Goal: Information Seeking & Learning: Learn about a topic

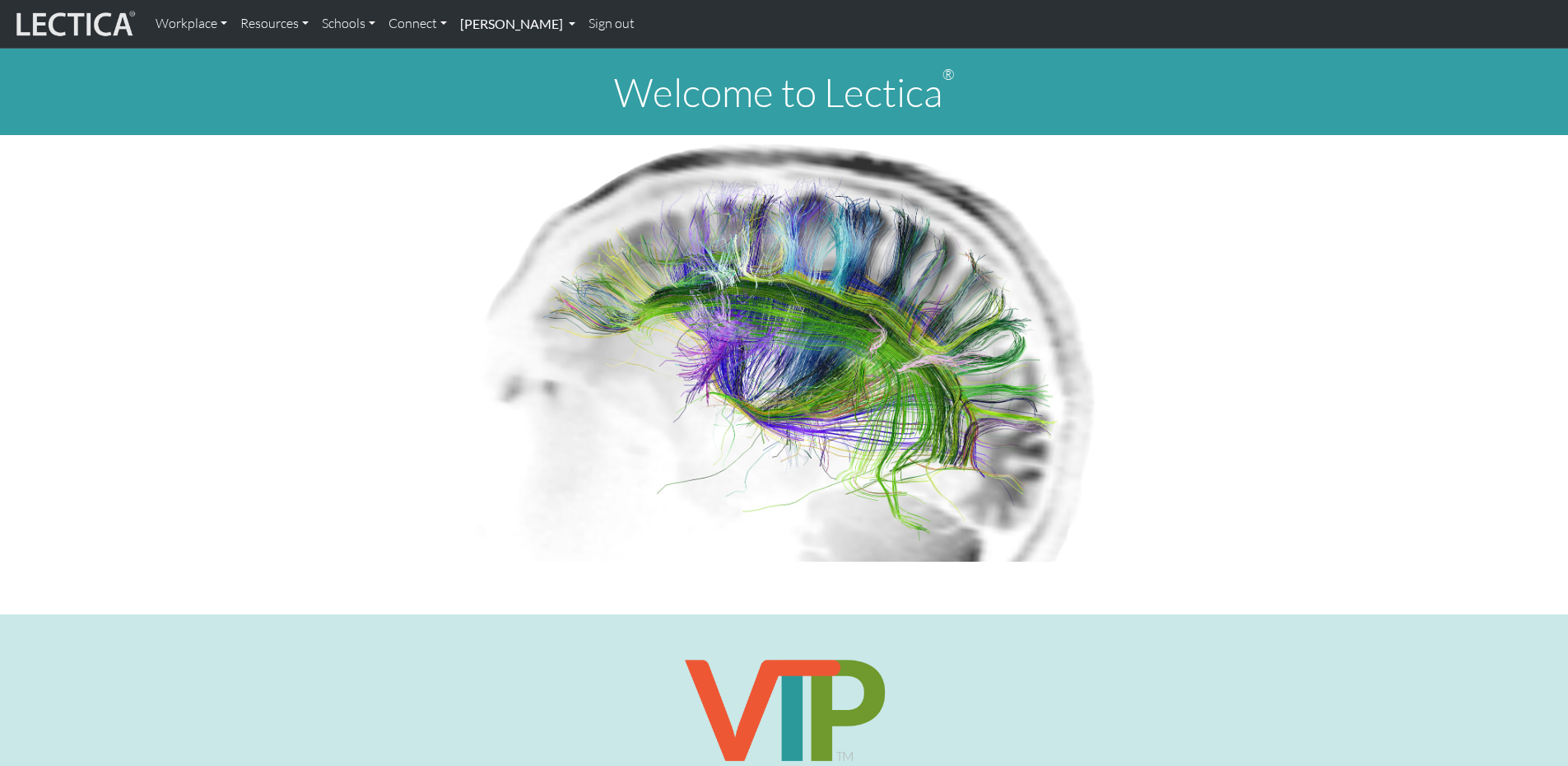
click at [557, 23] on link "[PERSON_NAME]" at bounding box center [517, 23] width 128 height 35
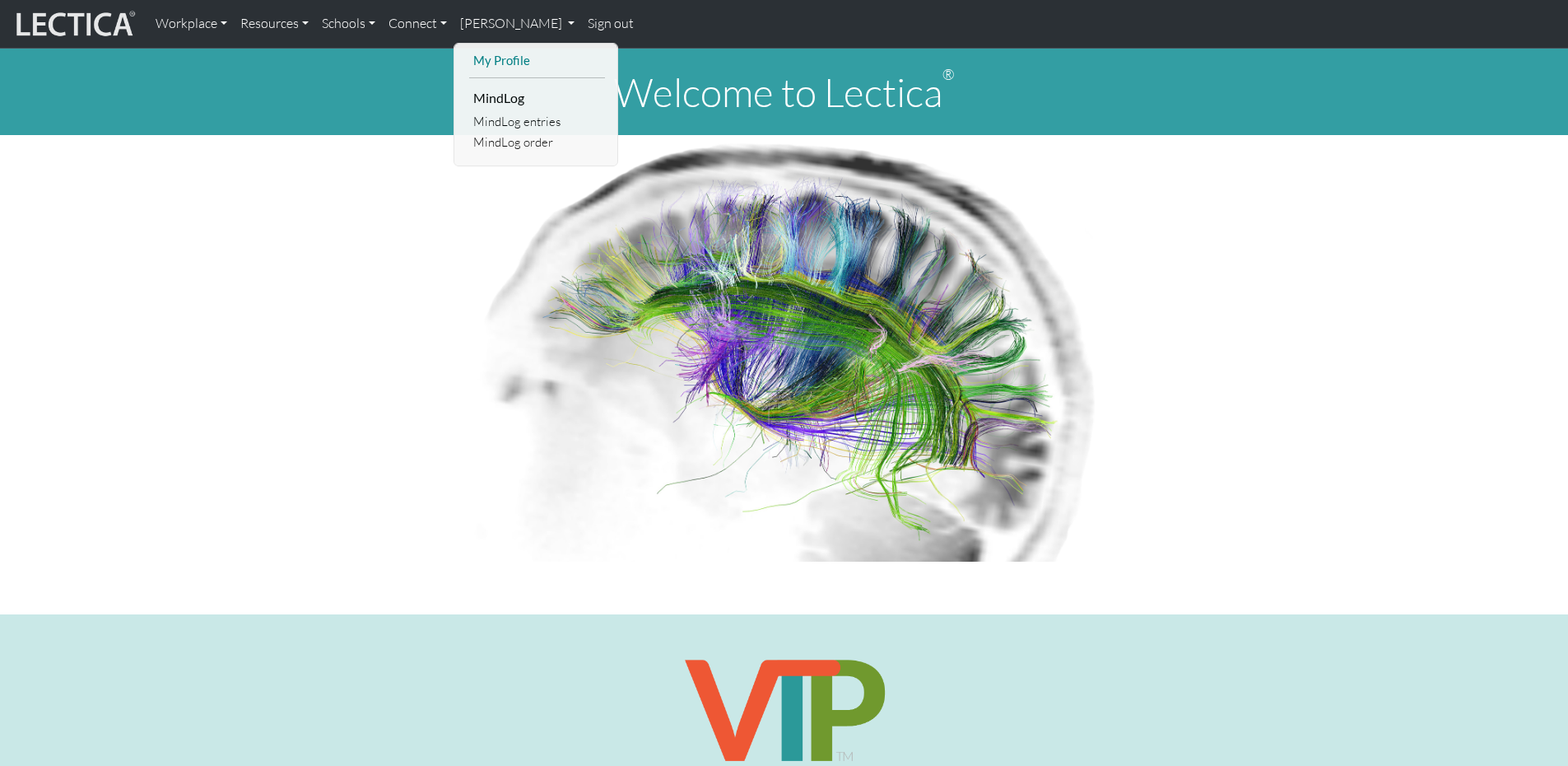
click at [532, 66] on link "My Profile" at bounding box center [536, 61] width 136 height 21
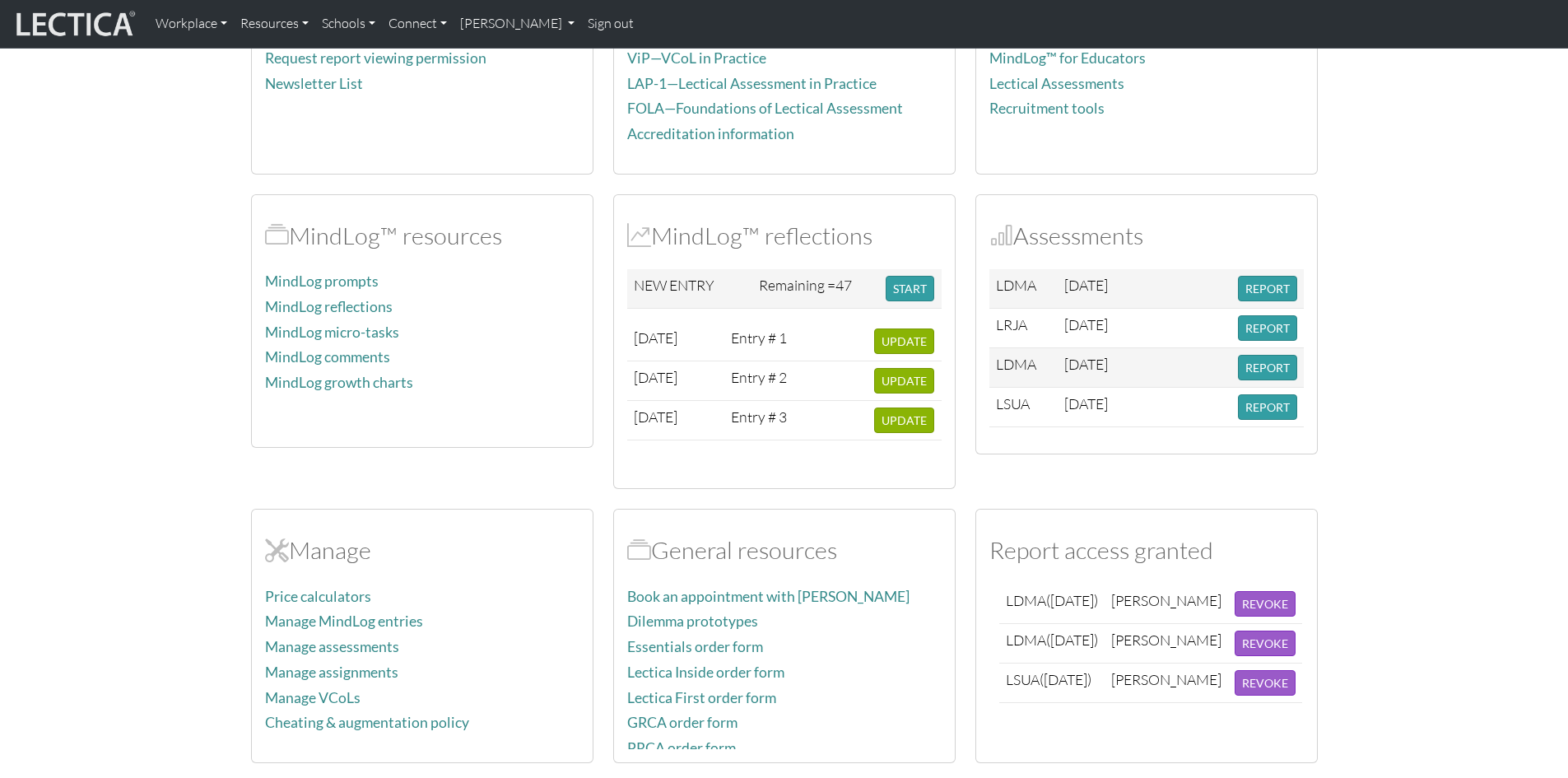
scroll to position [330, 0]
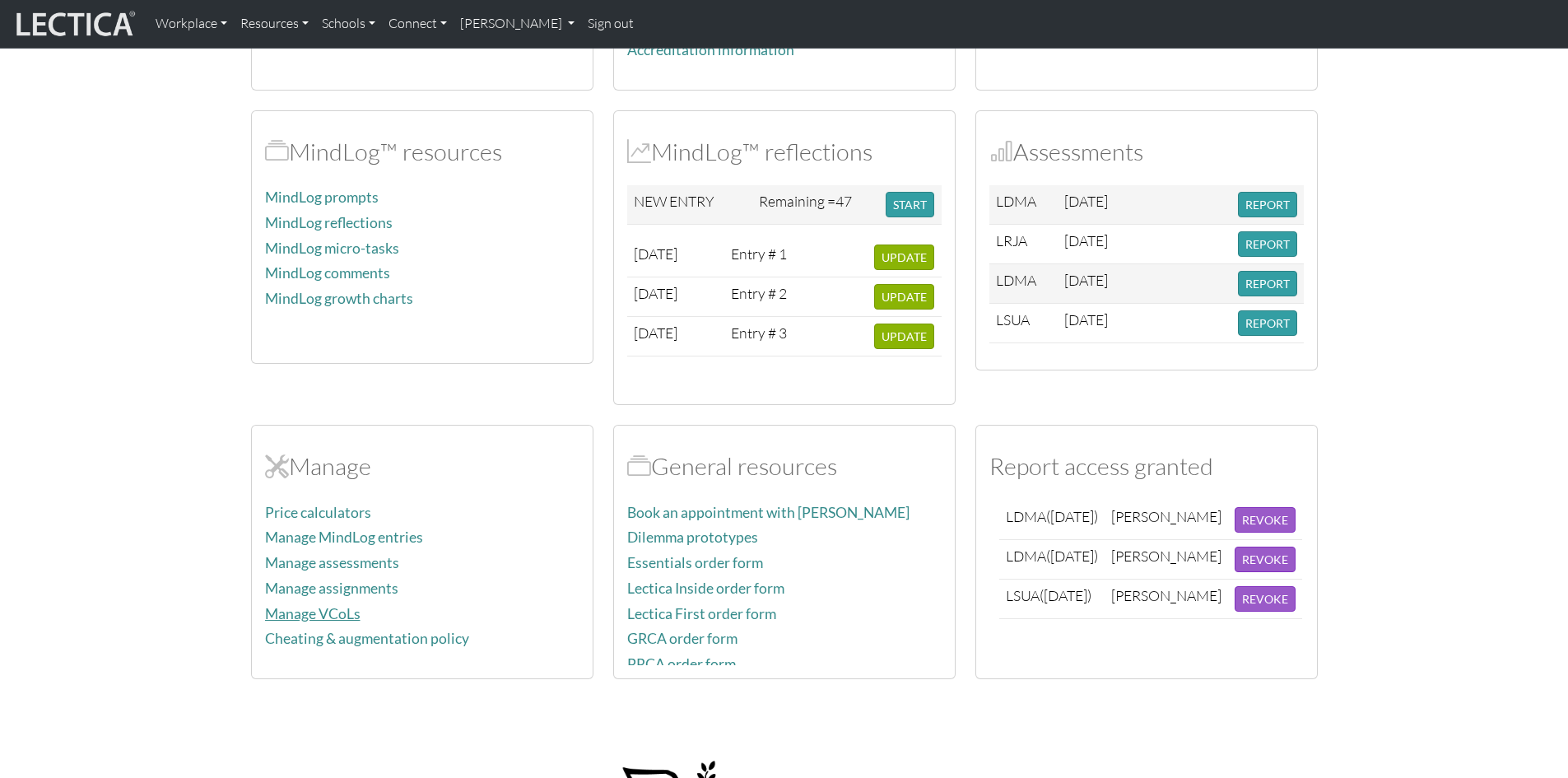
click at [343, 609] on link "Manage VCoLs" at bounding box center [313, 613] width 95 height 17
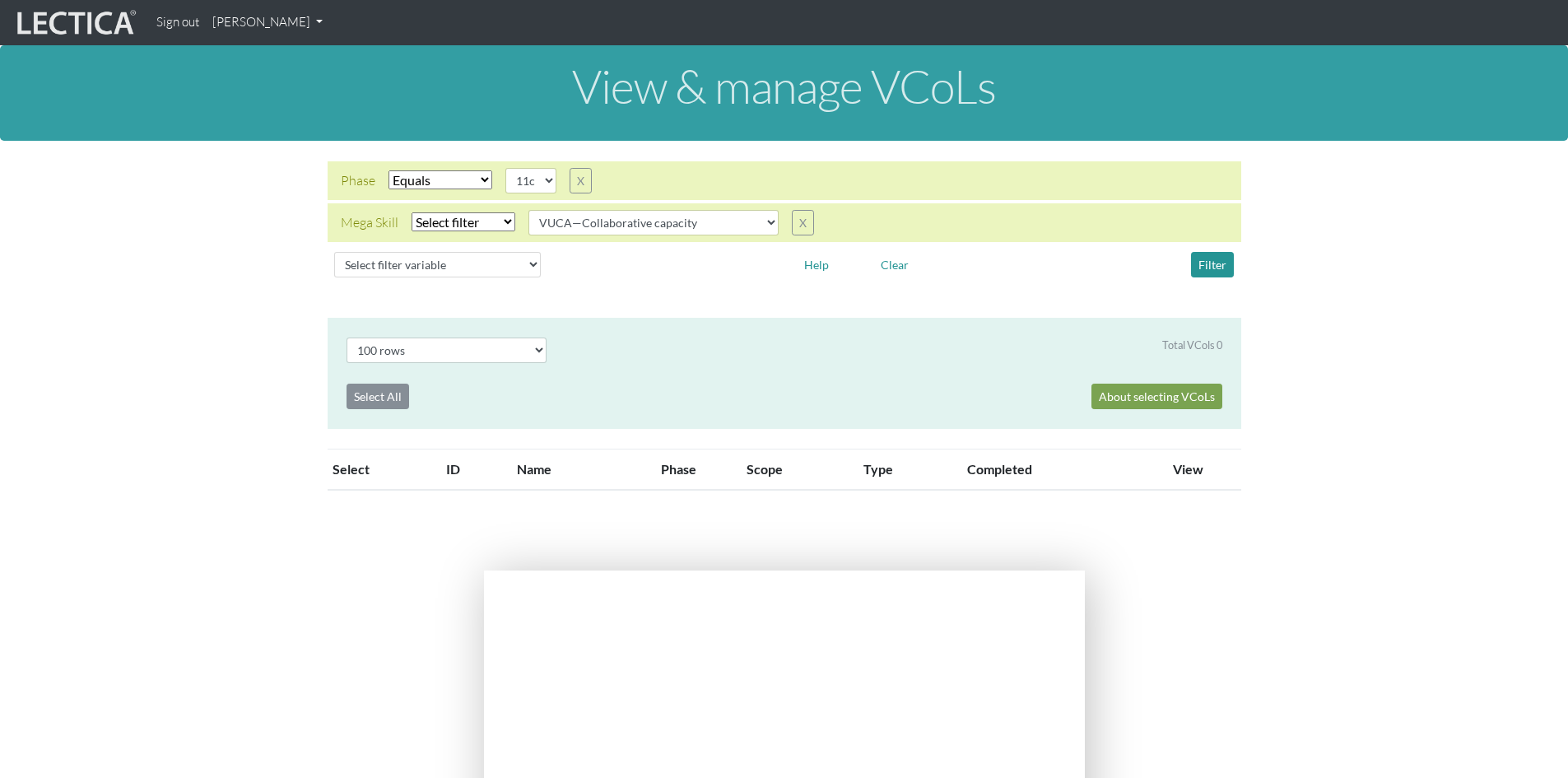
select select "11c"
select select
select select "VUCA—Collaborative capacity"
select select "100"
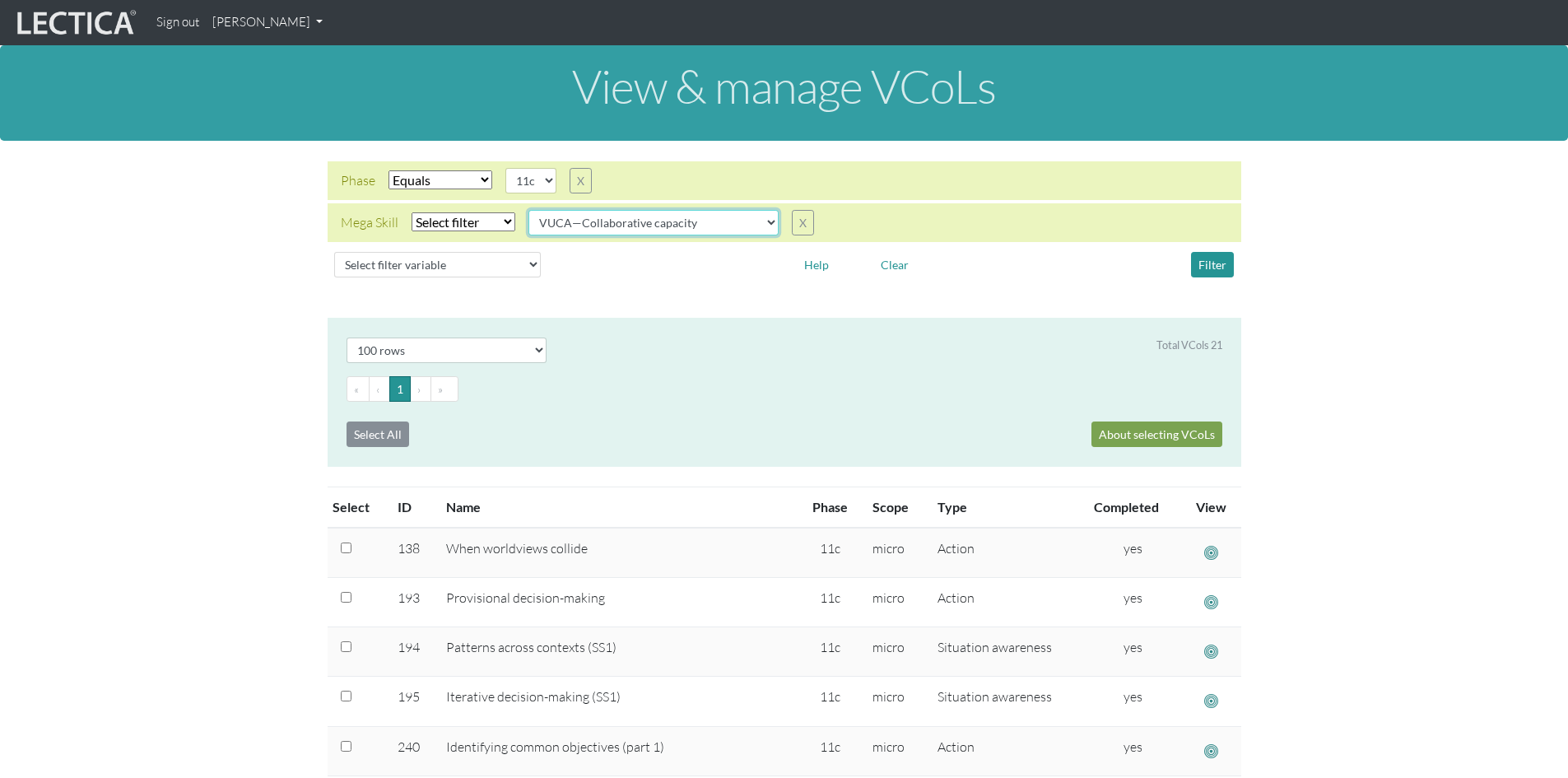
click at [760, 220] on select "all CAOS—Conflict resolution CAOS—Contextual thinking CAOS—Decision making CAOS…" at bounding box center [652, 222] width 250 height 25
click at [528, 210] on select "all CAOS—Conflict resolution CAOS—Contextual thinking CAOS—Decision making CAOS…" at bounding box center [652, 222] width 250 height 25
click at [1216, 263] on button "Filter" at bounding box center [1212, 264] width 43 height 25
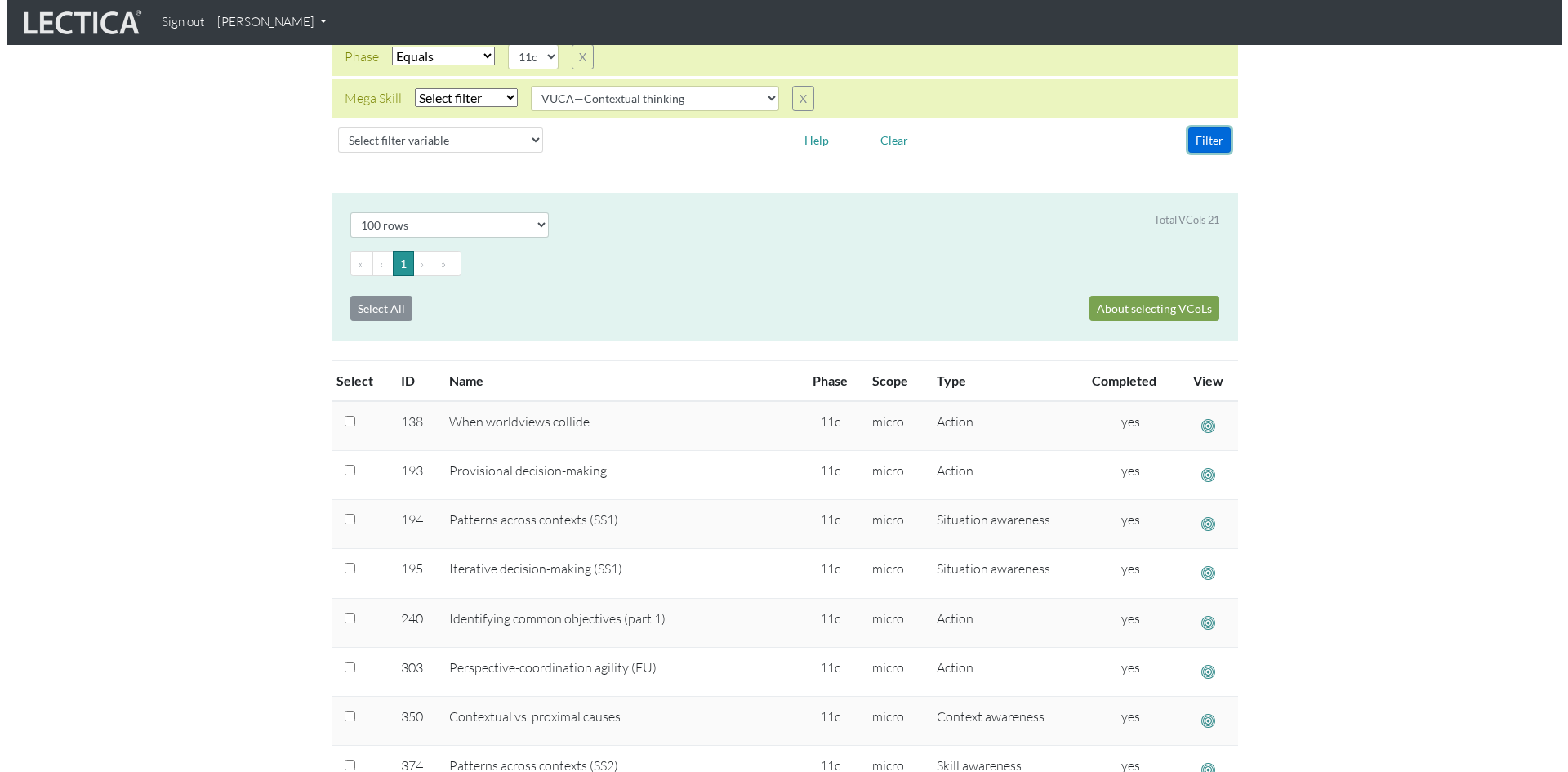
scroll to position [164, 0]
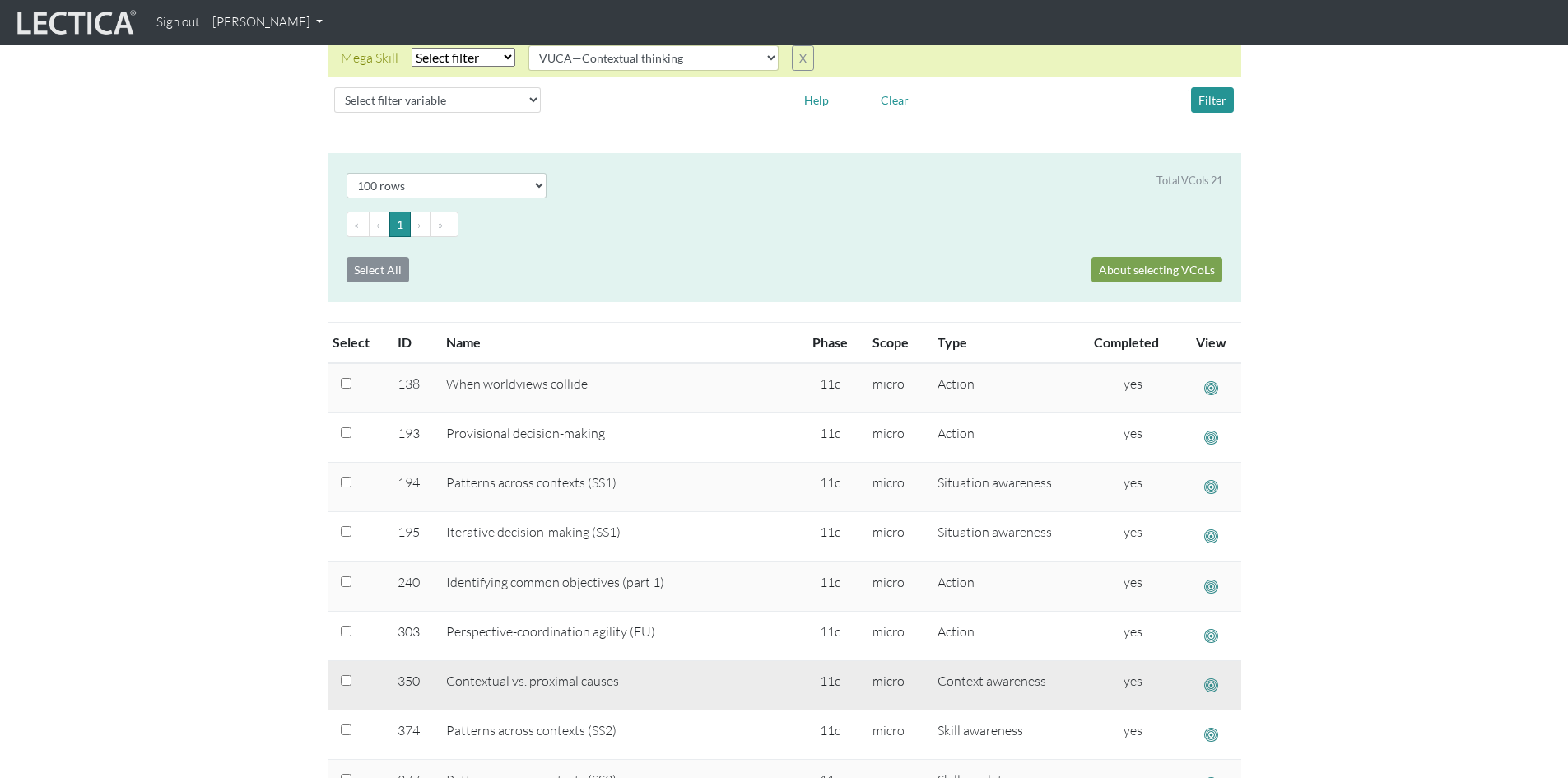
click at [1212, 684] on span "button" at bounding box center [1210, 685] width 14 height 17
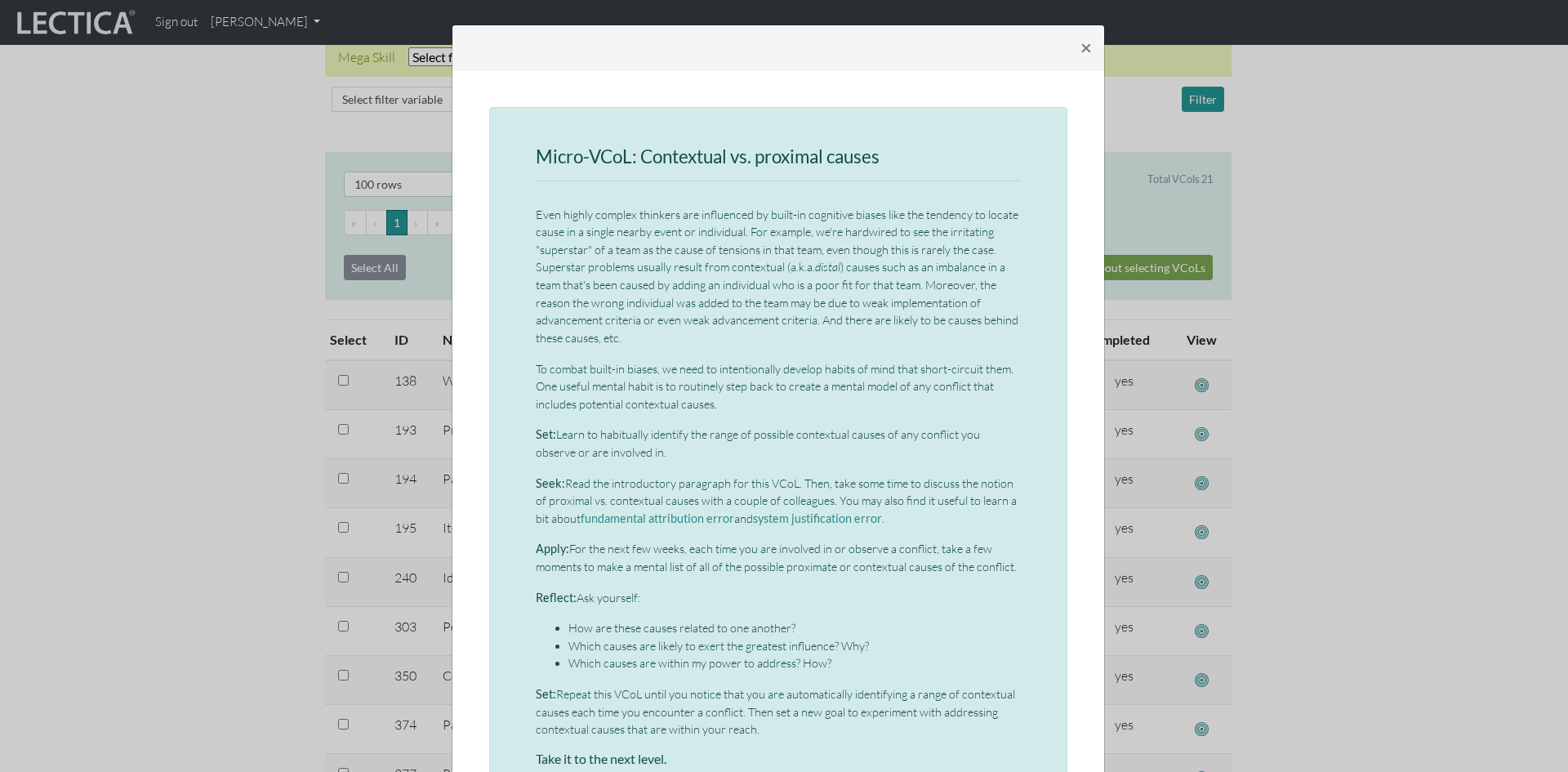
scroll to position [82, 0]
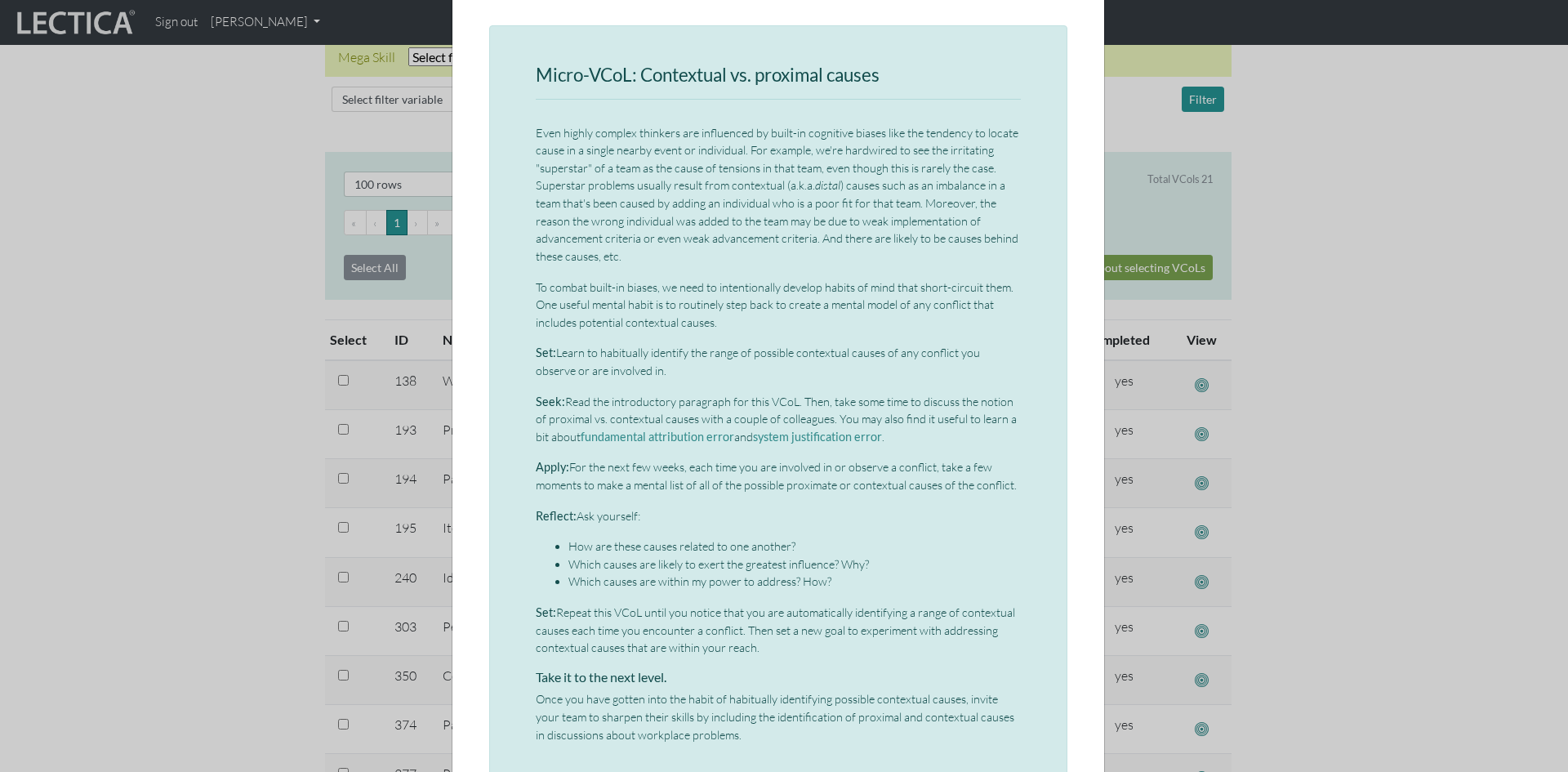
drag, startPoint x: 530, startPoint y: 350, endPoint x: 673, endPoint y: 367, distance: 144.0
click at [673, 367] on p "Set: Learn to habitually identify the range of possible contextual causes of an…" at bounding box center [778, 361] width 485 height 35
copy p "Set: Learn to habitually identify the range of possible contextual causes of an…"
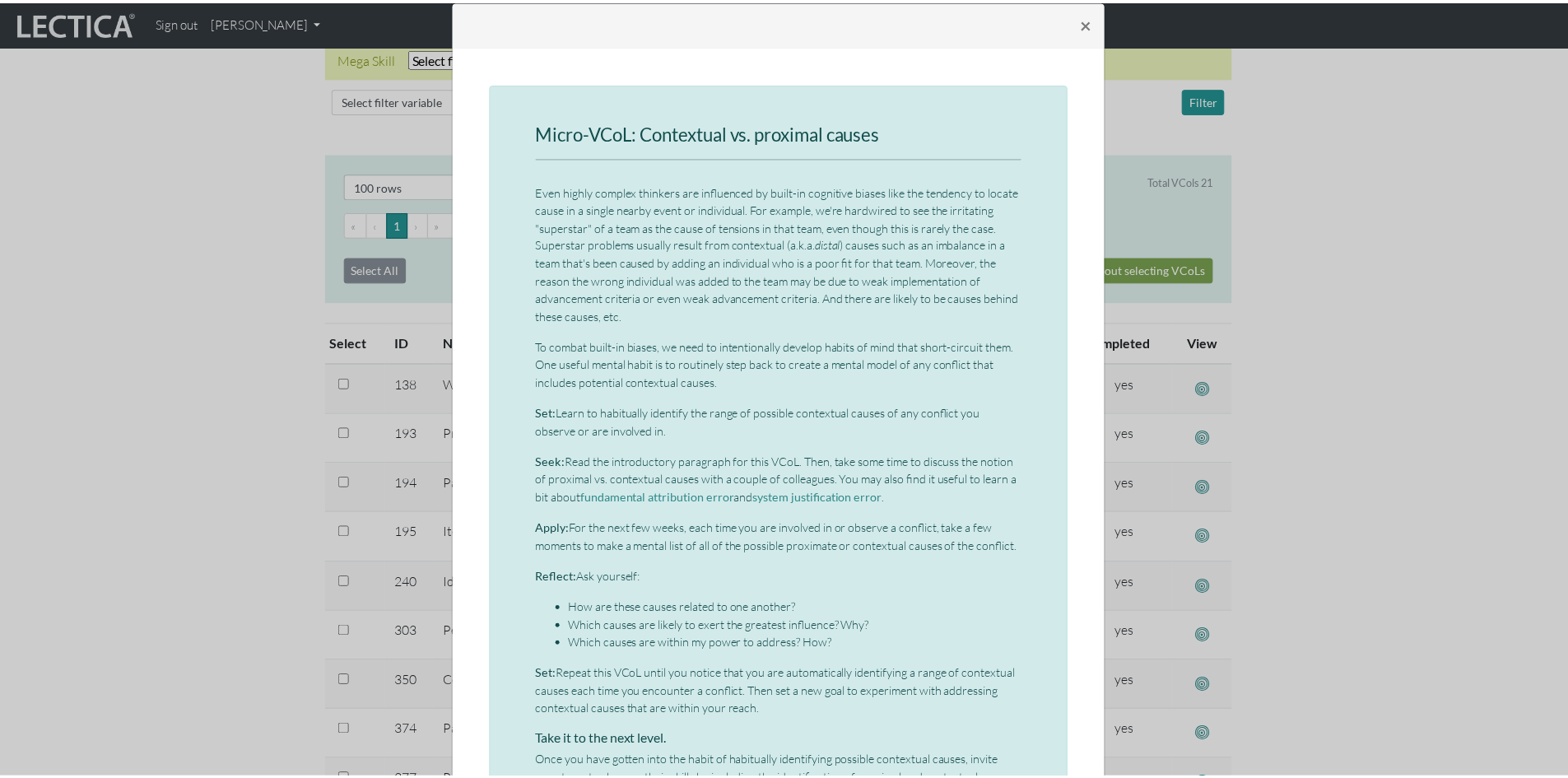
scroll to position [0, 0]
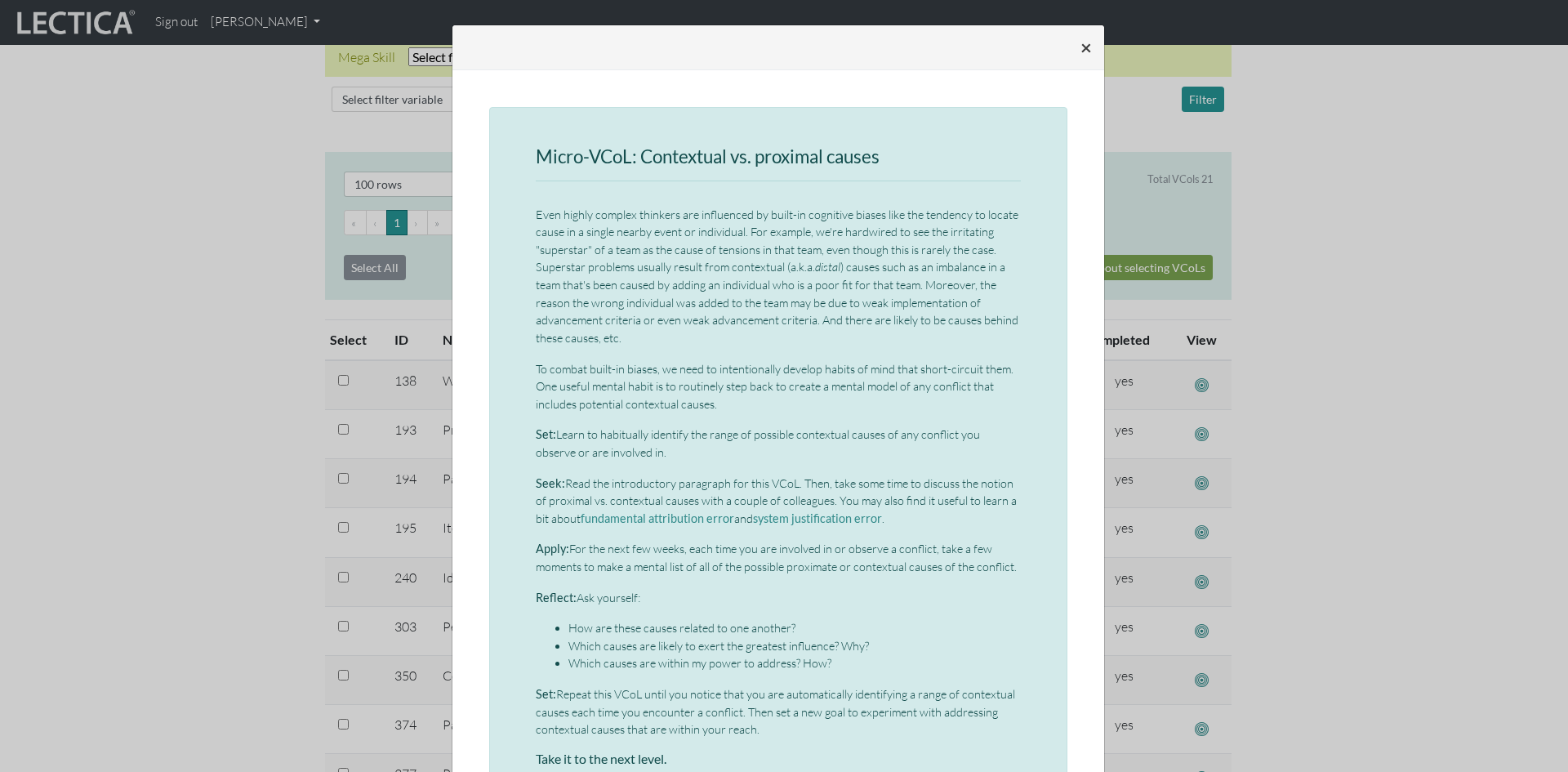
drag, startPoint x: 1082, startPoint y: 45, endPoint x: 1004, endPoint y: 85, distance: 87.7
click at [1081, 46] on span "×" at bounding box center [1086, 46] width 11 height 23
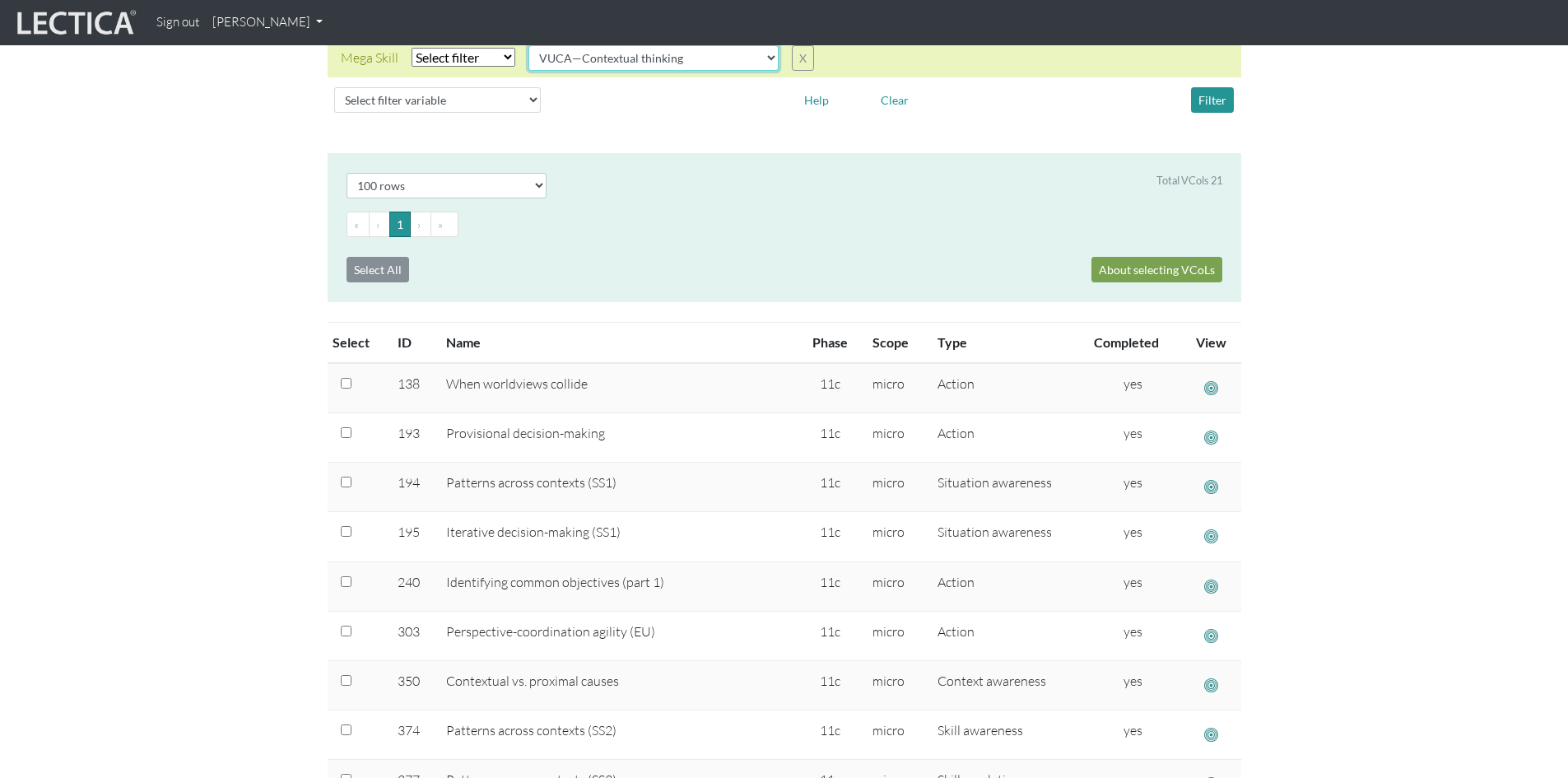
click at [767, 59] on select "all CAOS—Conflict resolution CAOS—Contextual thinking CAOS—Decision making CAOS…" at bounding box center [652, 57] width 250 height 25
select select "VUCA—Perspective coordination"
click at [528, 45] on select "all CAOS—Conflict resolution CAOS—Contextual thinking CAOS—Decision making CAOS…" at bounding box center [652, 57] width 250 height 25
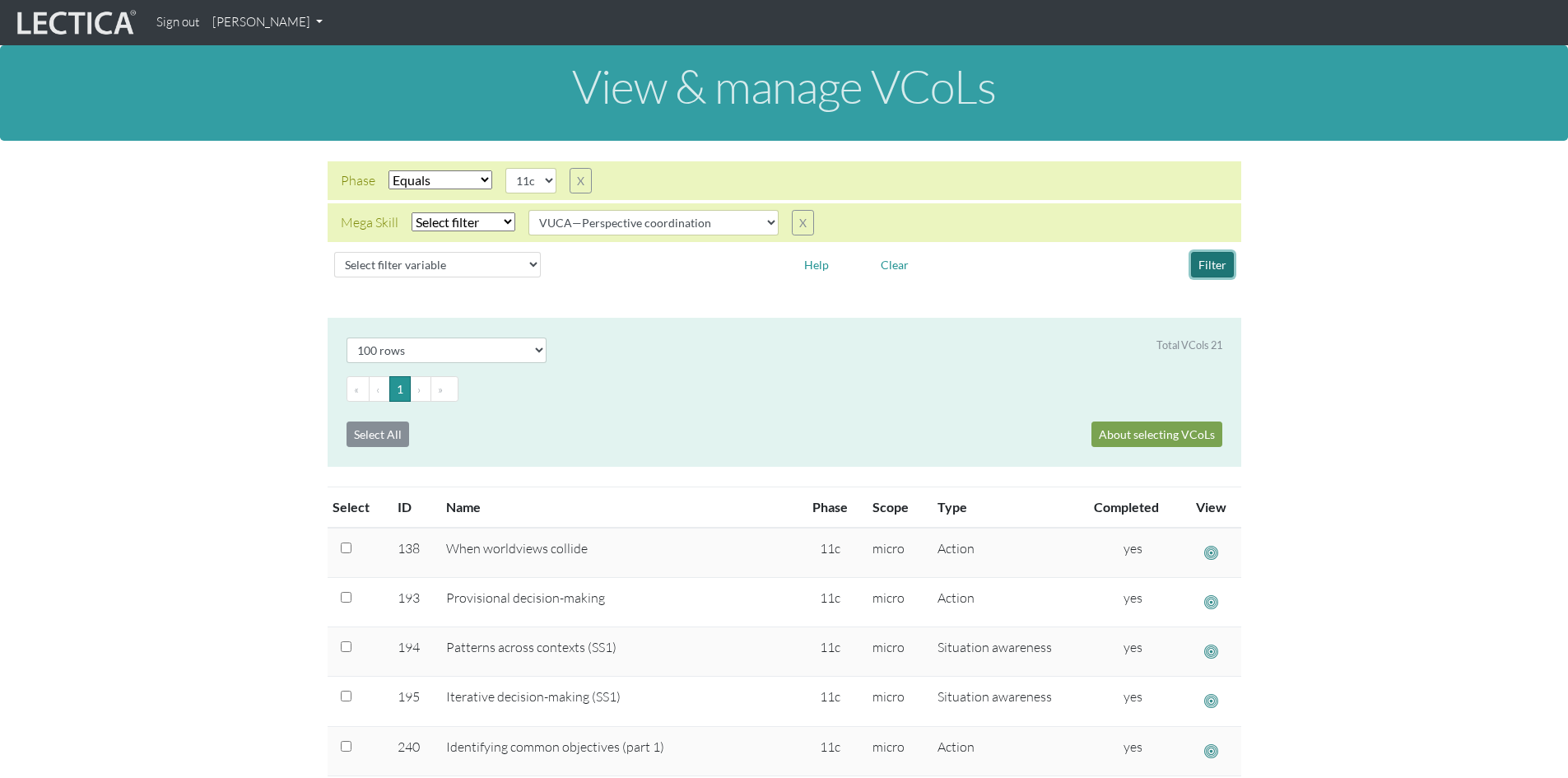
click at [1209, 262] on button "Filter" at bounding box center [1212, 264] width 43 height 25
click at [1209, 266] on button "Filter" at bounding box center [1212, 264] width 43 height 25
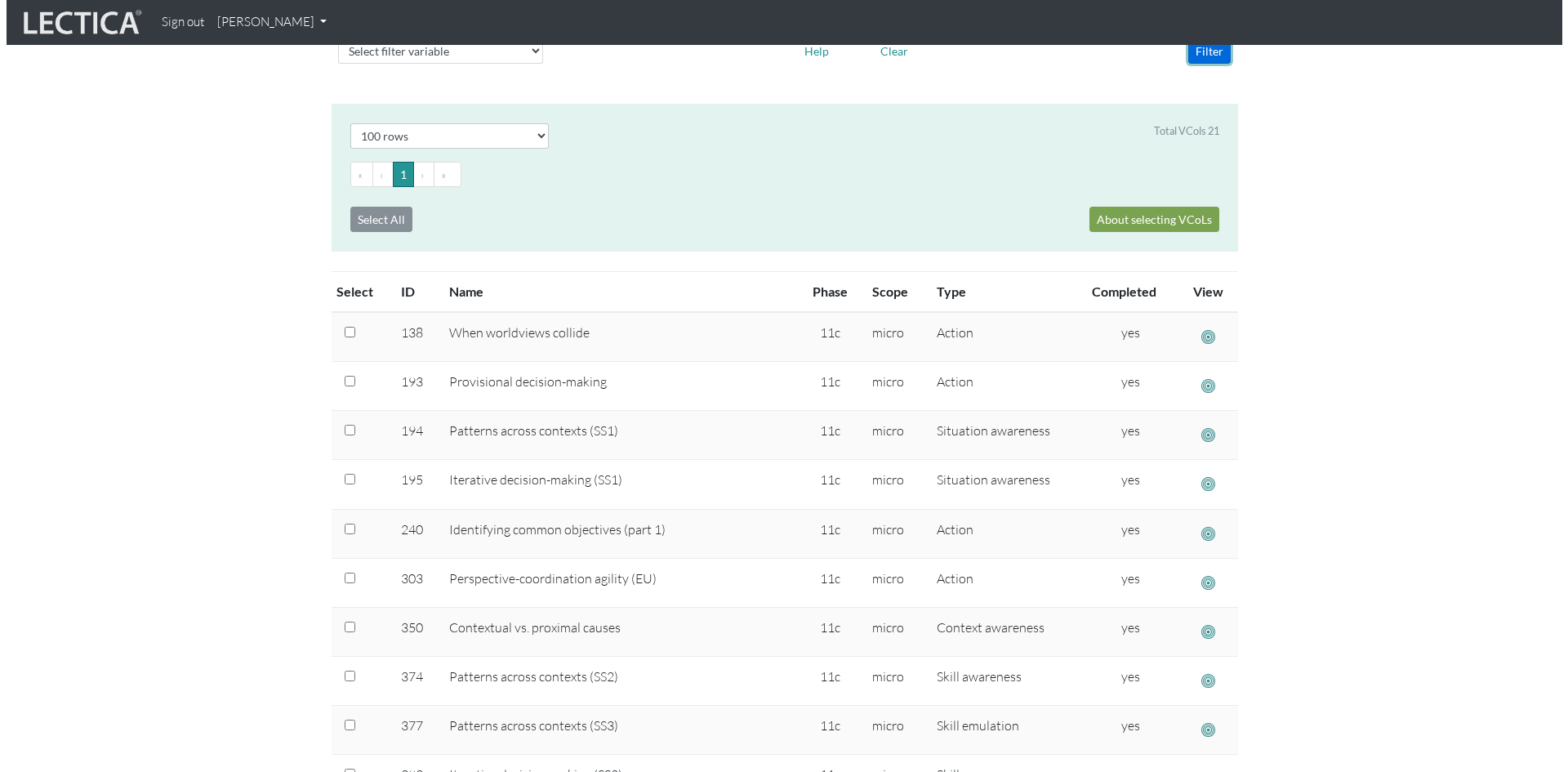
scroll to position [245, 0]
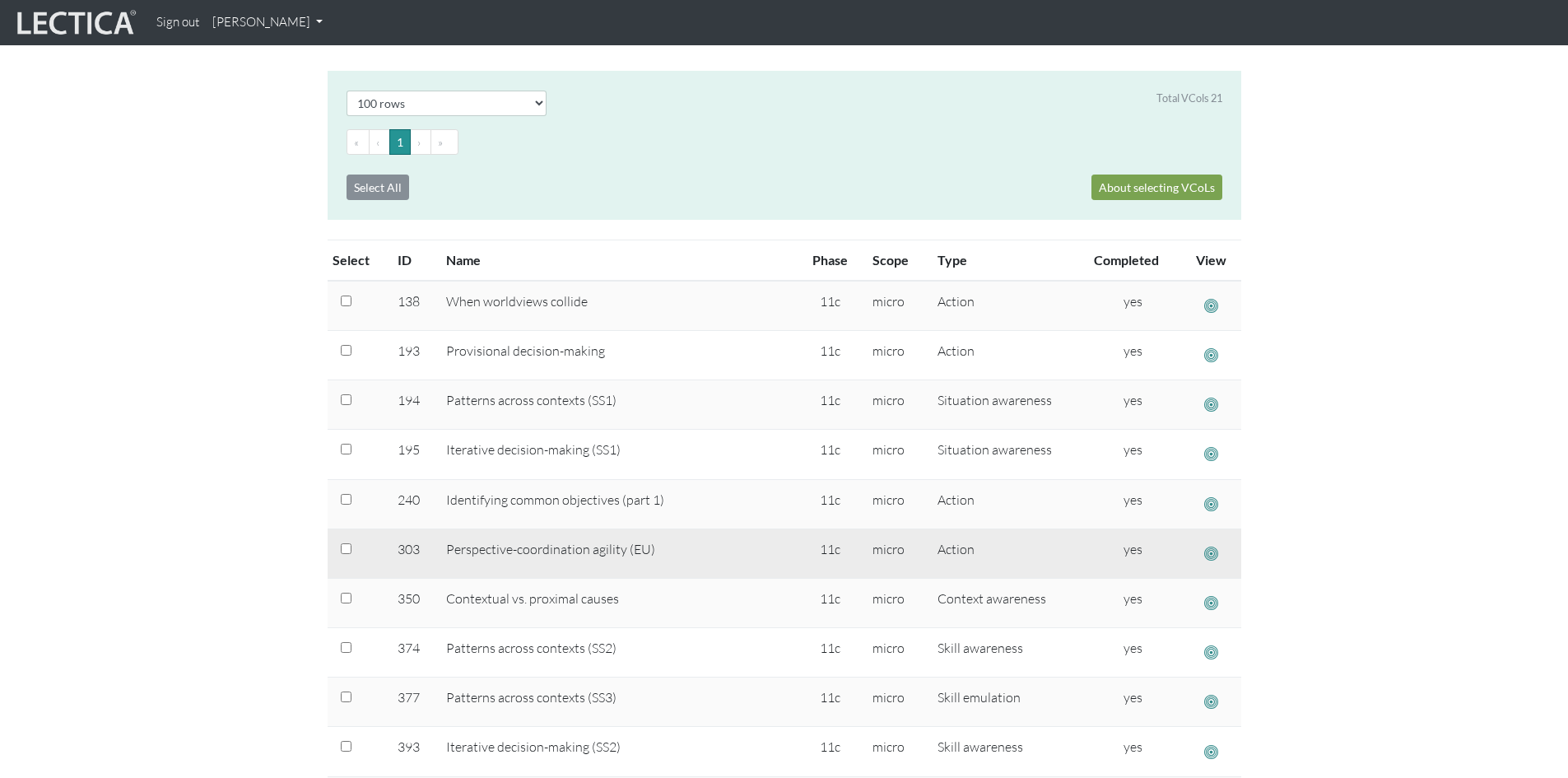
click at [1209, 554] on span "button" at bounding box center [1210, 553] width 14 height 17
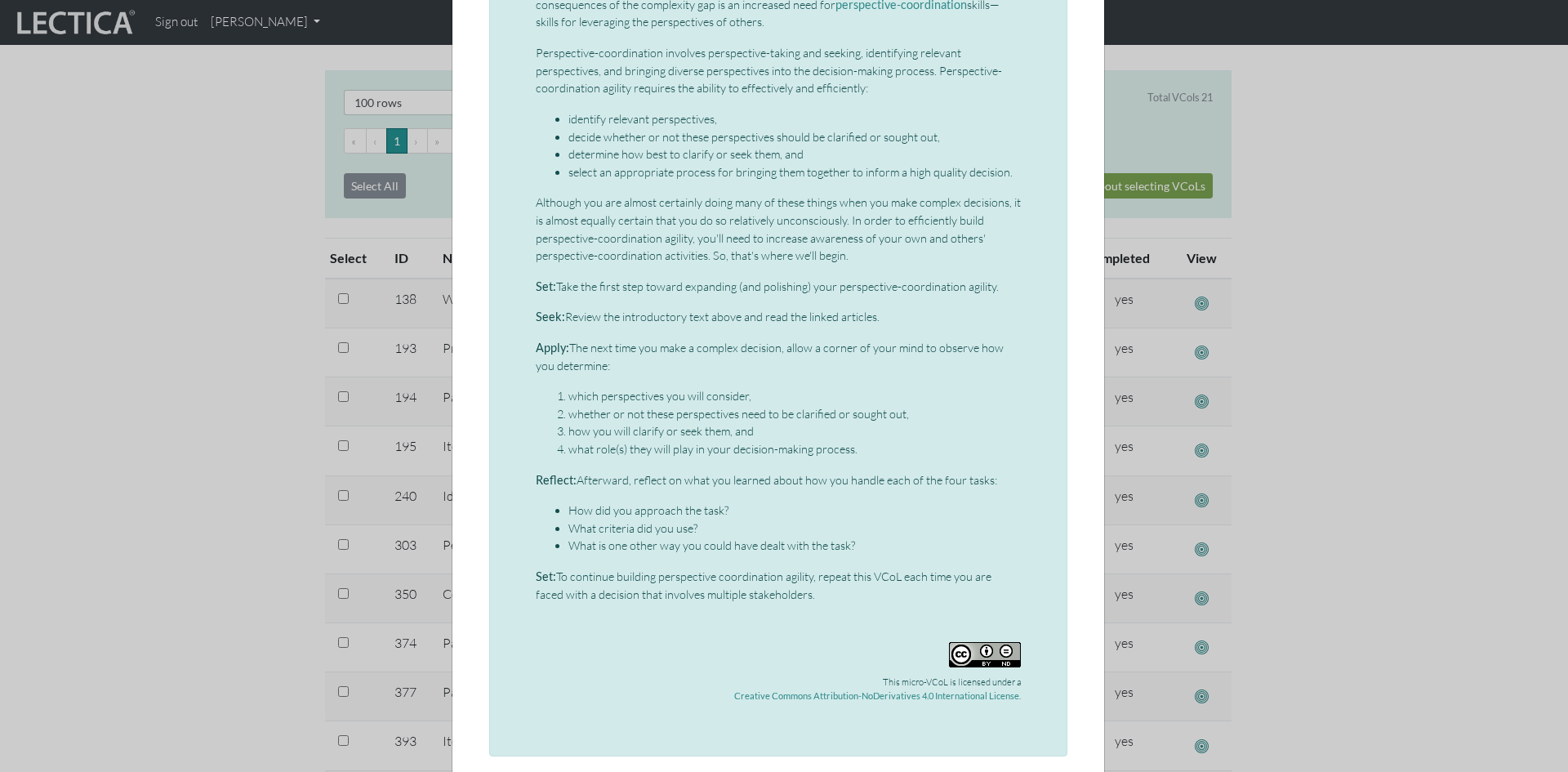
click at [569, 310] on p "Seek: Review the introductory text above and read the linked articles." at bounding box center [778, 316] width 485 height 18
click at [536, 284] on strong "Set:" at bounding box center [546, 286] width 20 height 14
drag, startPoint x: 529, startPoint y: 285, endPoint x: 980, endPoint y: 281, distance: 451.0
click at [980, 281] on p "Set: Take the first step toward expanding (and polishing) your perspective-coor…" at bounding box center [778, 286] width 485 height 18
copy p "Set: Take the first step toward expanding (and polishing) your perspective-coor…"
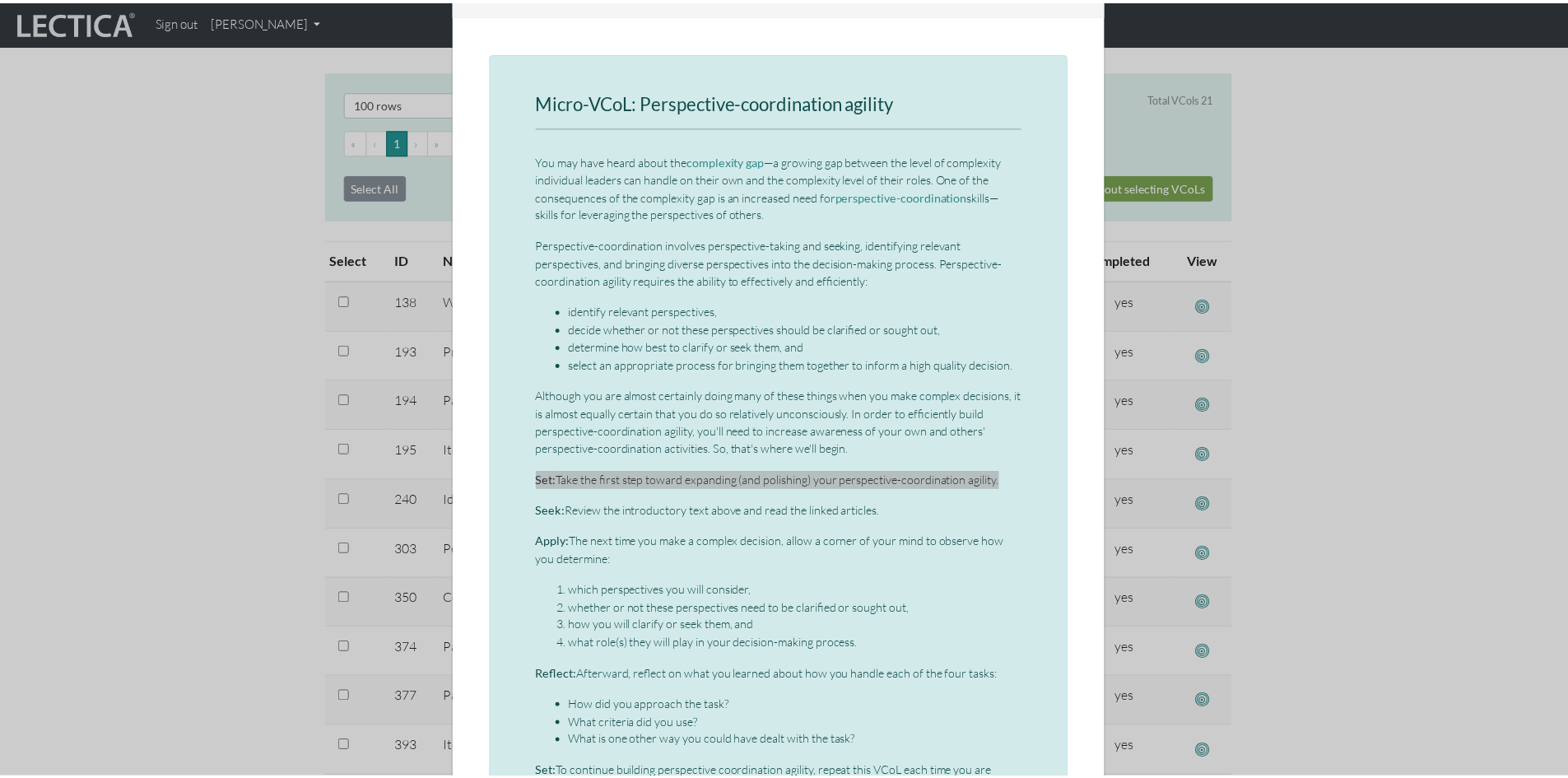
scroll to position [0, 0]
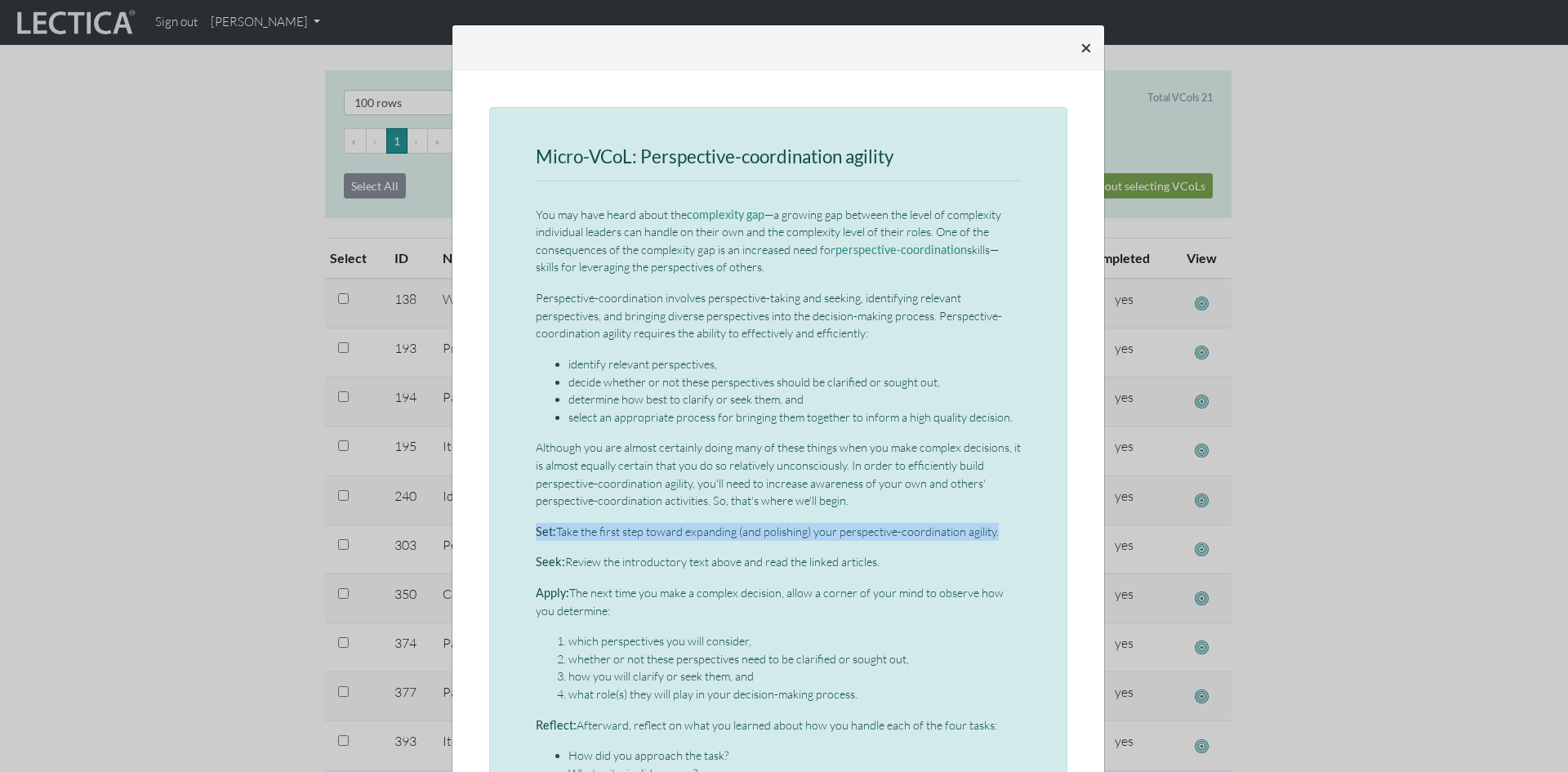
click at [1080, 46] on span "×" at bounding box center [1086, 46] width 11 height 23
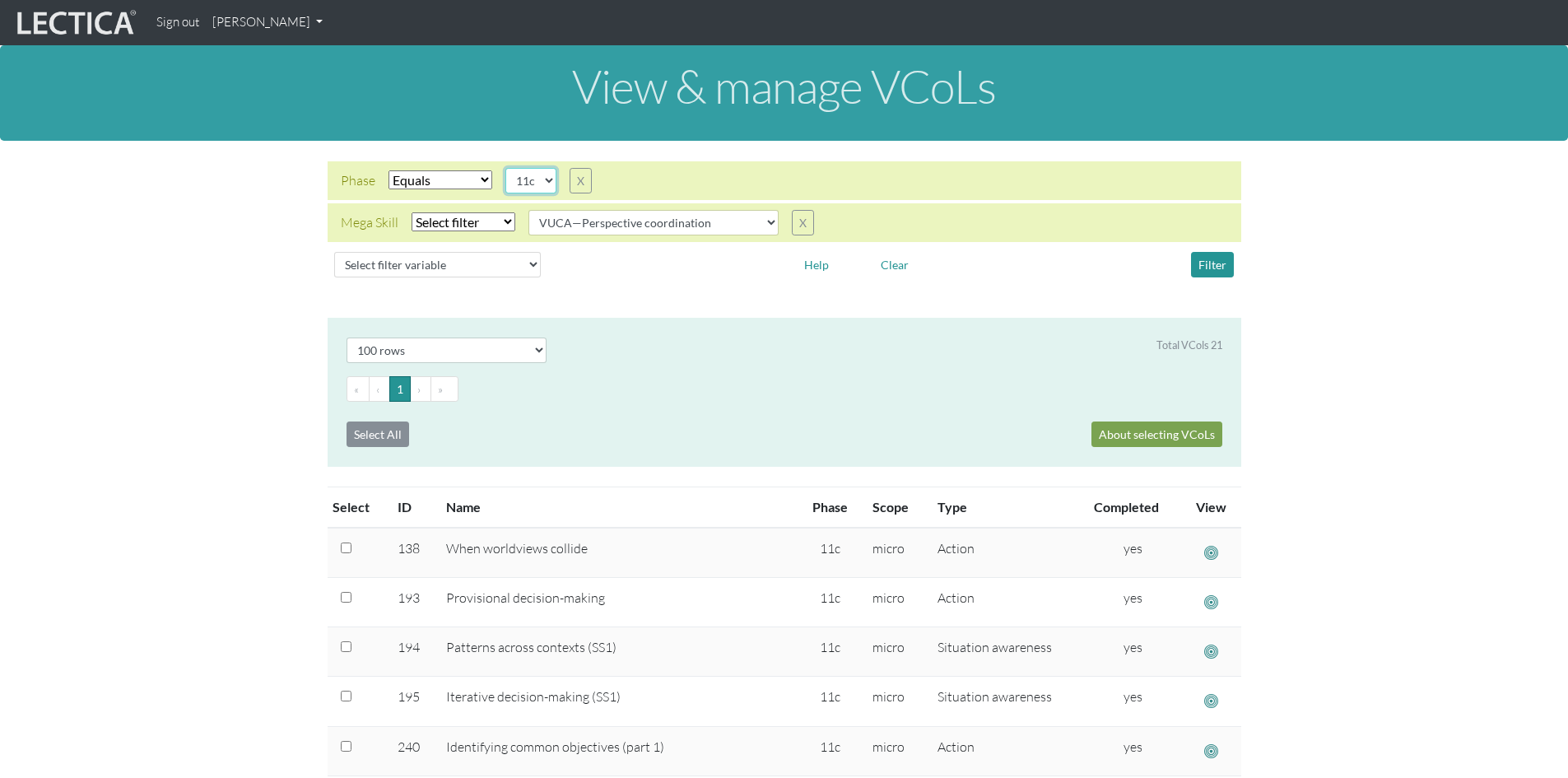
click at [549, 179] on select "05d 06a 06b 06c 06d 07a 07b 07c 07d 08a 08b 08c 08d 09a 09b 09c 09d 10a 10b 10c…" at bounding box center [531, 180] width 51 height 25
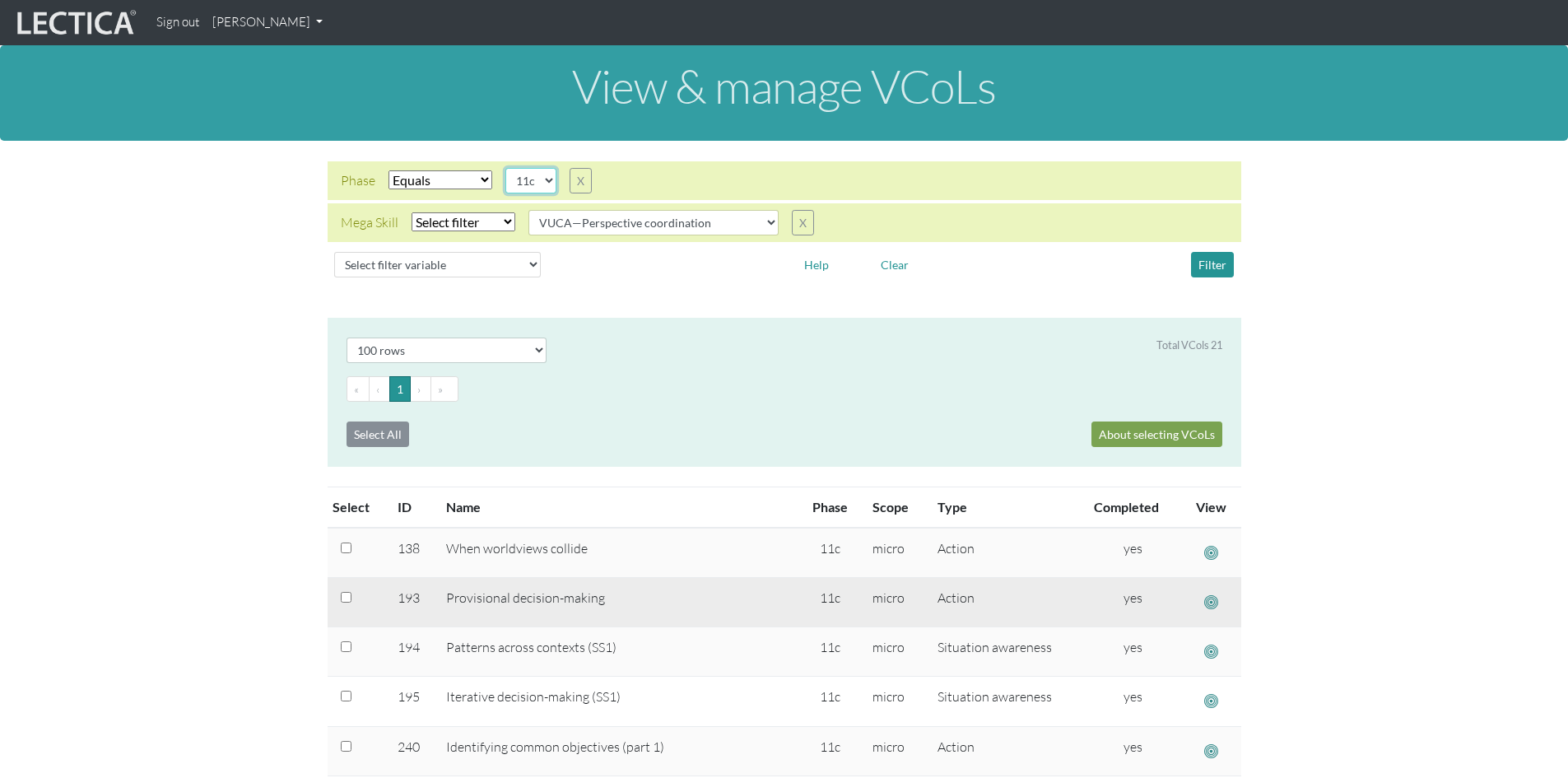
select select "11d"
click at [506, 168] on select "05d 06a 06b 06c 06d 07a 07b 07c 07d 08a 08b 08c 08d 09a 09b 09c 09d 10a 10b 10c…" at bounding box center [531, 180] width 51 height 25
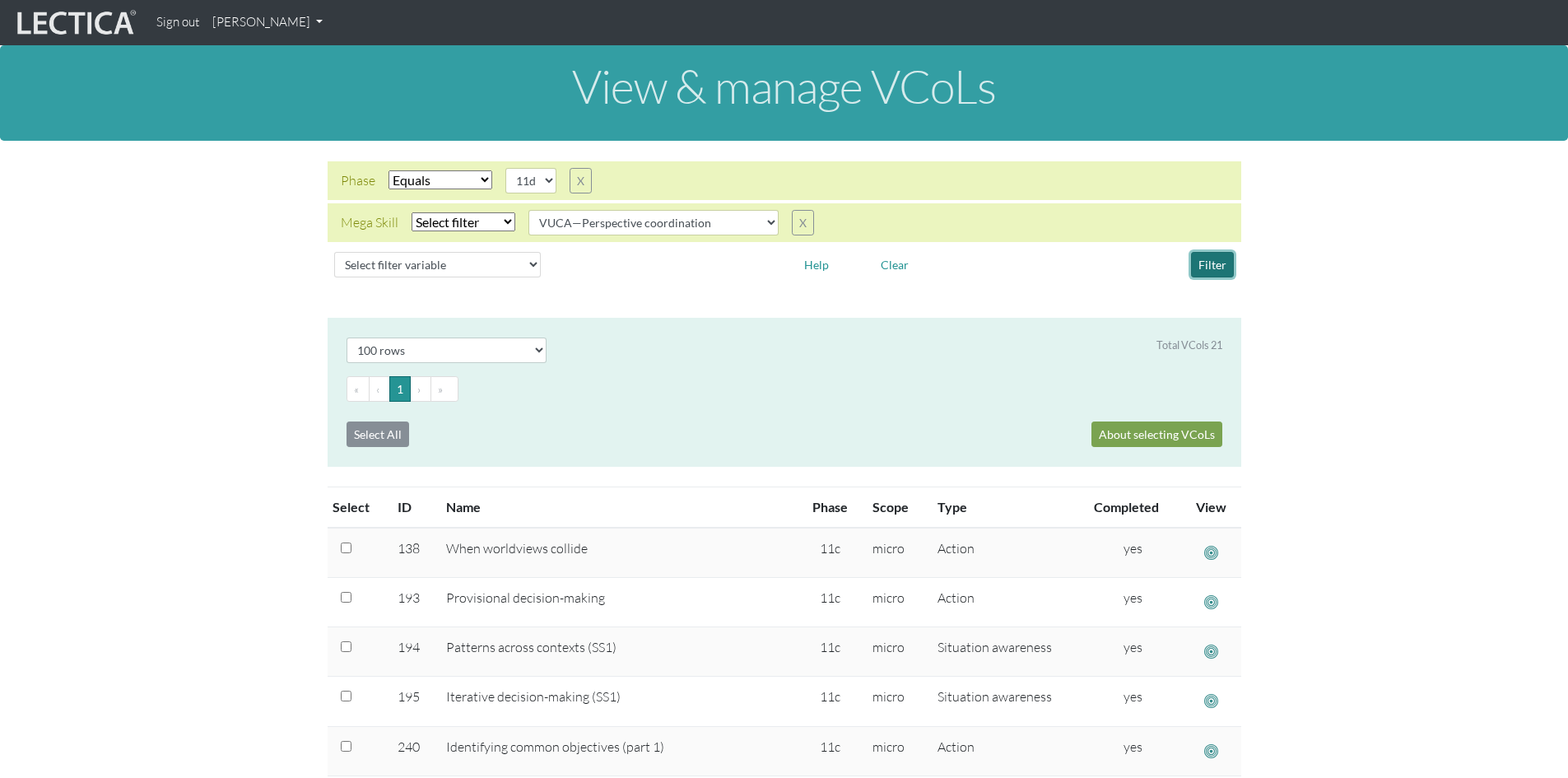
click at [1213, 262] on button "Filter" at bounding box center [1212, 264] width 43 height 25
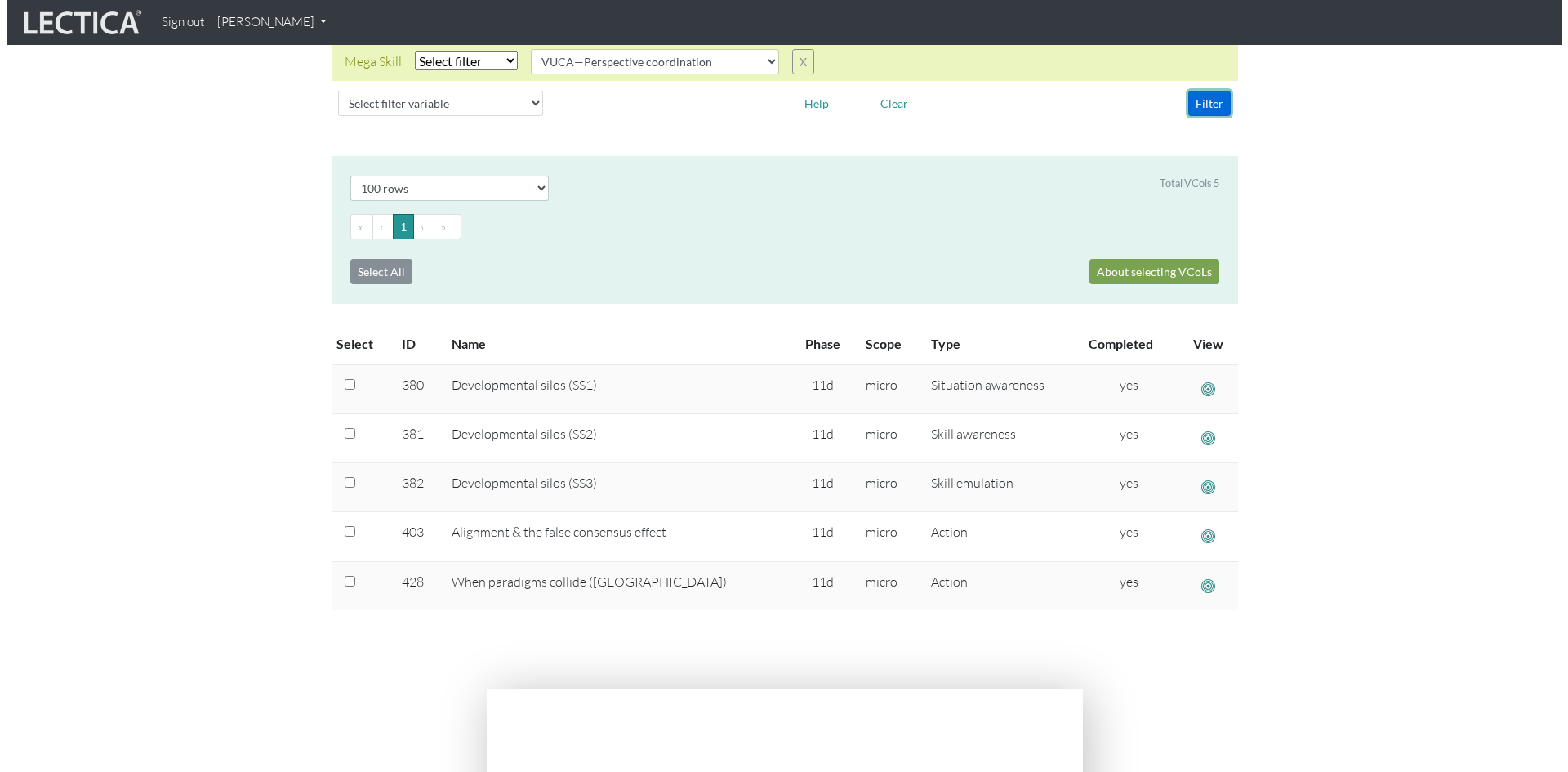
scroll to position [164, 0]
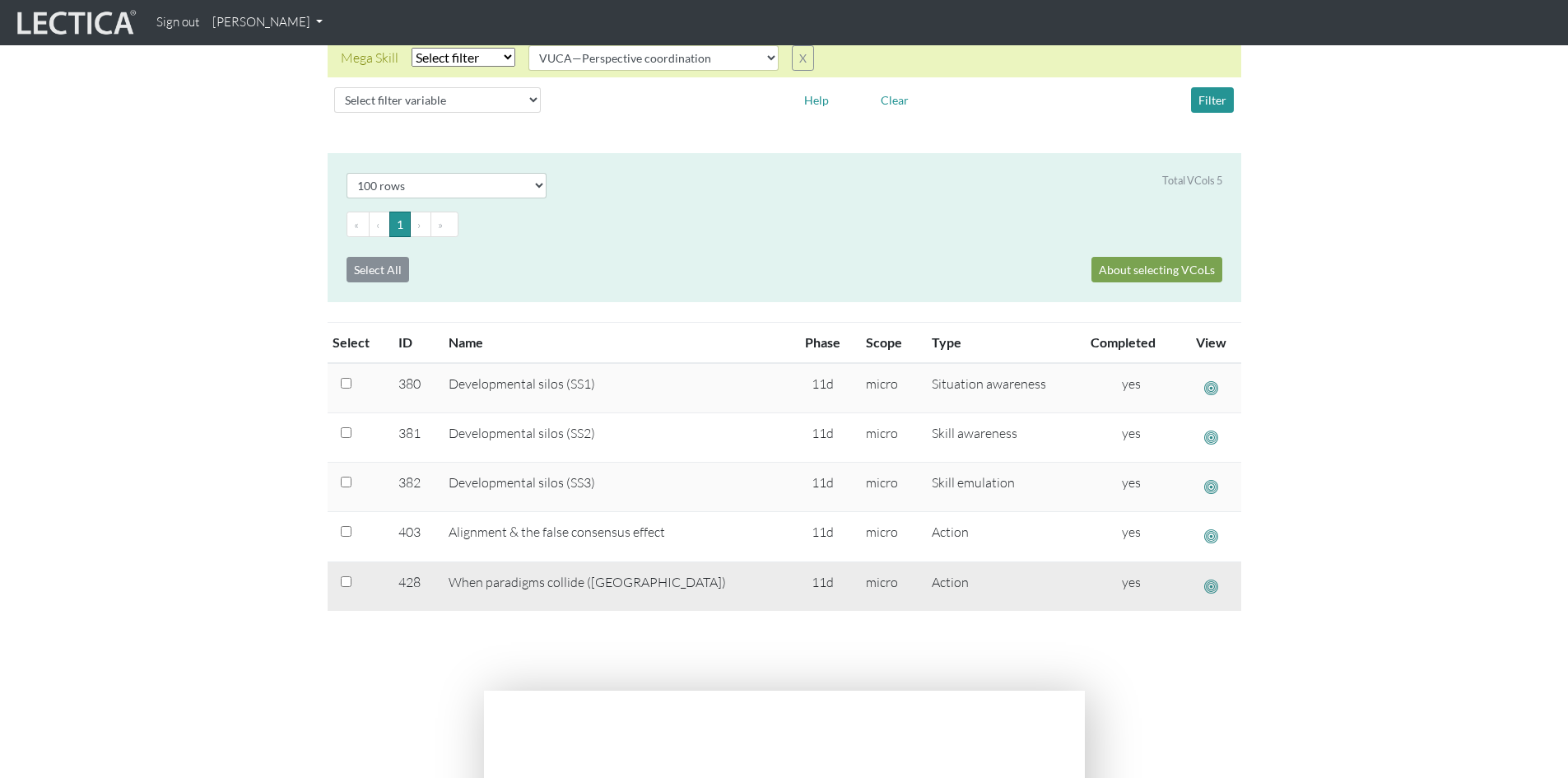
click at [1209, 583] on span "button" at bounding box center [1210, 586] width 14 height 17
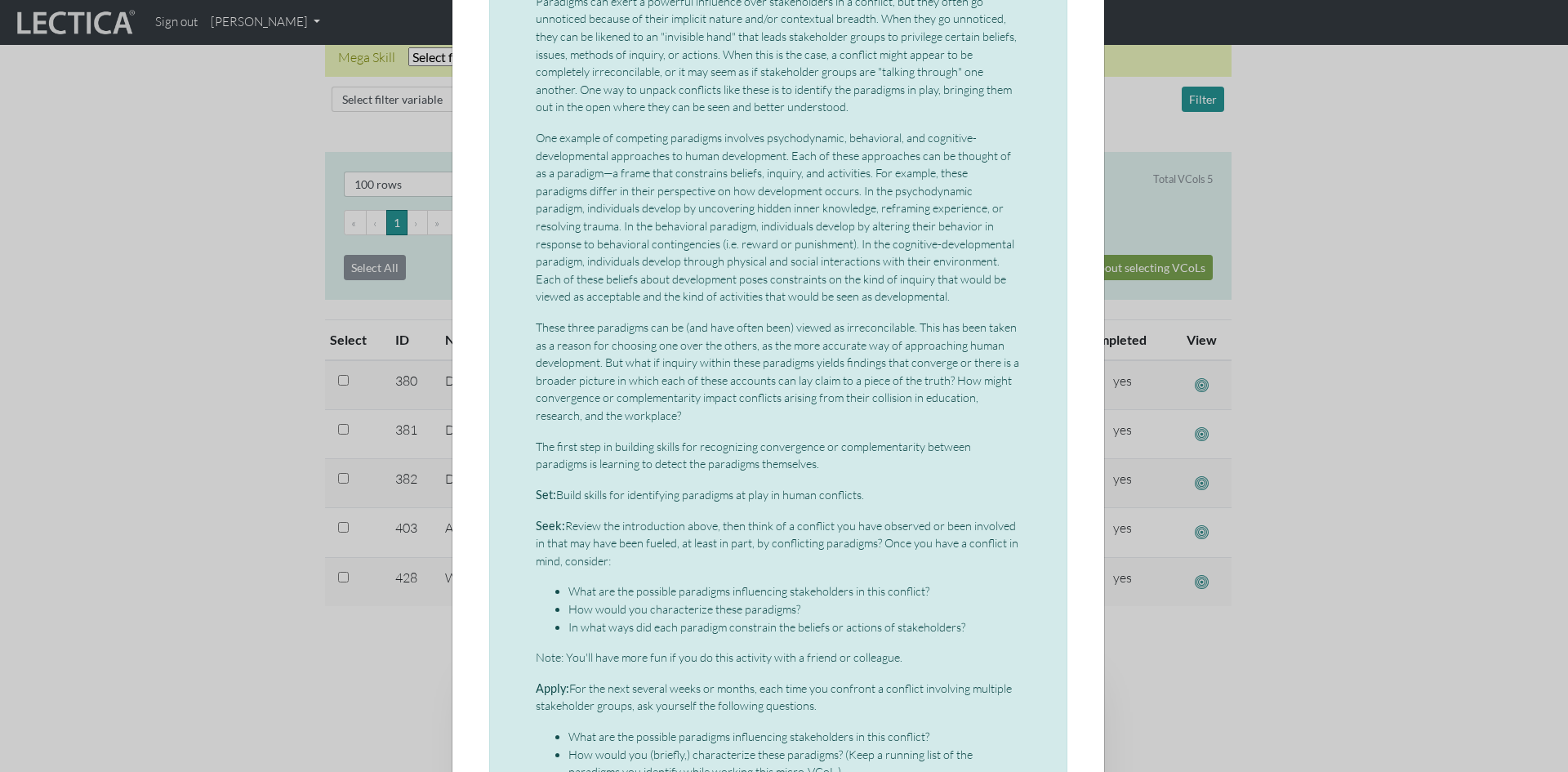
scroll to position [327, 0]
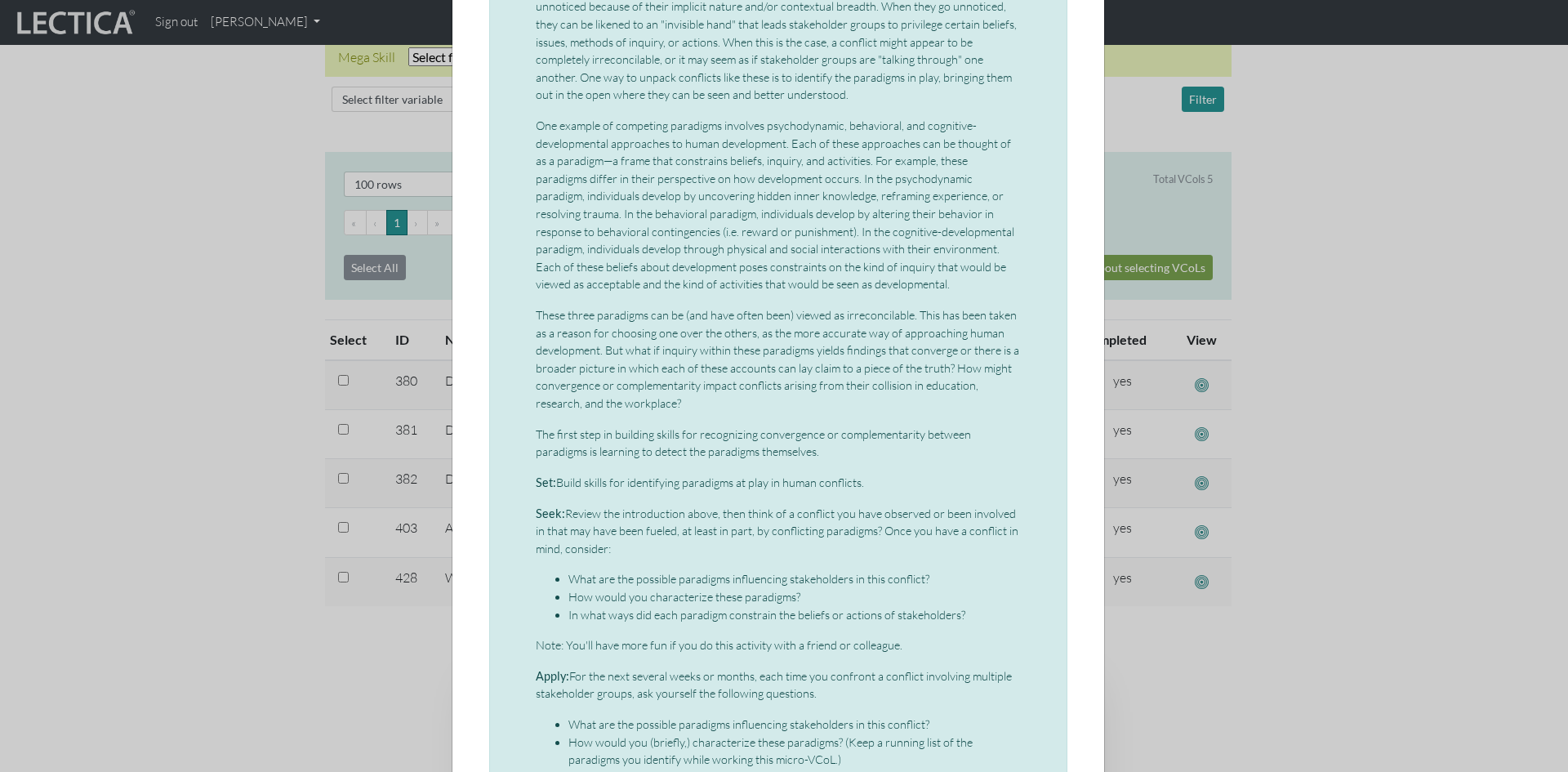
click at [540, 476] on b "Set:" at bounding box center [546, 482] width 20 height 14
drag, startPoint x: 530, startPoint y: 465, endPoint x: 865, endPoint y: 457, distance: 335.1
click at [865, 474] on p "Set: Build skills for identifying paradigms at play in human conflicts." at bounding box center [778, 482] width 485 height 18
copy p "Set: Build skills for identifying paradigms at play in human conflicts."
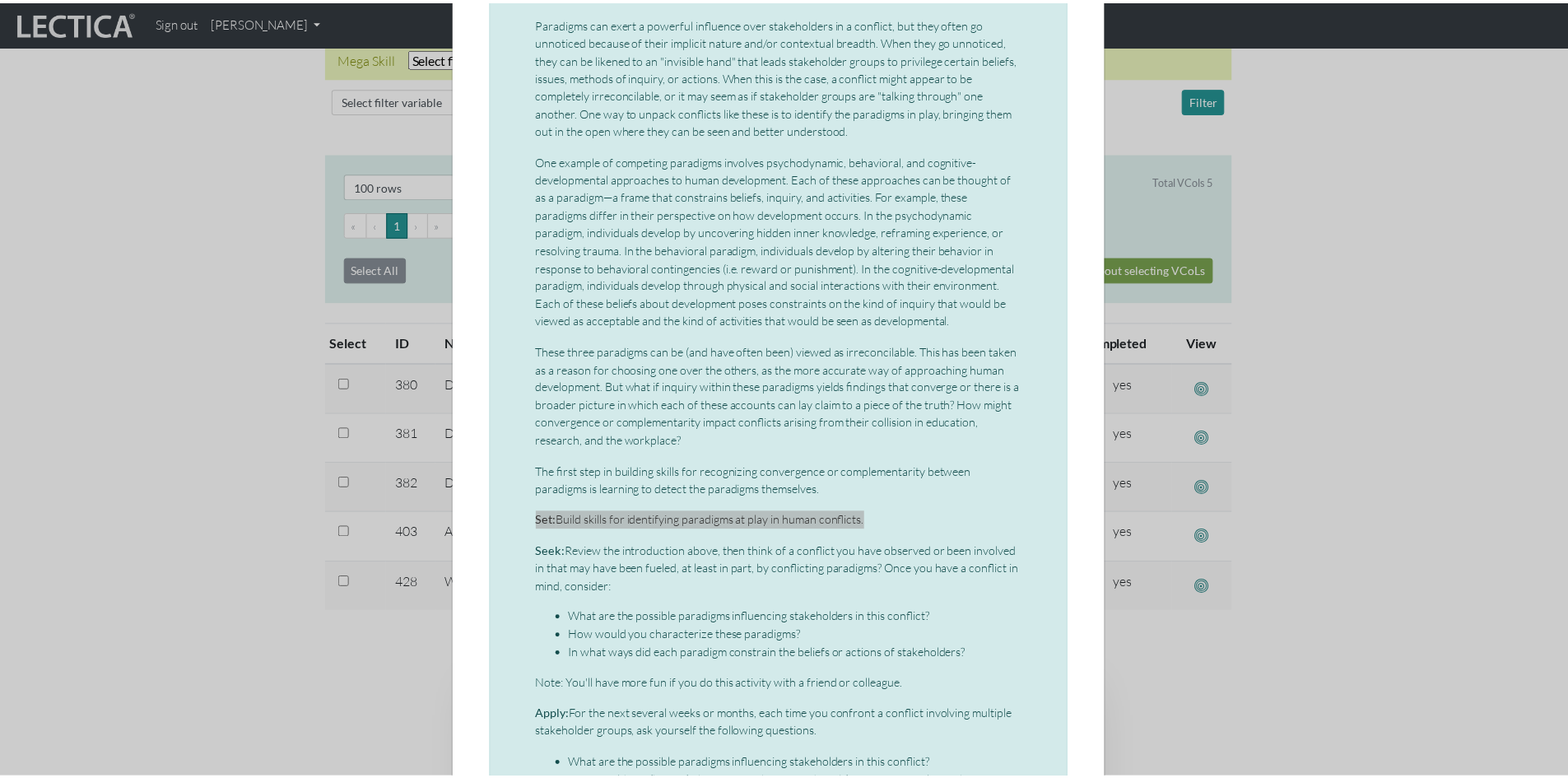
scroll to position [0, 0]
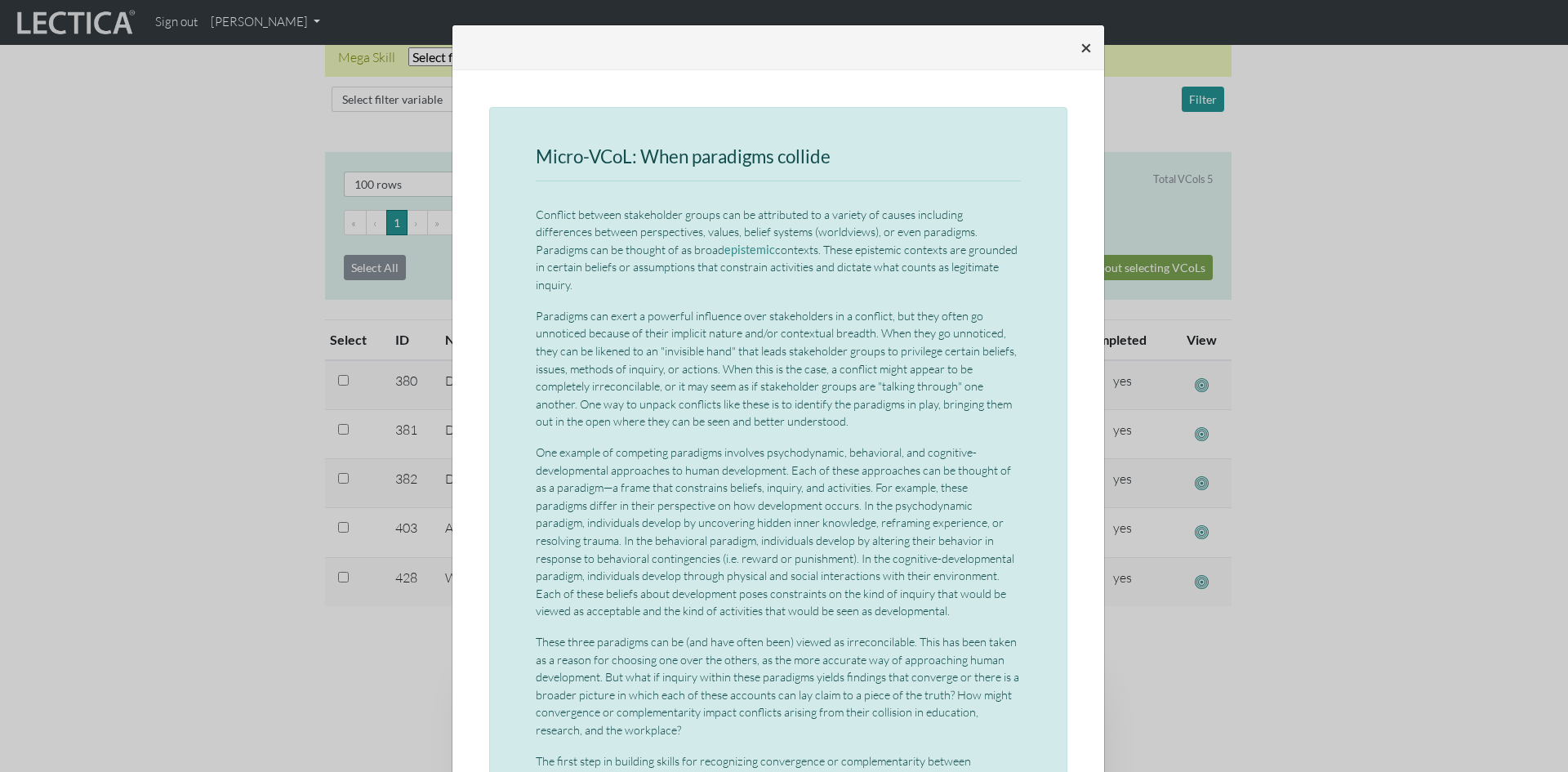
click at [1080, 44] on span "×" at bounding box center [1086, 46] width 11 height 23
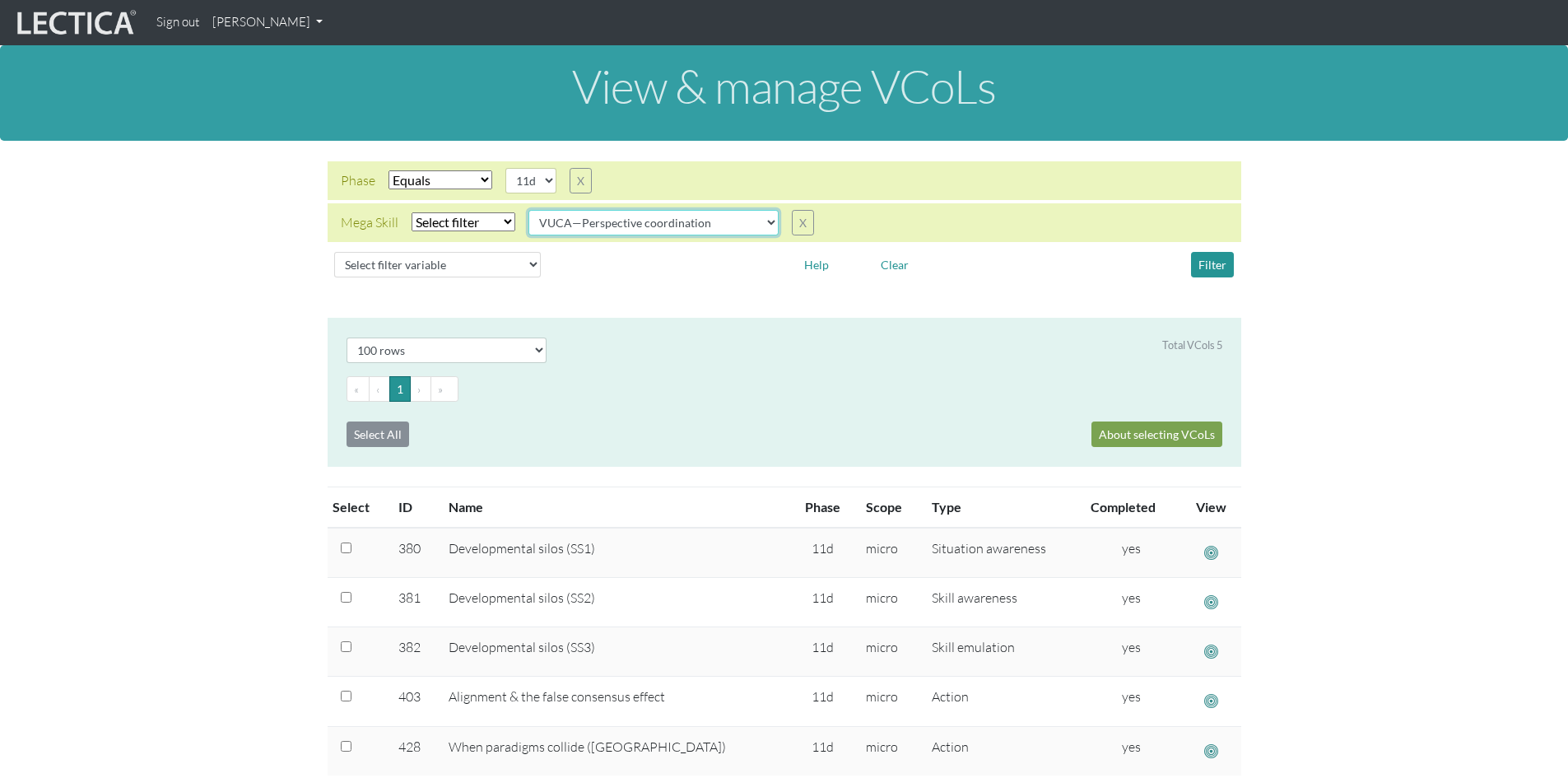
click at [762, 219] on select "all CAOS—Conflict resolution CAOS—Contextual thinking CAOS—Decision making CAOS…" at bounding box center [652, 222] width 250 height 25
select select "VUCA—Decision-making process"
click at [528, 210] on select "all CAOS—Conflict resolution CAOS—Contextual thinking CAOS—Decision making CAOS…" at bounding box center [652, 222] width 250 height 25
click at [1209, 260] on button "Filter" at bounding box center [1212, 264] width 43 height 25
click at [1209, 258] on button "Filter" at bounding box center [1212, 264] width 43 height 25
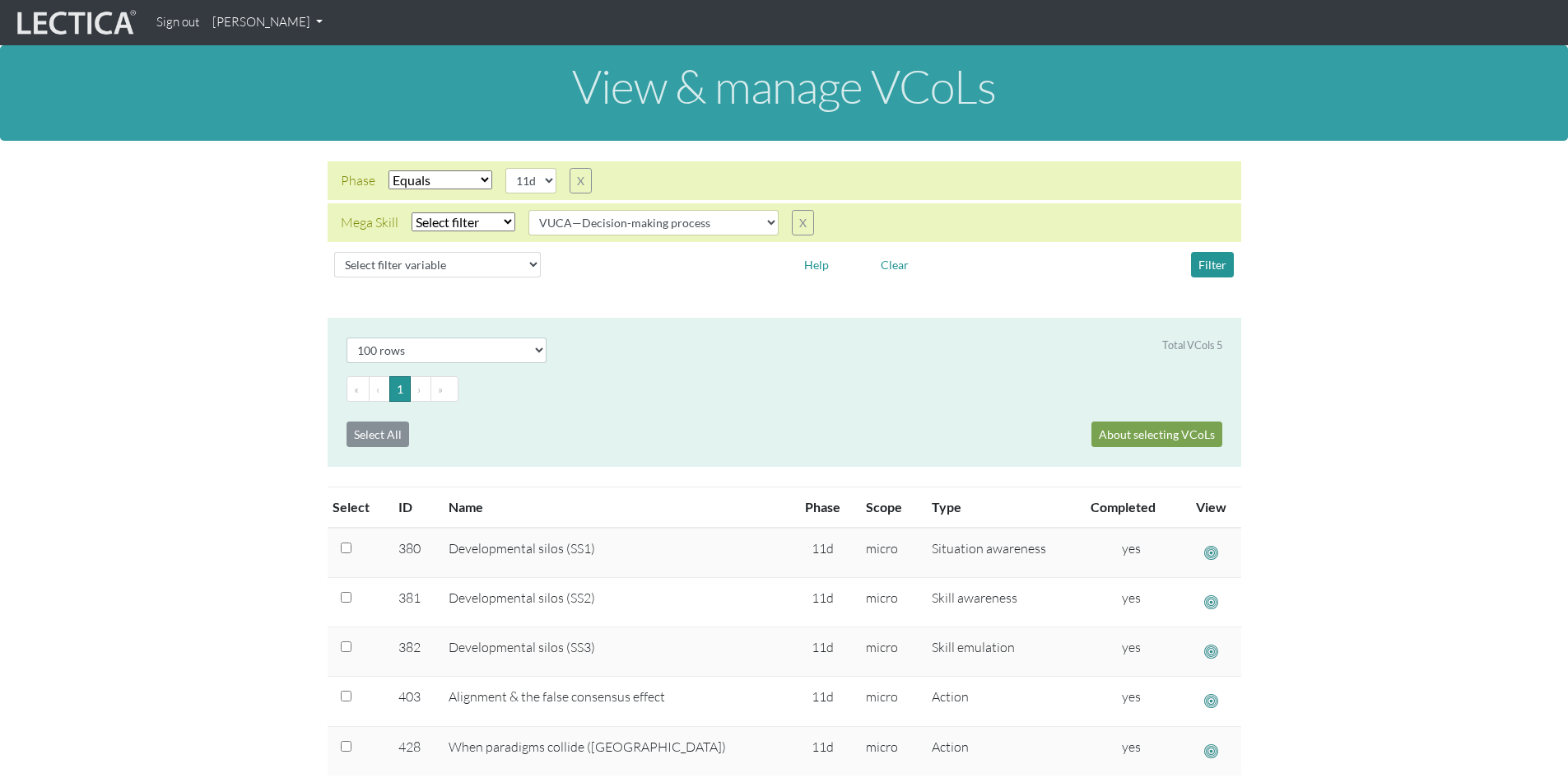
click at [508, 222] on select "Select filter Equals Does not equal" at bounding box center [463, 222] width 104 height 19
select select "iexact"
click at [412, 213] on select "Select filter Equals Does not equal" at bounding box center [463, 222] width 104 height 19
click at [1220, 263] on button "Filter" at bounding box center [1212, 264] width 43 height 25
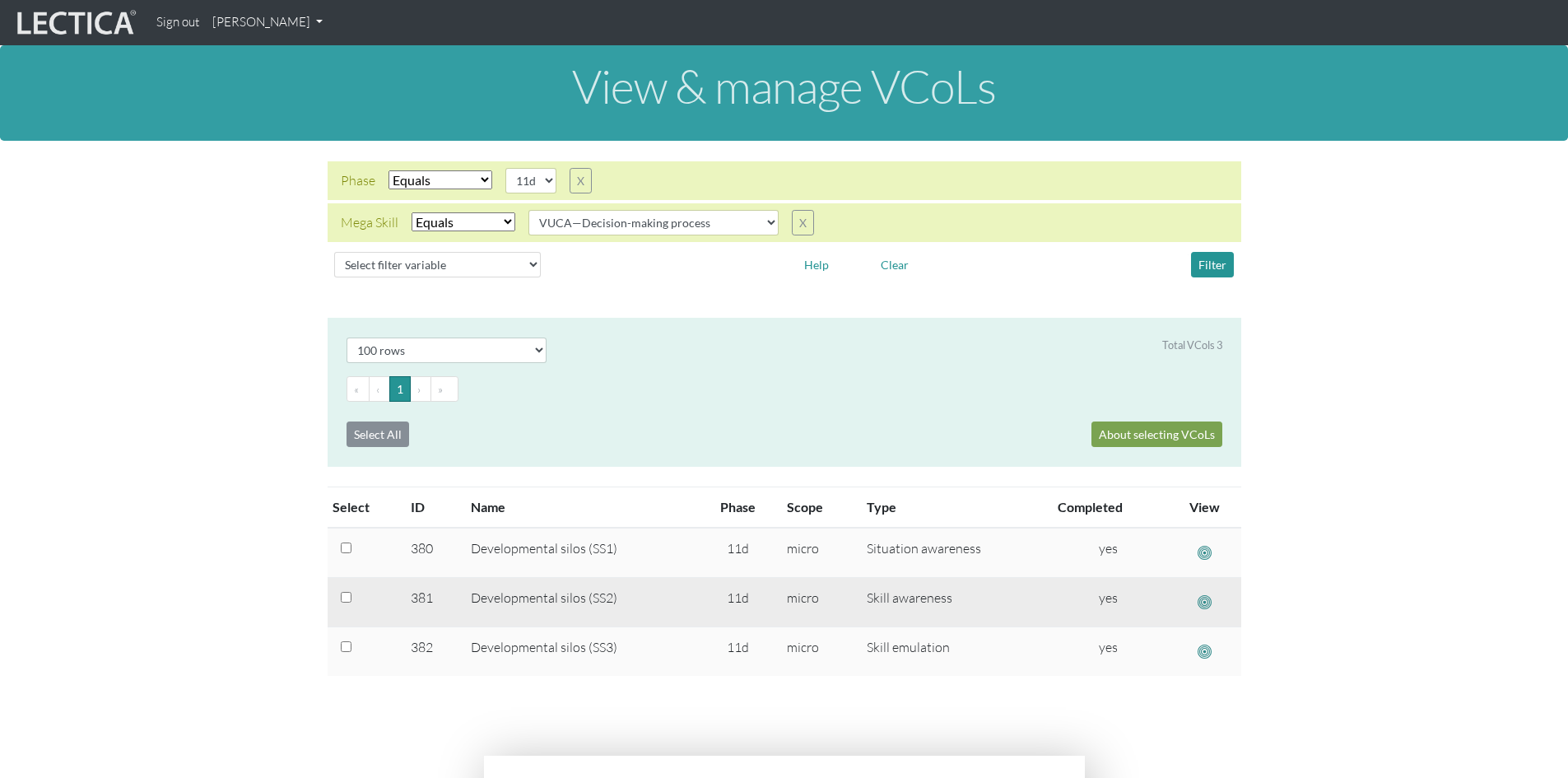
click at [1206, 600] on span "button" at bounding box center [1204, 602] width 14 height 17
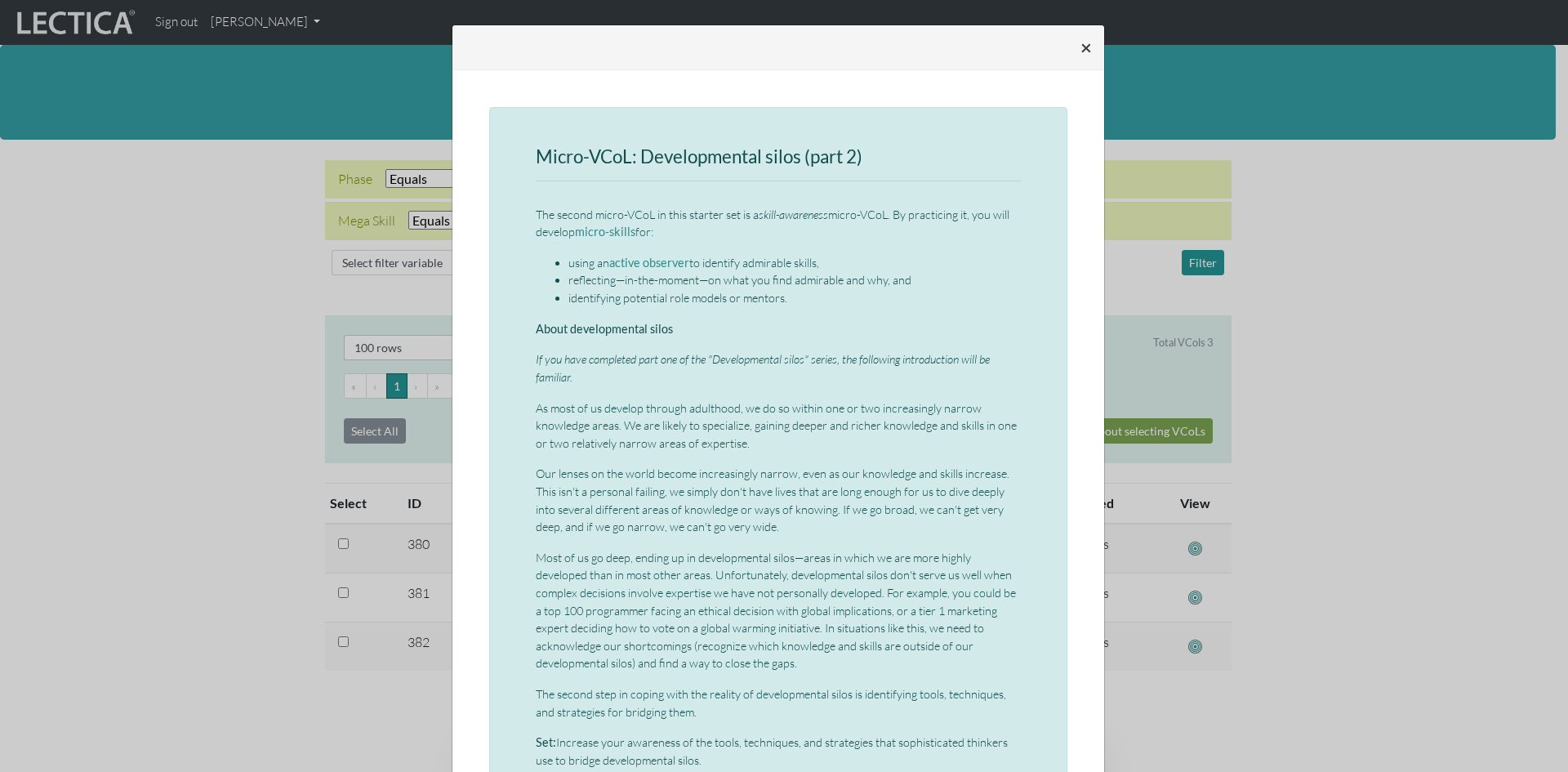
click at [1080, 45] on span "×" at bounding box center [1086, 46] width 11 height 23
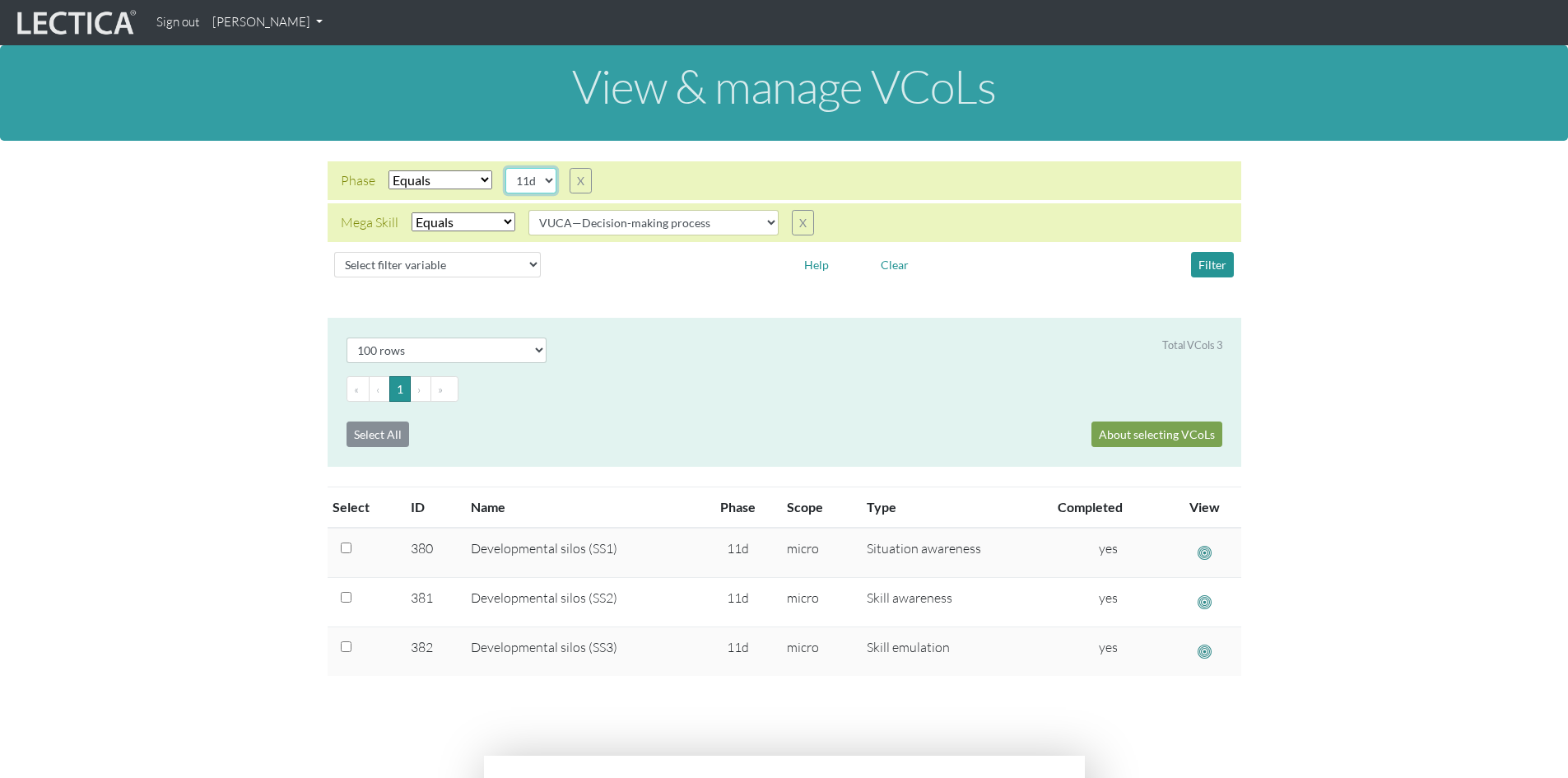
click at [545, 180] on select "05d 06a 06b 06c 06d 07a 07b 07c 07d 08a 08b 08c 08d 09a 09b 09c 09d 10a 10b 10c…" at bounding box center [531, 180] width 51 height 25
select select "11c"
click at [506, 168] on select "05d 06a 06b 06c 06d 07a 07b 07c 07d 08a 08b 08c 08d 09a 09b 09c 09d 10a 10b 10c…" at bounding box center [531, 180] width 51 height 25
click at [1210, 260] on button "Filter" at bounding box center [1212, 264] width 43 height 25
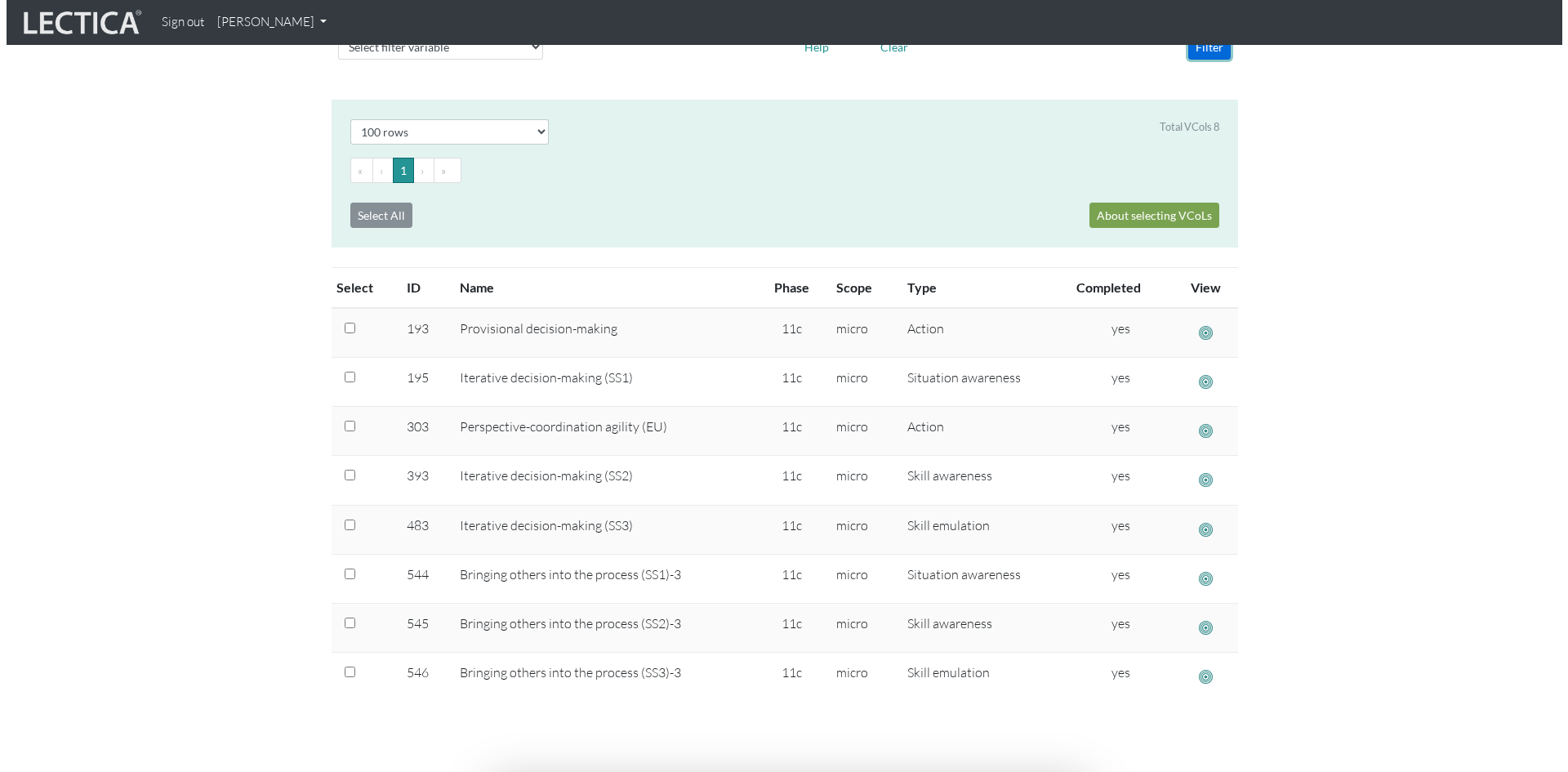
scroll to position [245, 0]
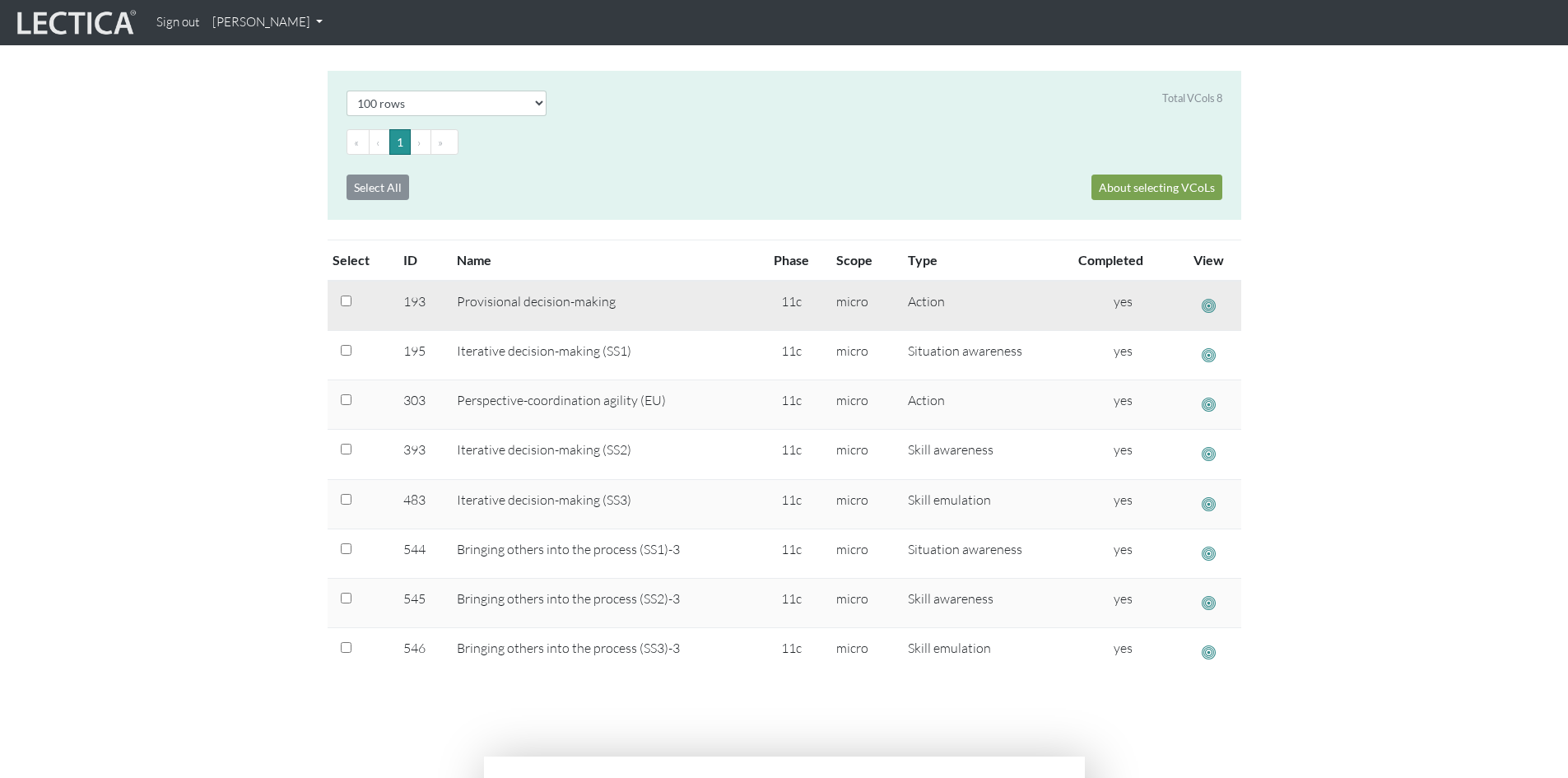
click at [1207, 305] on span "button" at bounding box center [1209, 305] width 14 height 17
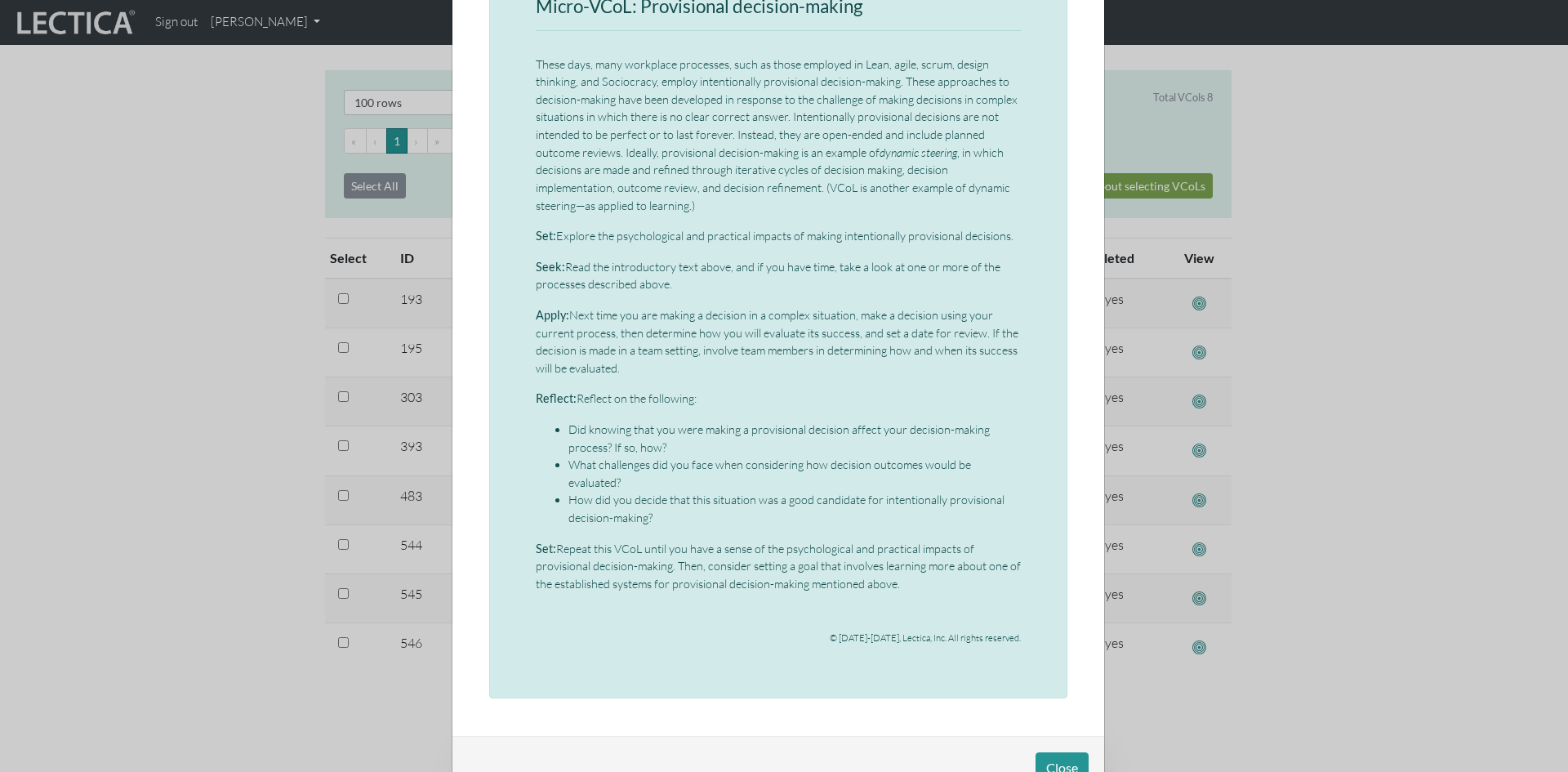
scroll to position [203, 0]
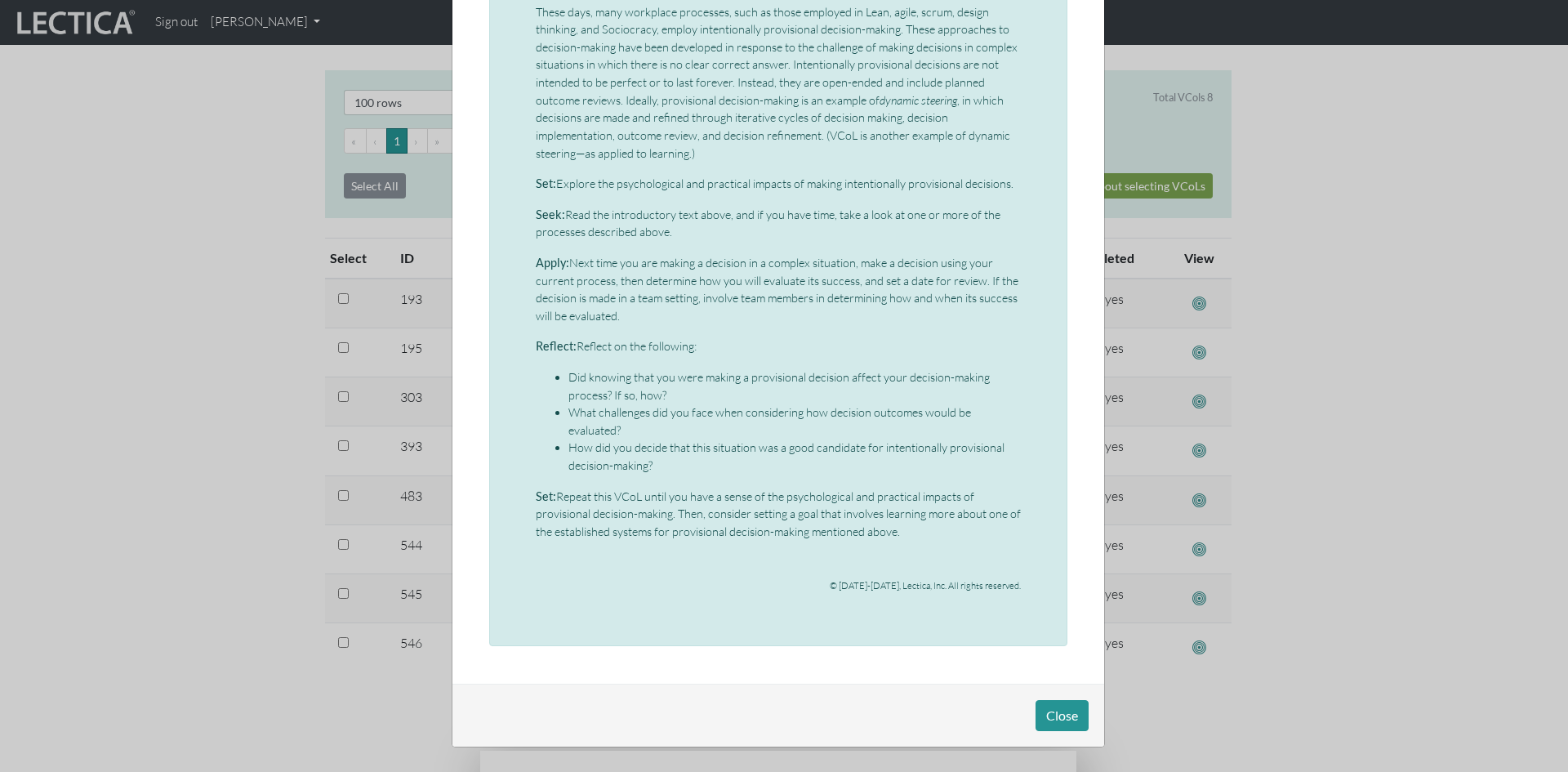
click at [526, 179] on div "Micro-VCoL: Provisional decision-making These days, many workplace processes, s…" at bounding box center [778, 275] width 578 height 741
drag, startPoint x: 530, startPoint y: 179, endPoint x: 1025, endPoint y: 166, distance: 495.2
click at [1025, 166] on div "Micro-VCoL: Provisional decision-making These days, many workplace processes, s…" at bounding box center [778, 275] width 578 height 741
copy p "Set: Explore the psychological and practical impacts of making intentionally pr…"
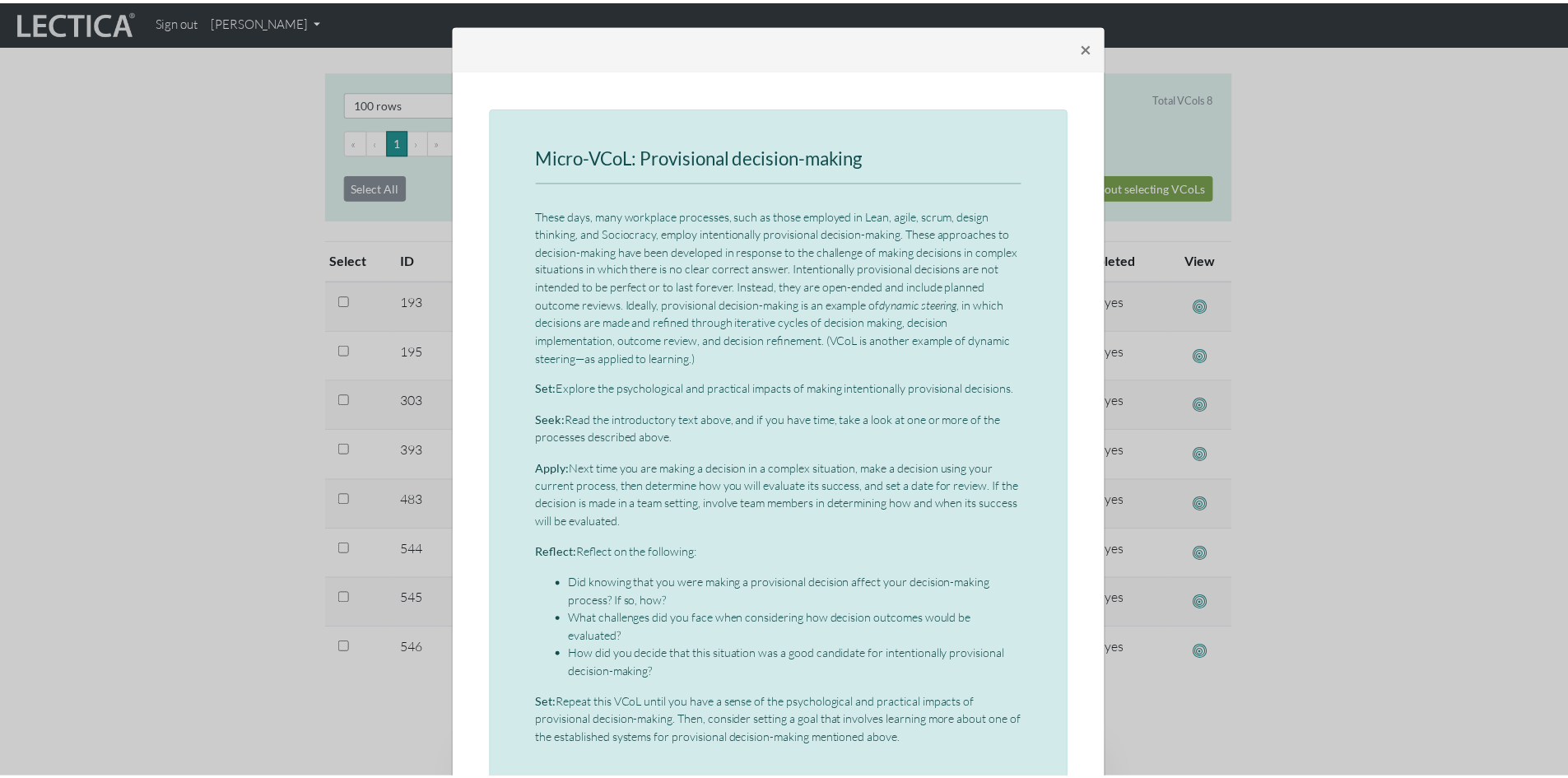
scroll to position [0, 0]
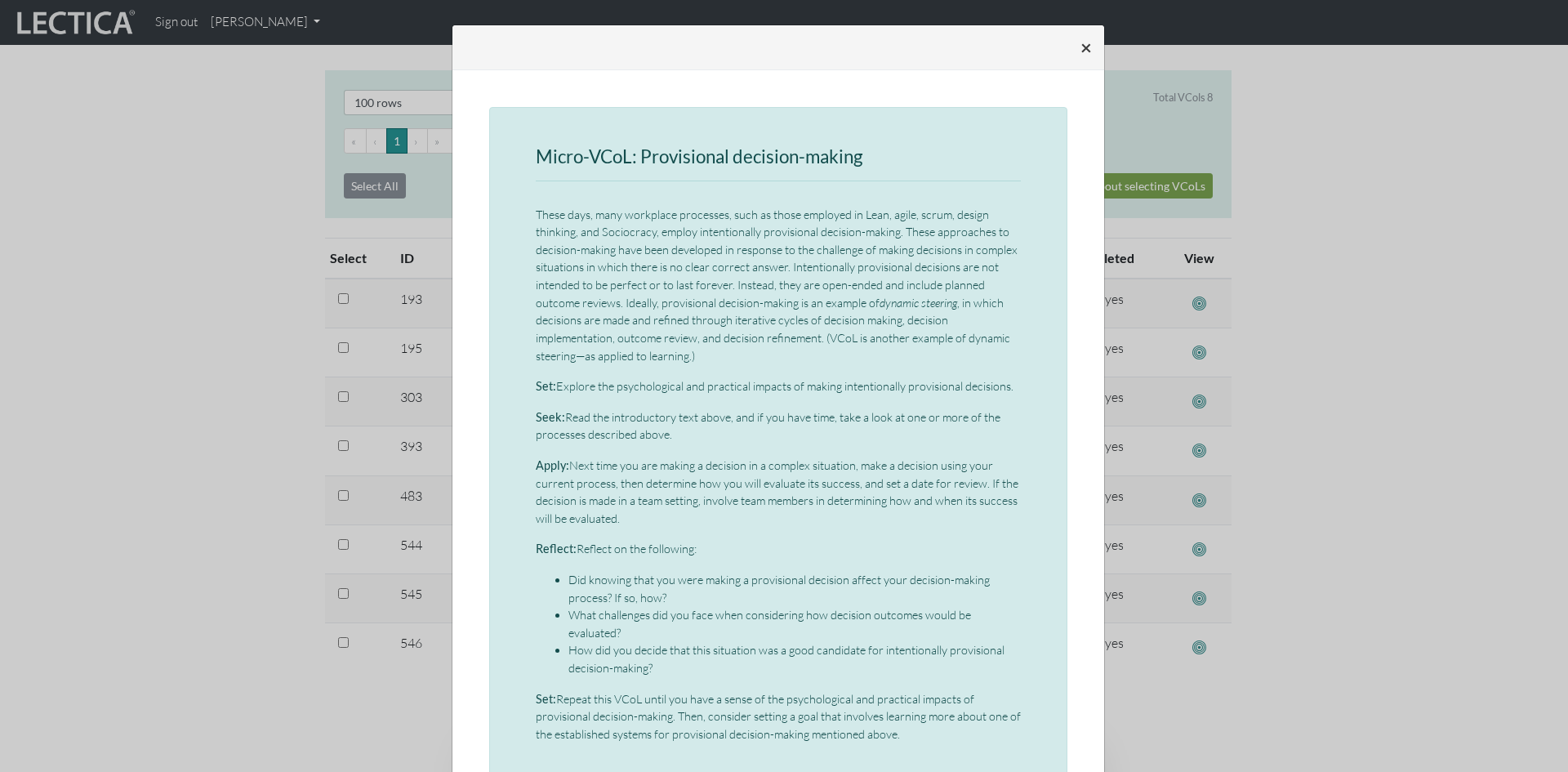
click at [1080, 44] on span "×" at bounding box center [1086, 46] width 11 height 23
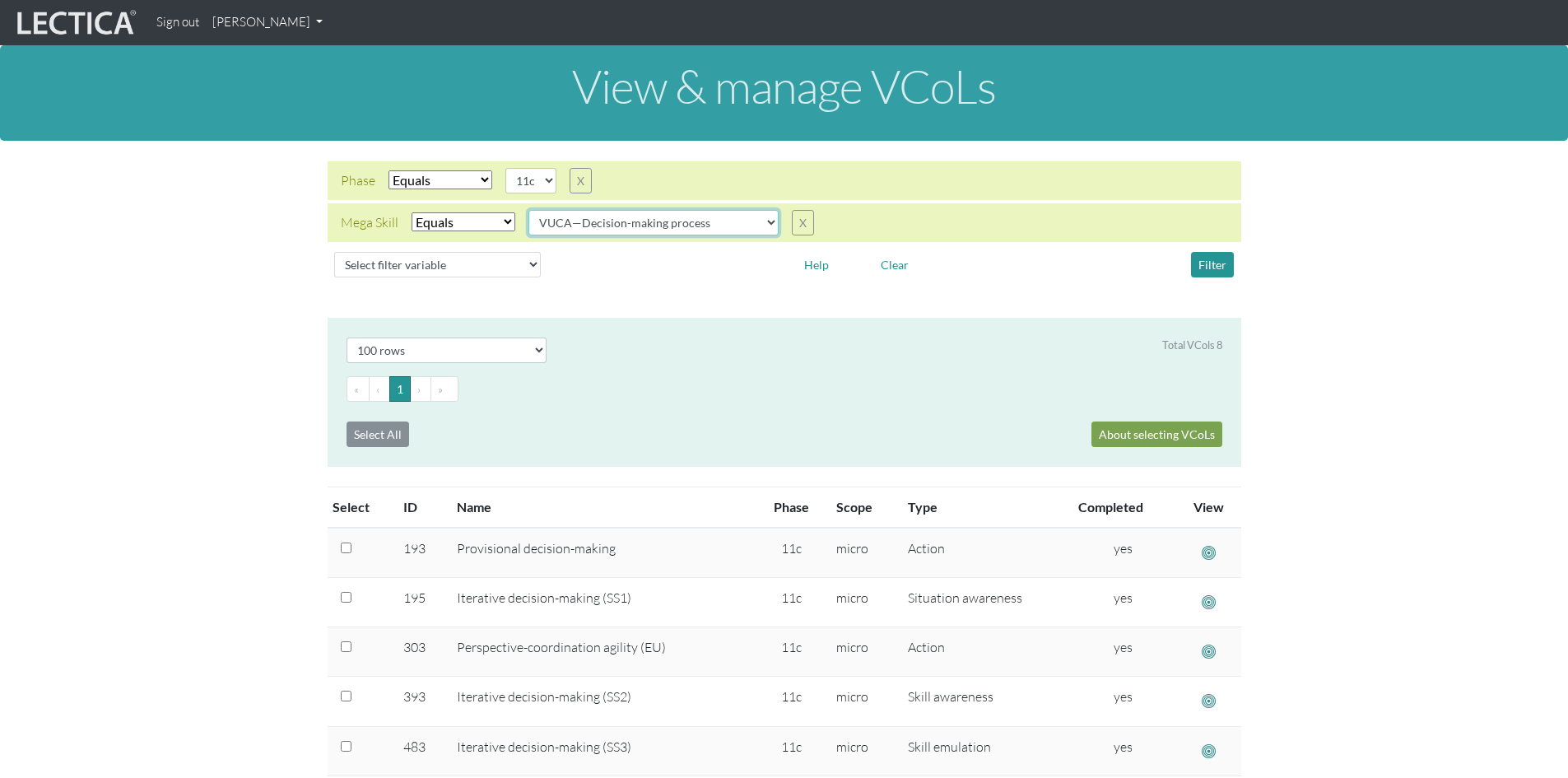
click at [762, 222] on select "all CAOS—Conflict resolution CAOS—Contextual thinking CAOS—Decision making CAOS…" at bounding box center [652, 222] width 250 height 25
click at [528, 210] on select "all CAOS—Conflict resolution CAOS—Contextual thinking CAOS—Decision making CAOS…" at bounding box center [652, 222] width 250 height 25
click at [1205, 263] on button "Filter" at bounding box center [1212, 264] width 43 height 25
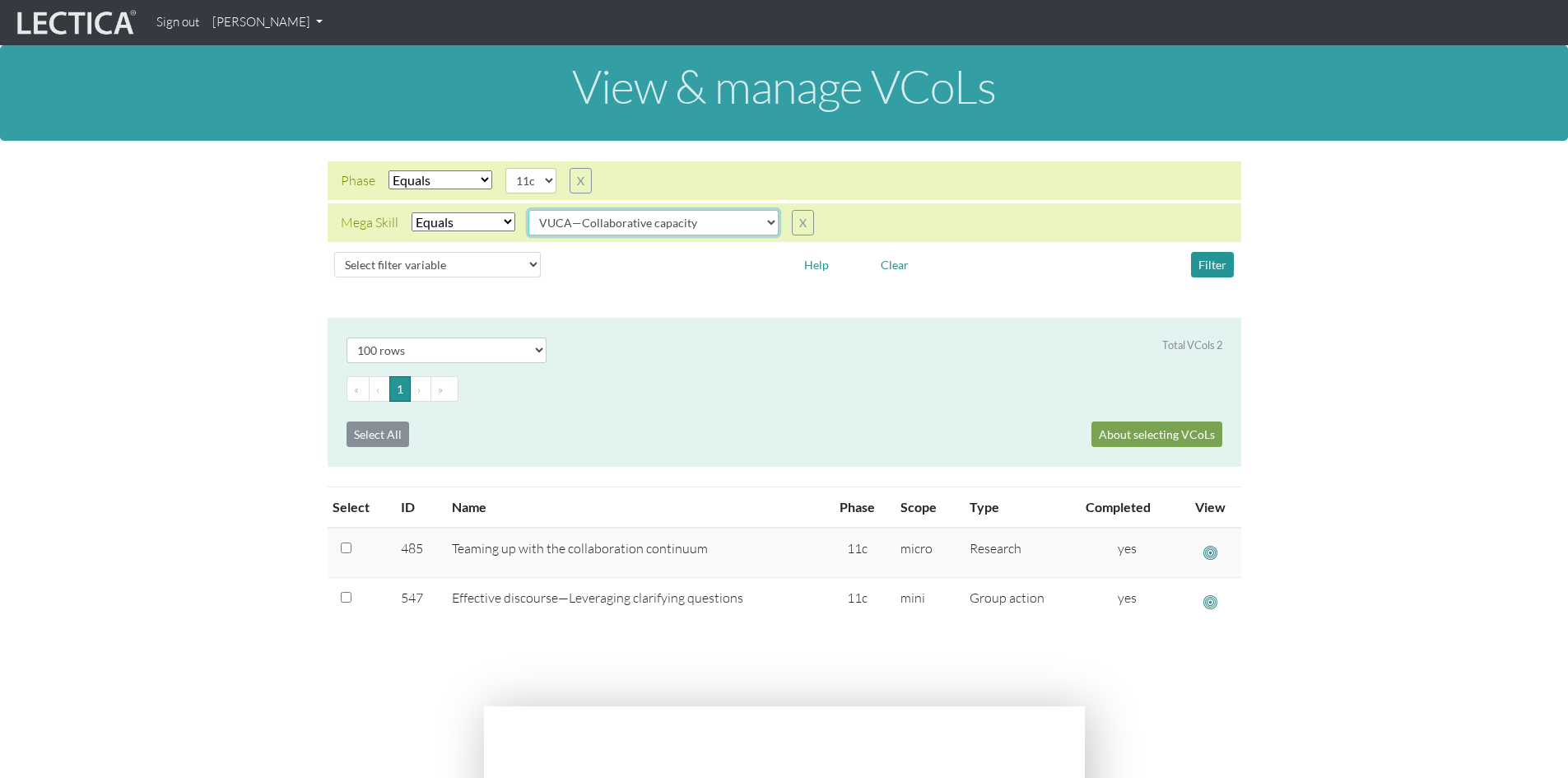
click at [767, 222] on select "all CAOS—Conflict resolution CAOS—Contextual thinking CAOS—Decision making CAOS…" at bounding box center [652, 222] width 250 height 25
select select "VUCA—Contextual thinking"
click at [528, 210] on select "all CAOS—Conflict resolution CAOS—Contextual thinking CAOS—Decision making CAOS…" at bounding box center [652, 222] width 250 height 25
click at [1203, 262] on button "Filter" at bounding box center [1212, 264] width 43 height 25
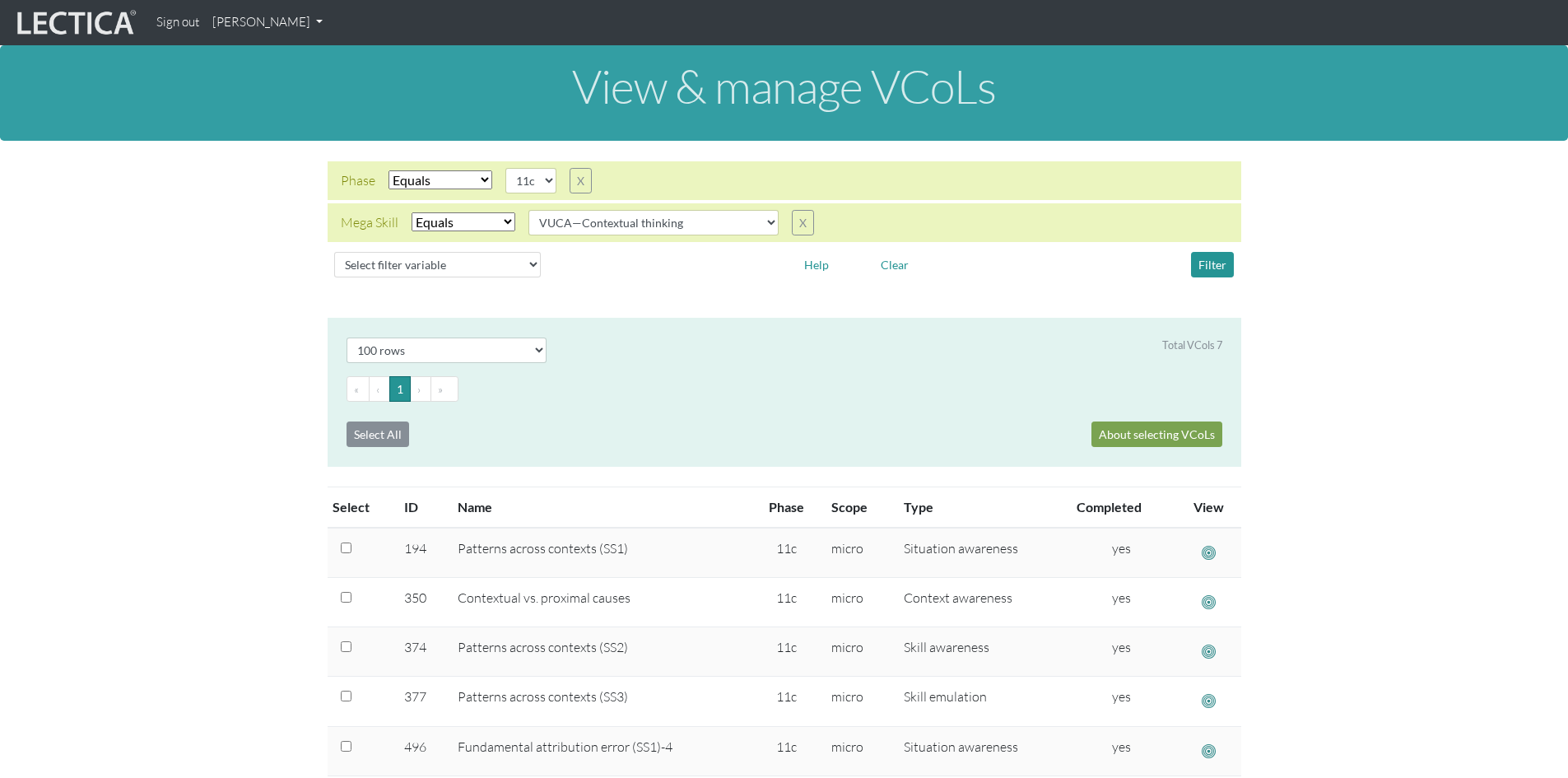
click at [481, 179] on select "Select filter Equals Does not equal" at bounding box center [440, 180] width 104 height 19
click at [388, 170] on select "Select filter Equals Does not equal" at bounding box center [440, 180] width 104 height 19
click at [550, 182] on select "05d 06a 06b 06c 06d 07a 07b 07c 07d 08a 08b 08c 08d 09a 09b 09c 09d 10a 10b 10c…" at bounding box center [531, 180] width 51 height 25
click at [584, 180] on button "X" at bounding box center [580, 180] width 22 height 25
select select "iexact"
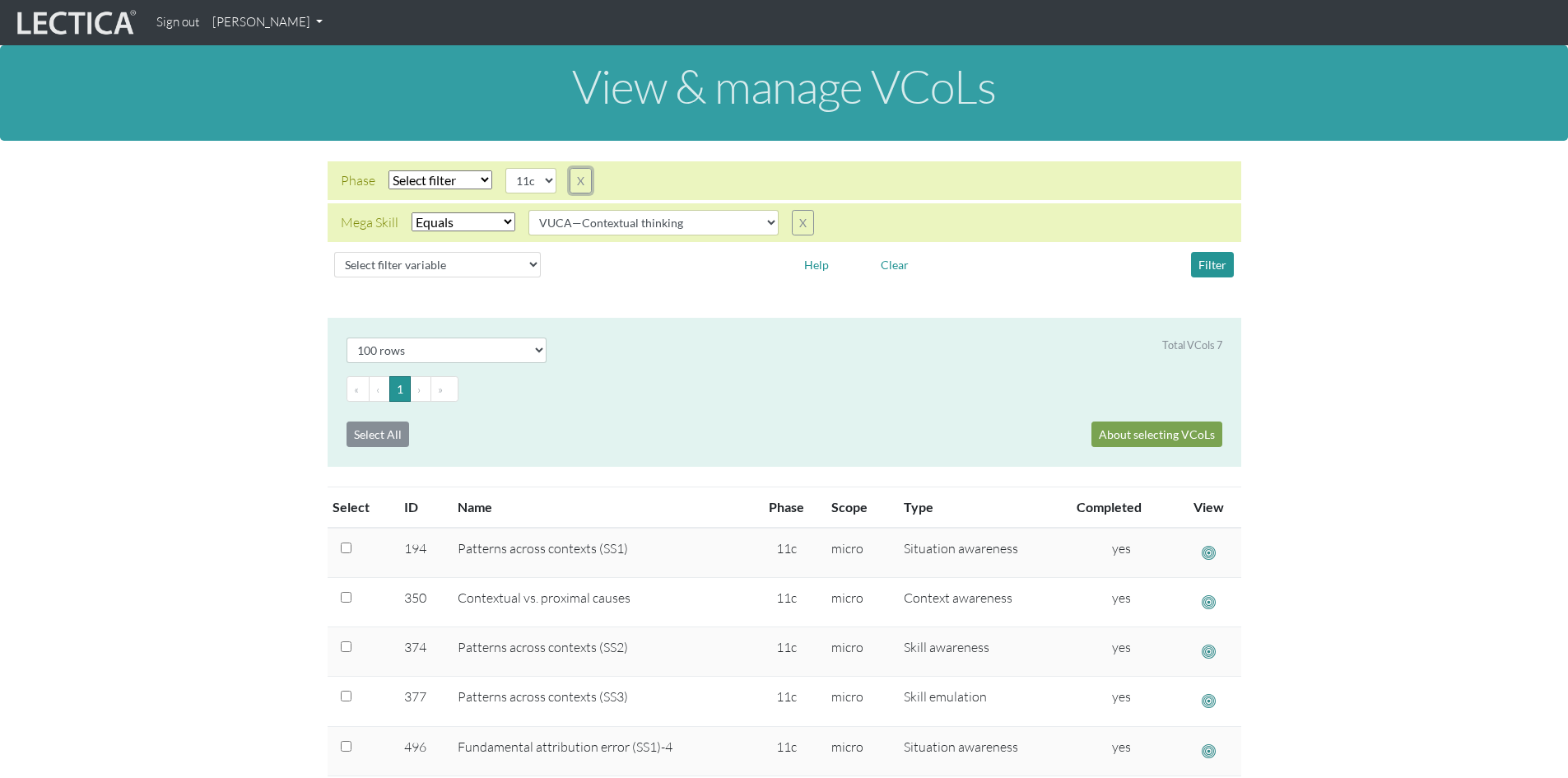
select select "VUCA—Contextual thinking"
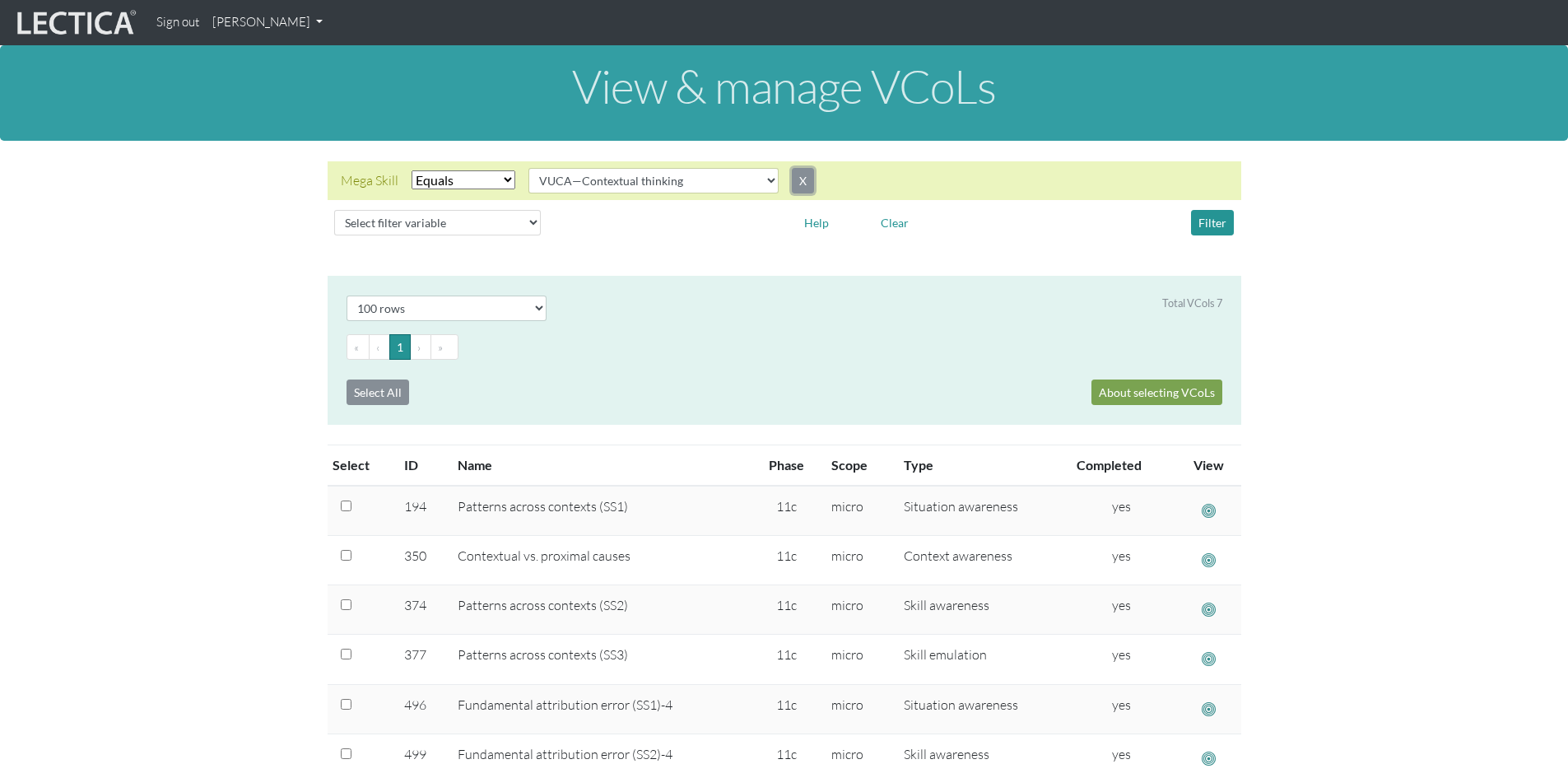
click at [799, 179] on button "X" at bounding box center [803, 180] width 22 height 25
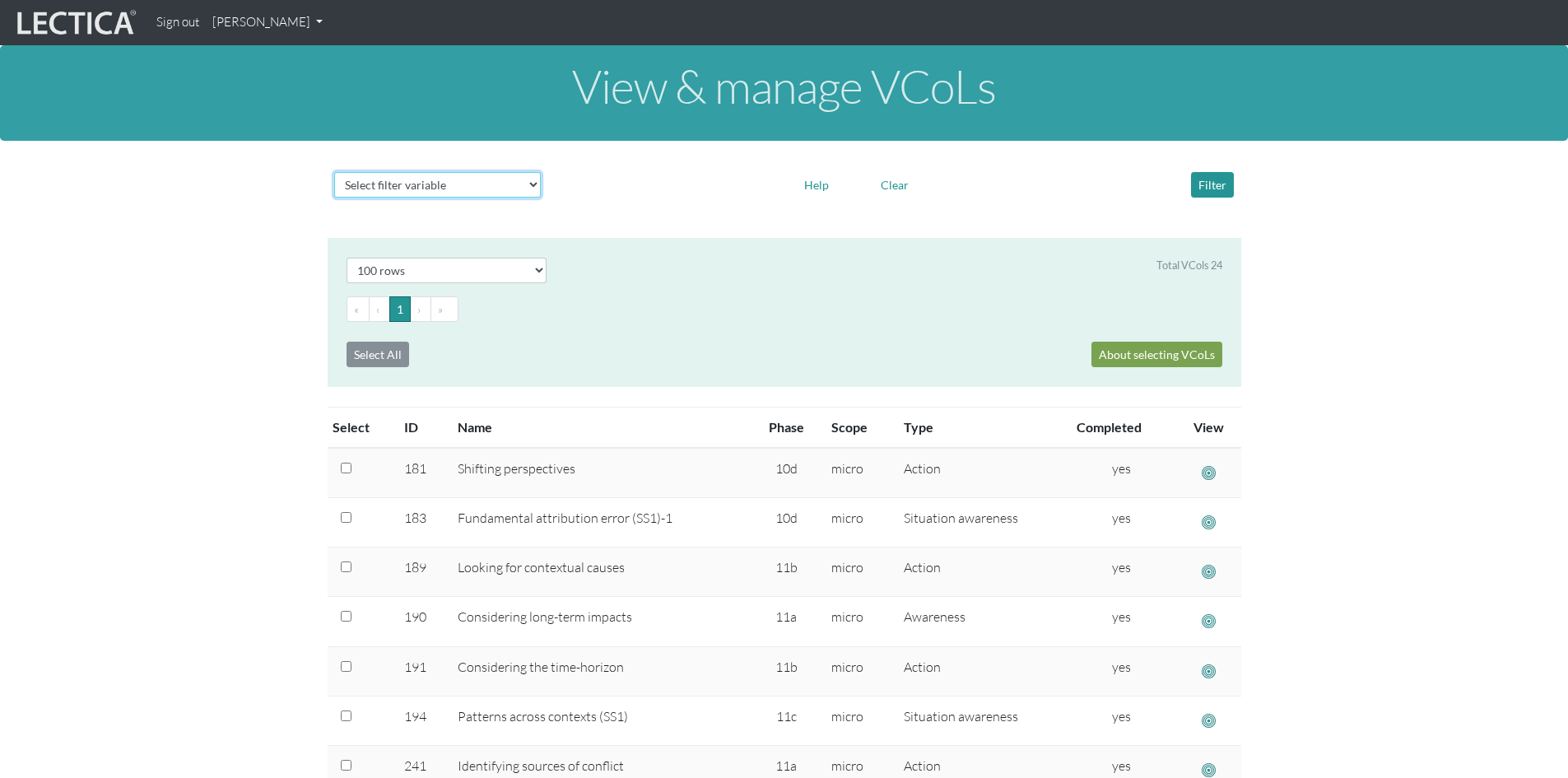
click at [531, 185] on select "Select filter variable Vcol ID Vcol name Phase Content Scope Type Completed Rev…" at bounding box center [437, 184] width 207 height 25
select select "name"
click at [334, 198] on select "Select filter variable Vcol ID Vcol name Phase Content Scope Type Completed Rev…" at bounding box center [437, 184] width 207 height 25
select select
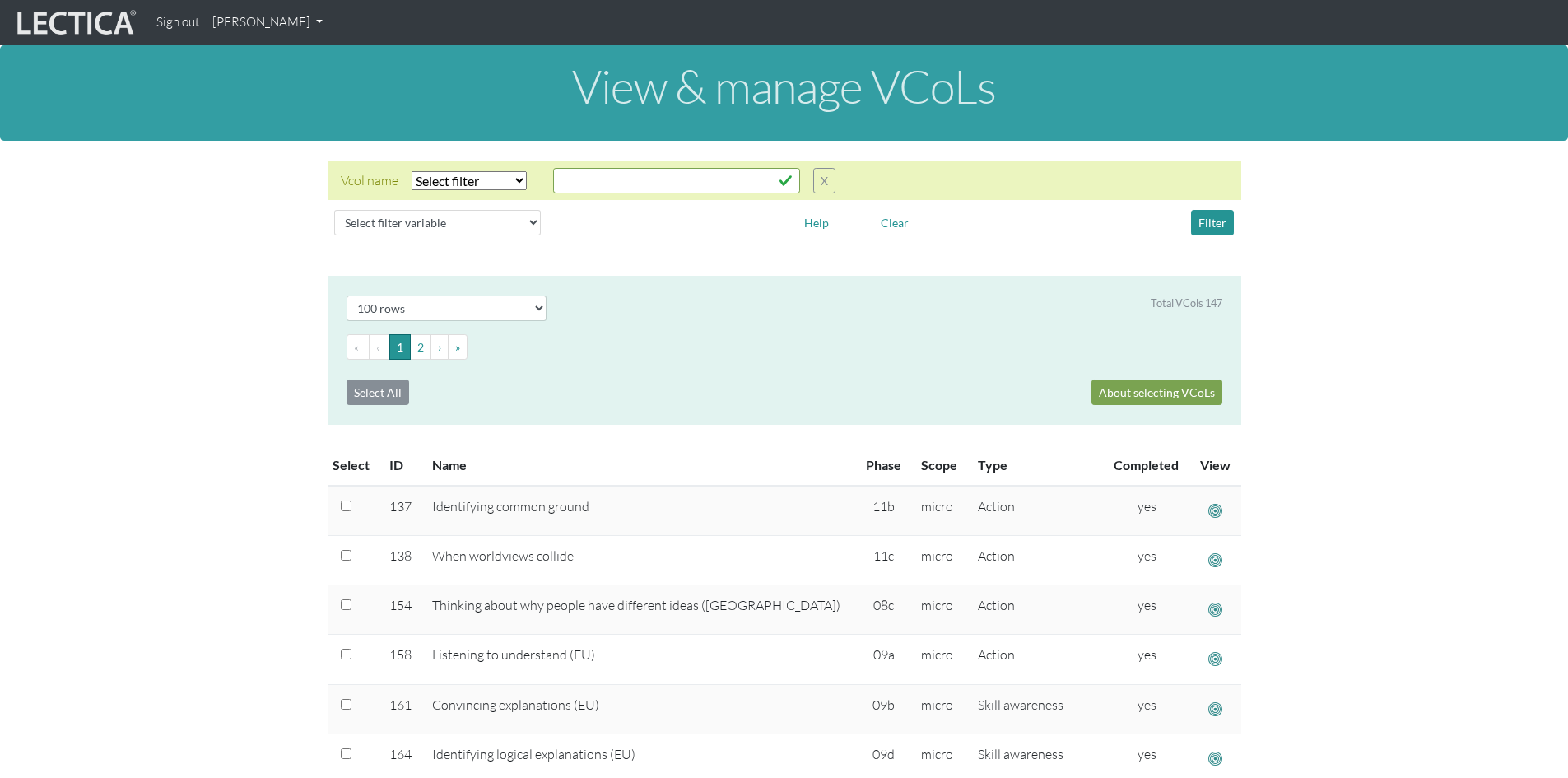
click at [513, 182] on select "Select filter Equals Does not equal Contains Does not contain Starts with Ends …" at bounding box center [469, 181] width 115 height 19
select select "iexact"
click at [412, 171] on select "Select filter Equals Does not equal Contains Does not contain Starts with Ends …" at bounding box center [469, 181] width 115 height 19
drag, startPoint x: 577, startPoint y: 183, endPoint x: 601, endPoint y: 173, distance: 26.0
click at [580, 181] on input "text" at bounding box center [677, 180] width 247 height 25
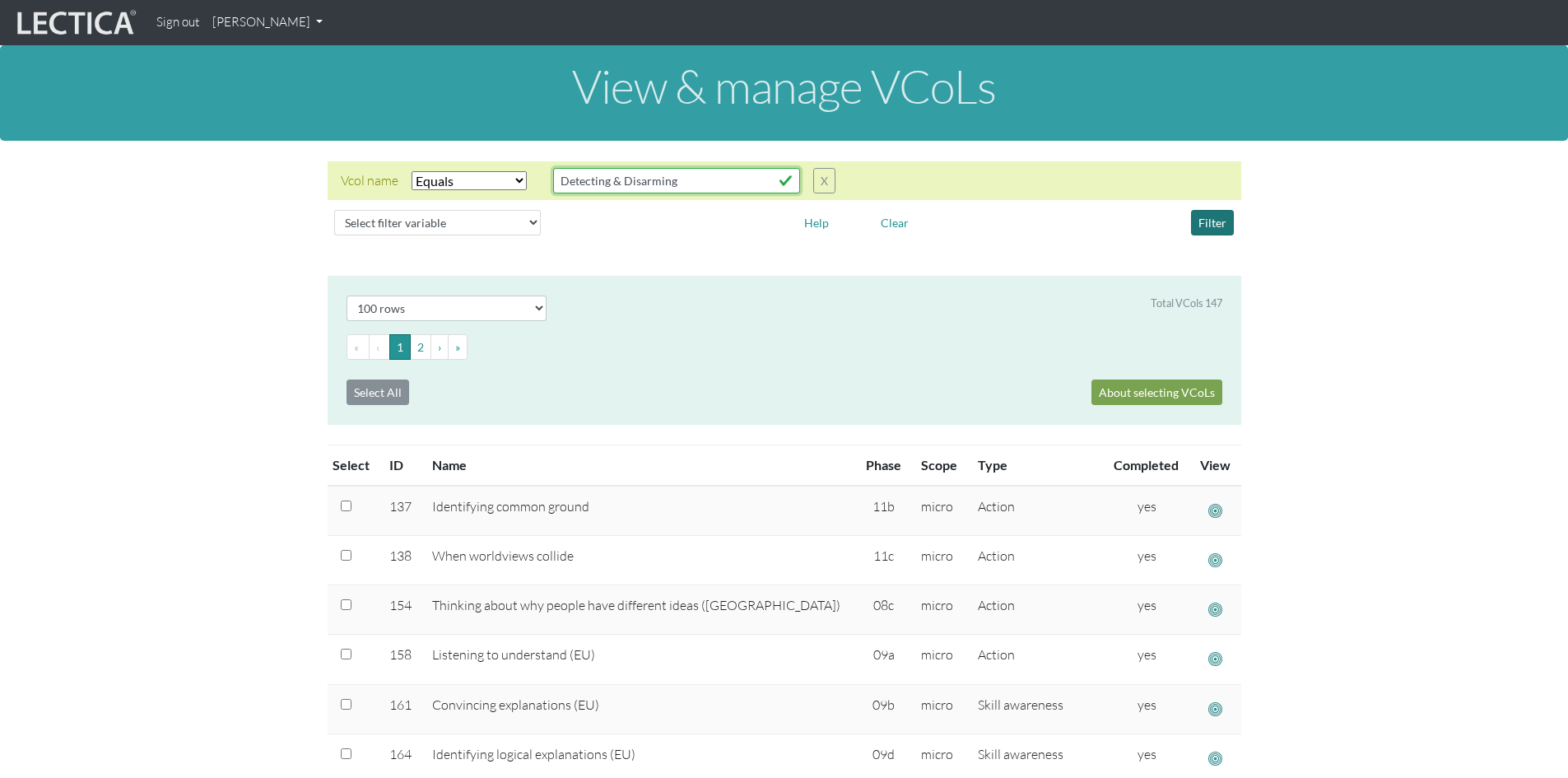
type input "Detecting & Disarming"
click at [1215, 219] on button "Filter" at bounding box center [1212, 222] width 43 height 25
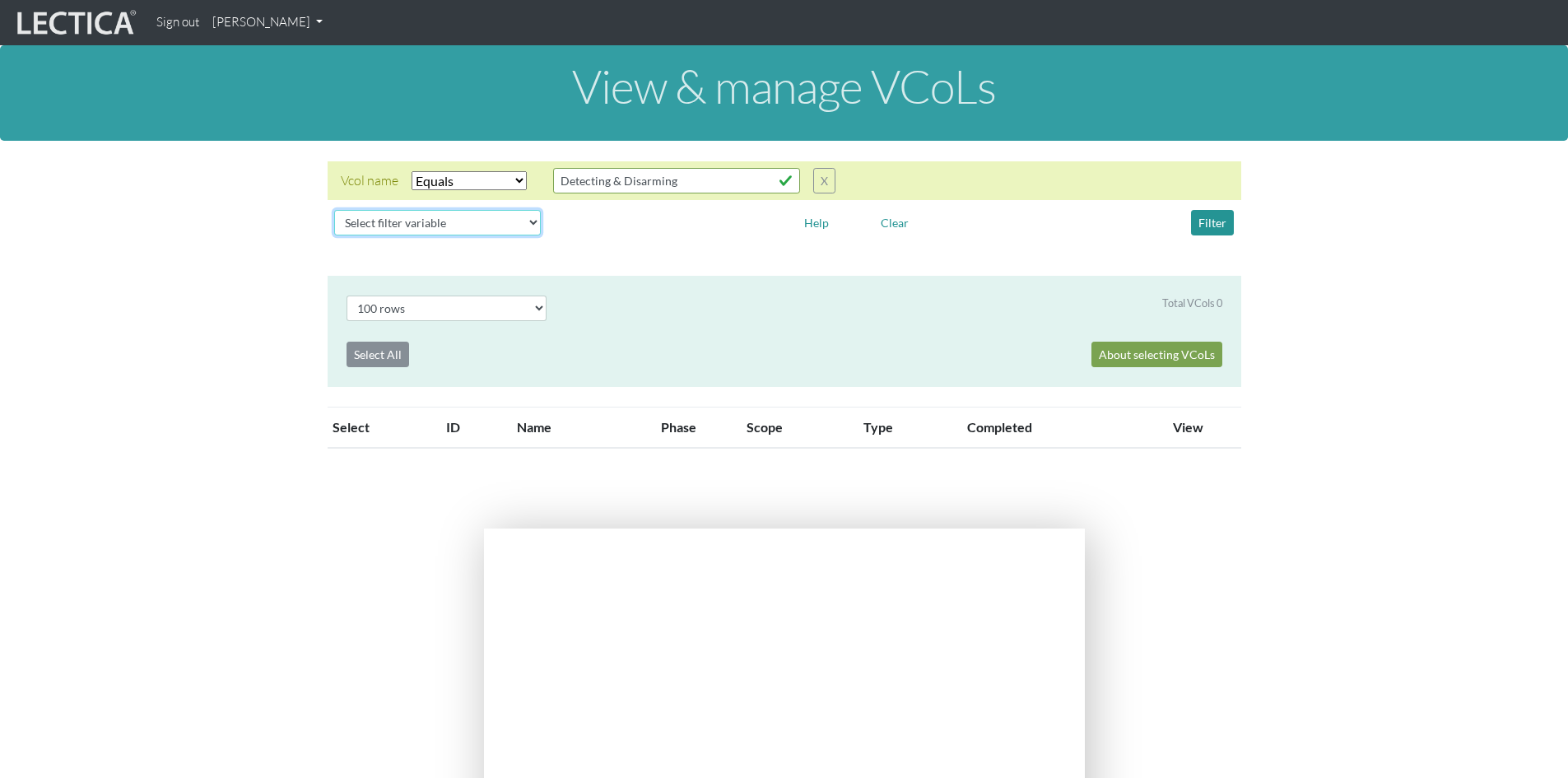
click at [535, 228] on select "Select filter variable Vcol ID Vcol name Phase Content Scope Type Completed Rev…" at bounding box center [437, 222] width 207 height 25
select select "name"
click at [334, 235] on select "Select filter variable Vcol ID Vcol name Phase Content Scope Type Completed Rev…" at bounding box center [437, 222] width 207 height 25
select select
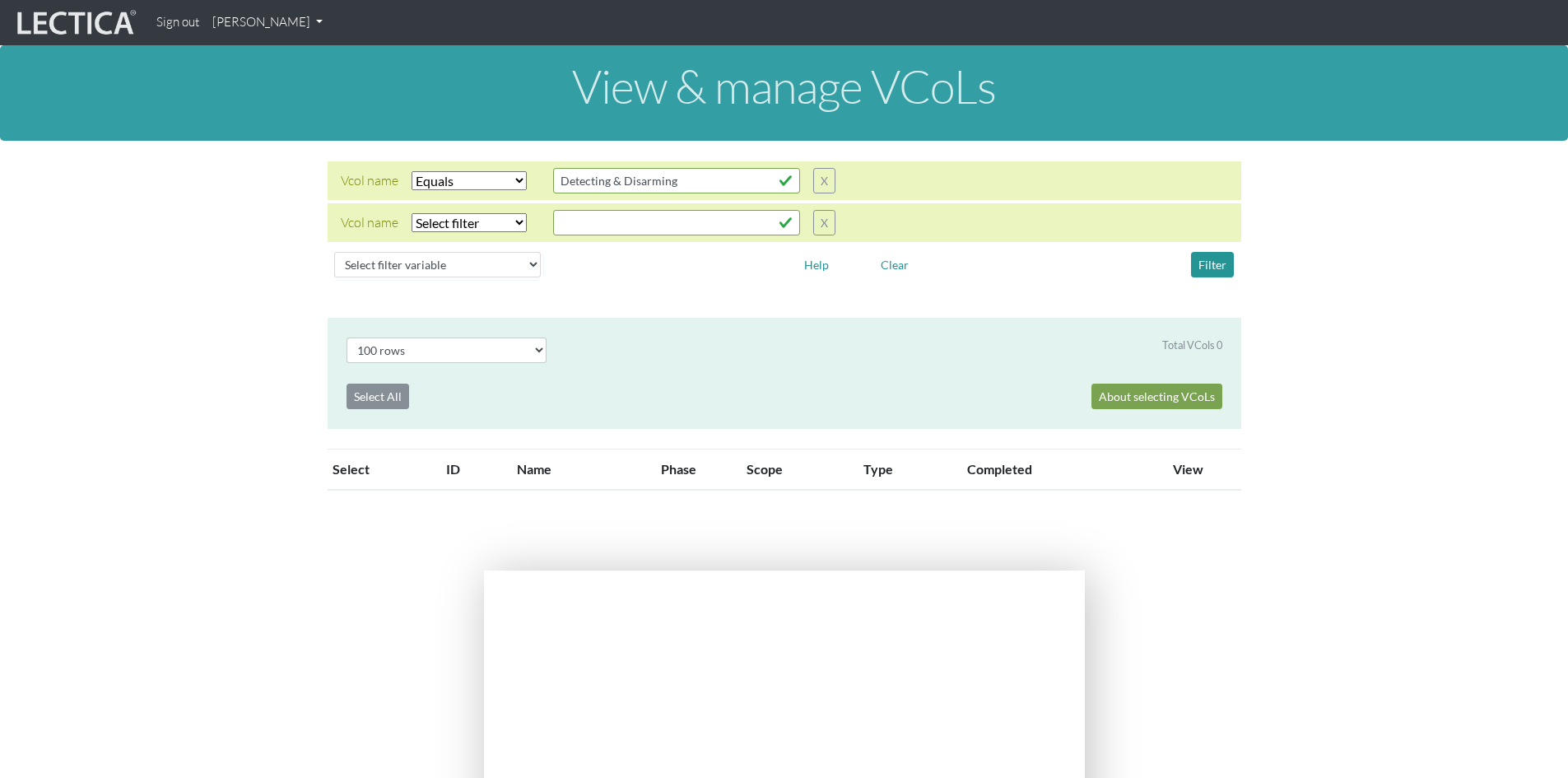
click at [516, 224] on select "Select filter Equals Does not equal Contains Does not contain Starts with Ends …" at bounding box center [469, 223] width 115 height 19
select select "iexact"
click at [412, 213] on select "Select filter Equals Does not equal Contains Does not contain Starts with Ends …" at bounding box center [469, 223] width 115 height 19
click at [589, 223] on input "text" at bounding box center [677, 222] width 247 height 25
drag, startPoint x: 684, startPoint y: 183, endPoint x: 555, endPoint y: 187, distance: 129.1
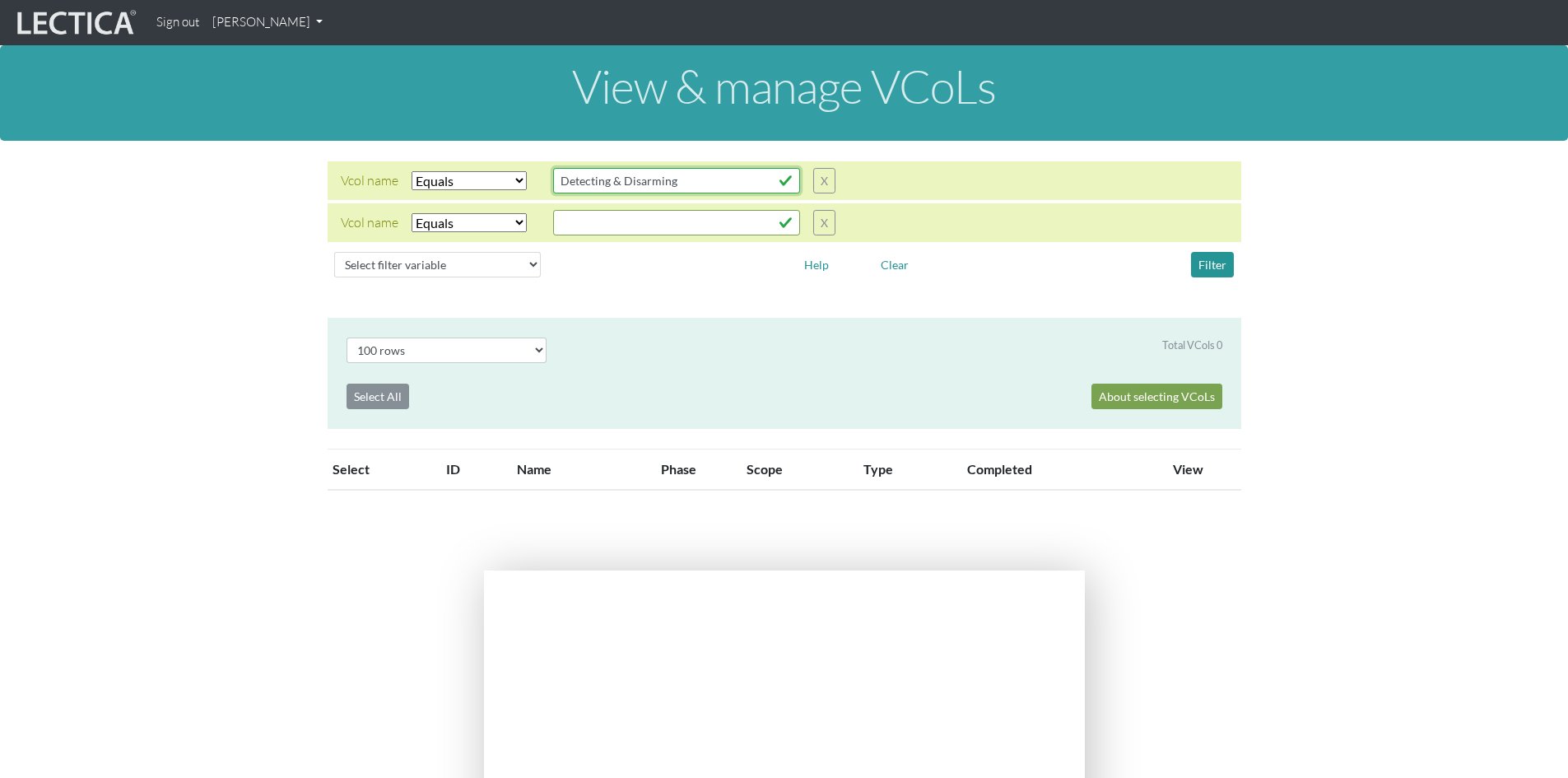
click at [555, 187] on input "Detecting & Disarming" at bounding box center [677, 180] width 247 height 25
click at [576, 222] on input "text" at bounding box center [677, 222] width 247 height 25
paste input "Detecting & Disarming"
type input "Detecting & Disarming"
click at [1215, 257] on button "Filter" at bounding box center [1212, 264] width 43 height 25
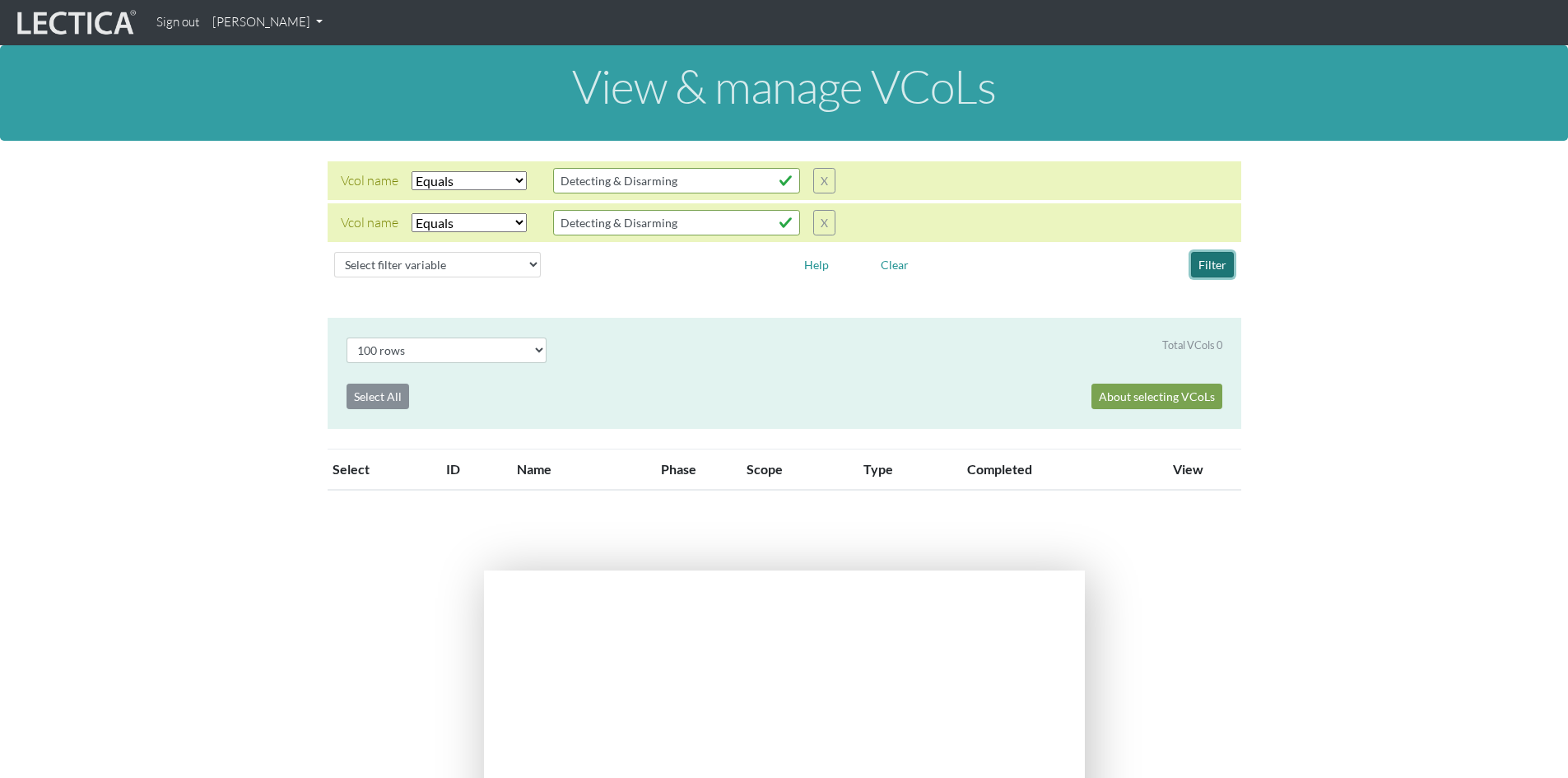
click at [1214, 262] on button "Filter" at bounding box center [1212, 264] width 43 height 25
click at [824, 175] on button "X" at bounding box center [825, 180] width 22 height 25
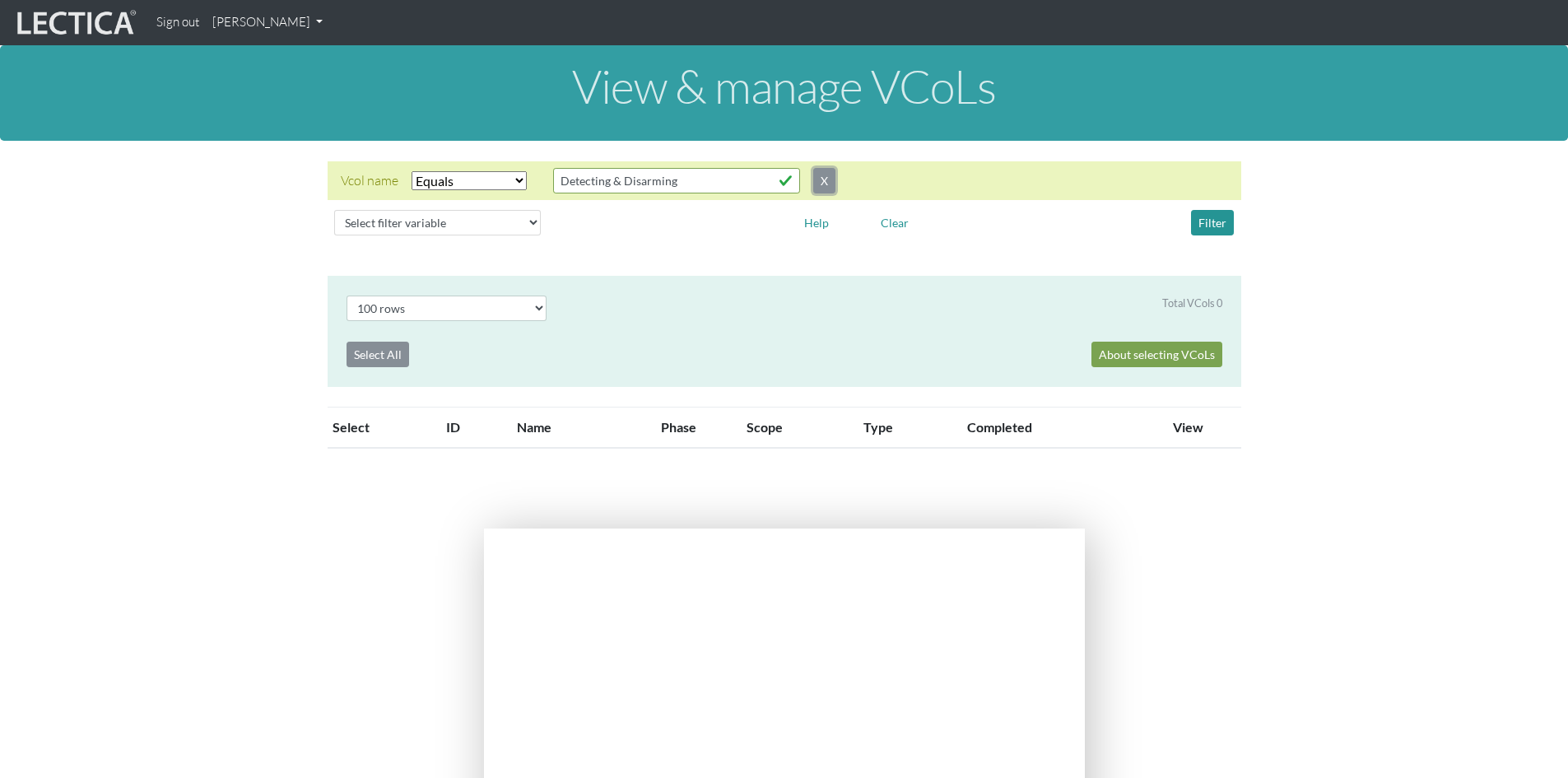
click at [825, 176] on button "X" at bounding box center [825, 180] width 22 height 25
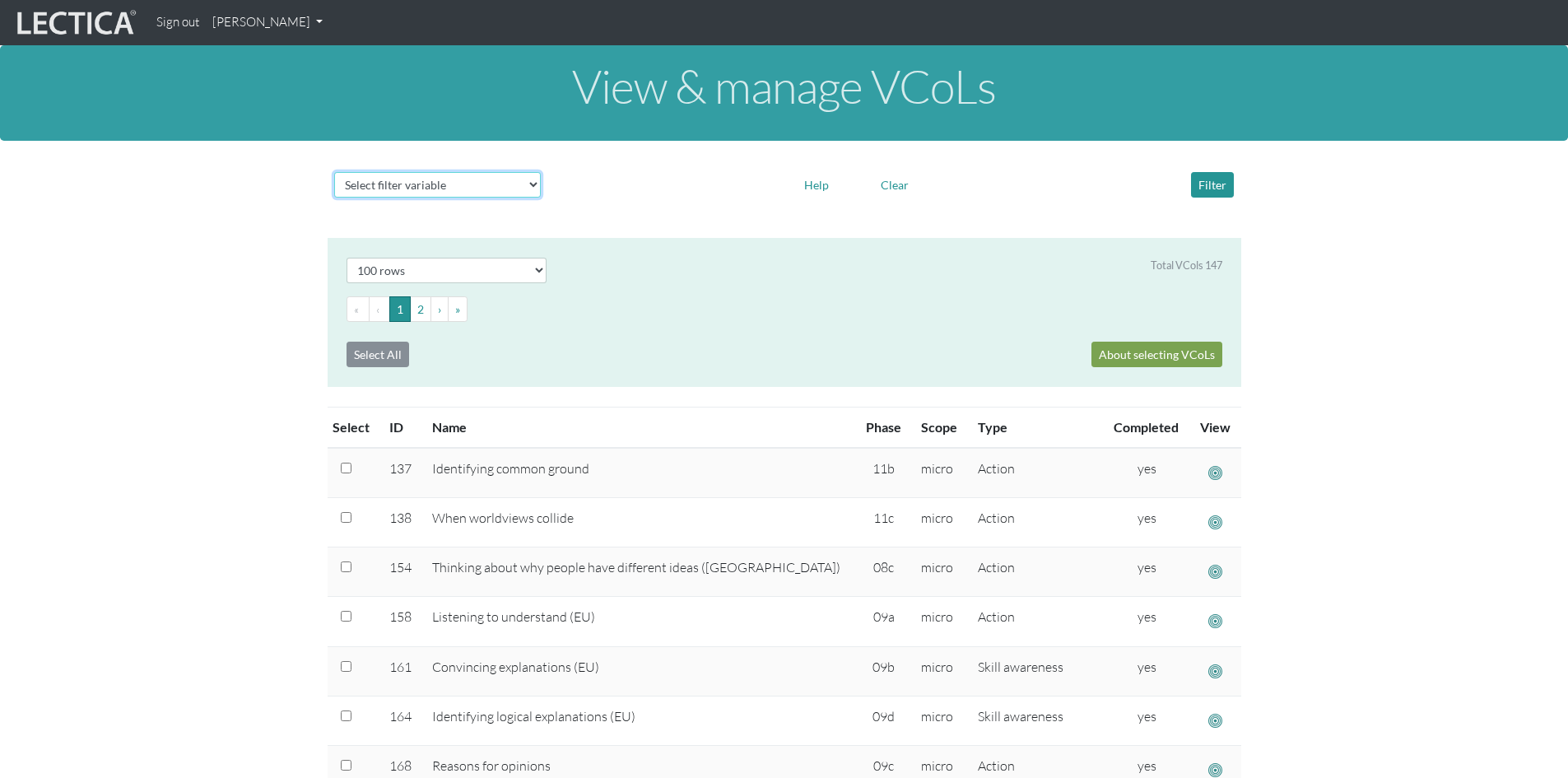
click at [533, 183] on select "Select filter variable Vcol ID Vcol name Phase Content Scope Type Completed Rev…" at bounding box center [437, 184] width 207 height 25
select select "phase"
click at [334, 198] on select "Select filter variable Vcol ID Vcol name Phase Content Scope Type Completed Rev…" at bounding box center [437, 184] width 207 height 25
select select
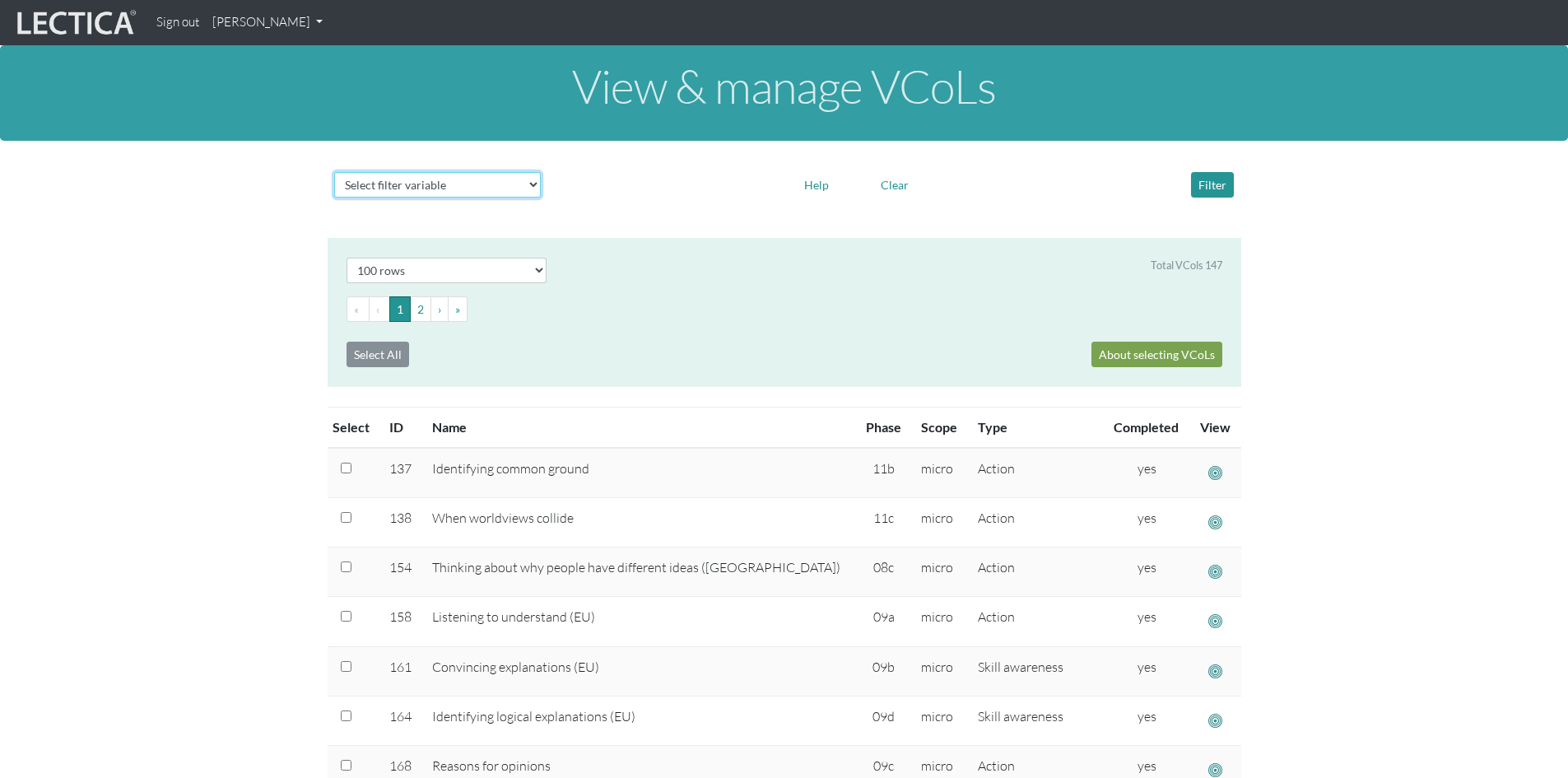
select select
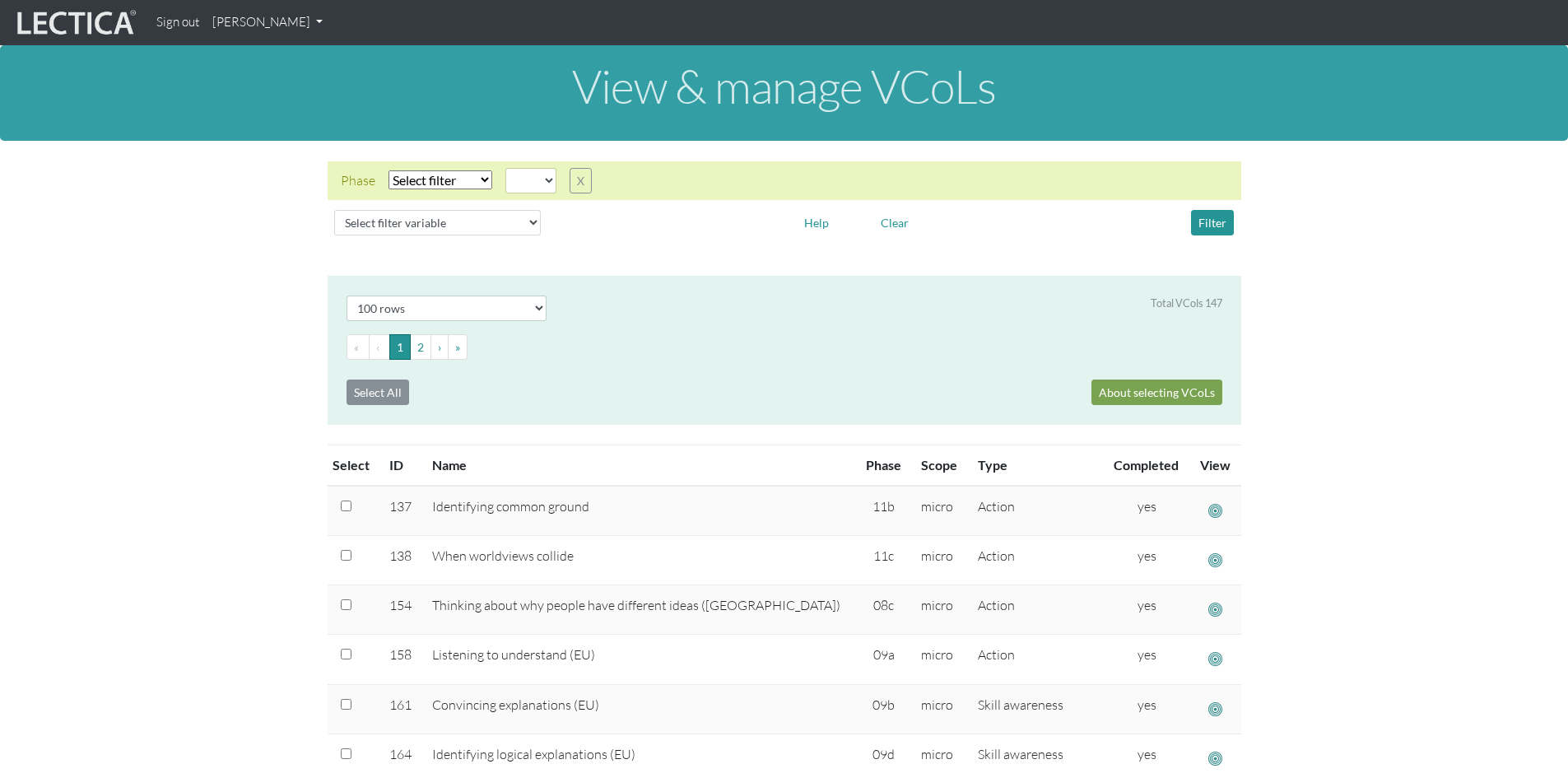
click at [489, 178] on select "Select filter Equals Does not equal" at bounding box center [440, 180] width 104 height 19
select select "iexact"
click at [388, 170] on select "Select filter Equals Does not equal" at bounding box center [440, 180] width 104 height 19
click at [550, 178] on select "05d 06a 06b 06c 06d 07a 07b 07c 07d 08a 08b 08c 08d 09a 09b 09c 09d 10a 10b 10c…" at bounding box center [531, 180] width 51 height 25
select select "11c"
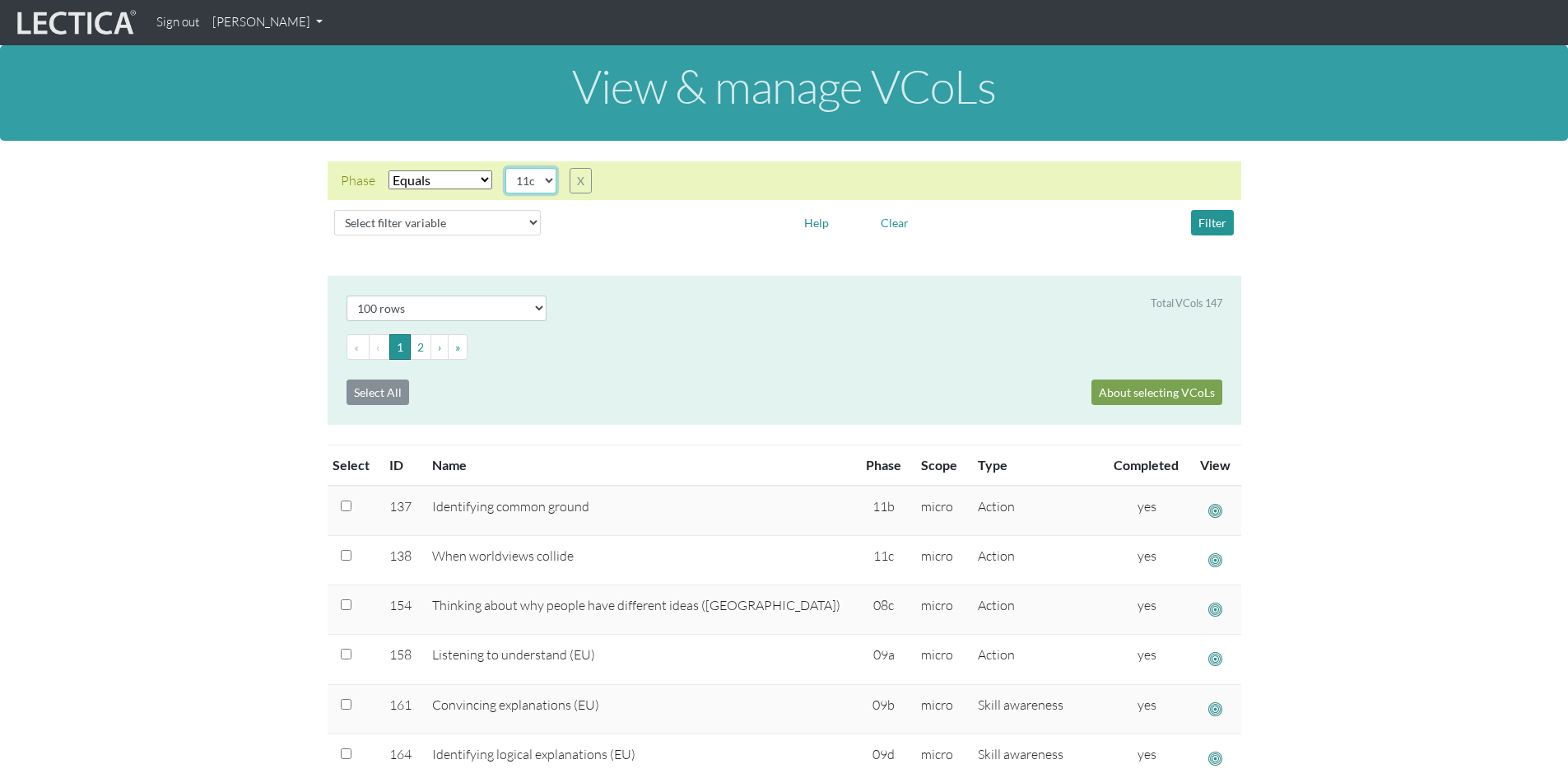
click at [506, 168] on select "05d 06a 06b 06c 06d 07a 07b 07c 07d 08a 08b 08c 08d 09a 09b 09c 09d 10a 10b 10c…" at bounding box center [531, 180] width 51 height 25
click at [532, 218] on select "Select filter variable Vcol ID Vcol name Phase Content Scope Type Completed Rev…" at bounding box center [437, 222] width 207 height 25
select select "mega_skills__name"
click at [334, 235] on select "Select filter variable Vcol ID Vcol name Phase Content Scope Type Completed Rev…" at bounding box center [437, 222] width 207 height 25
select select
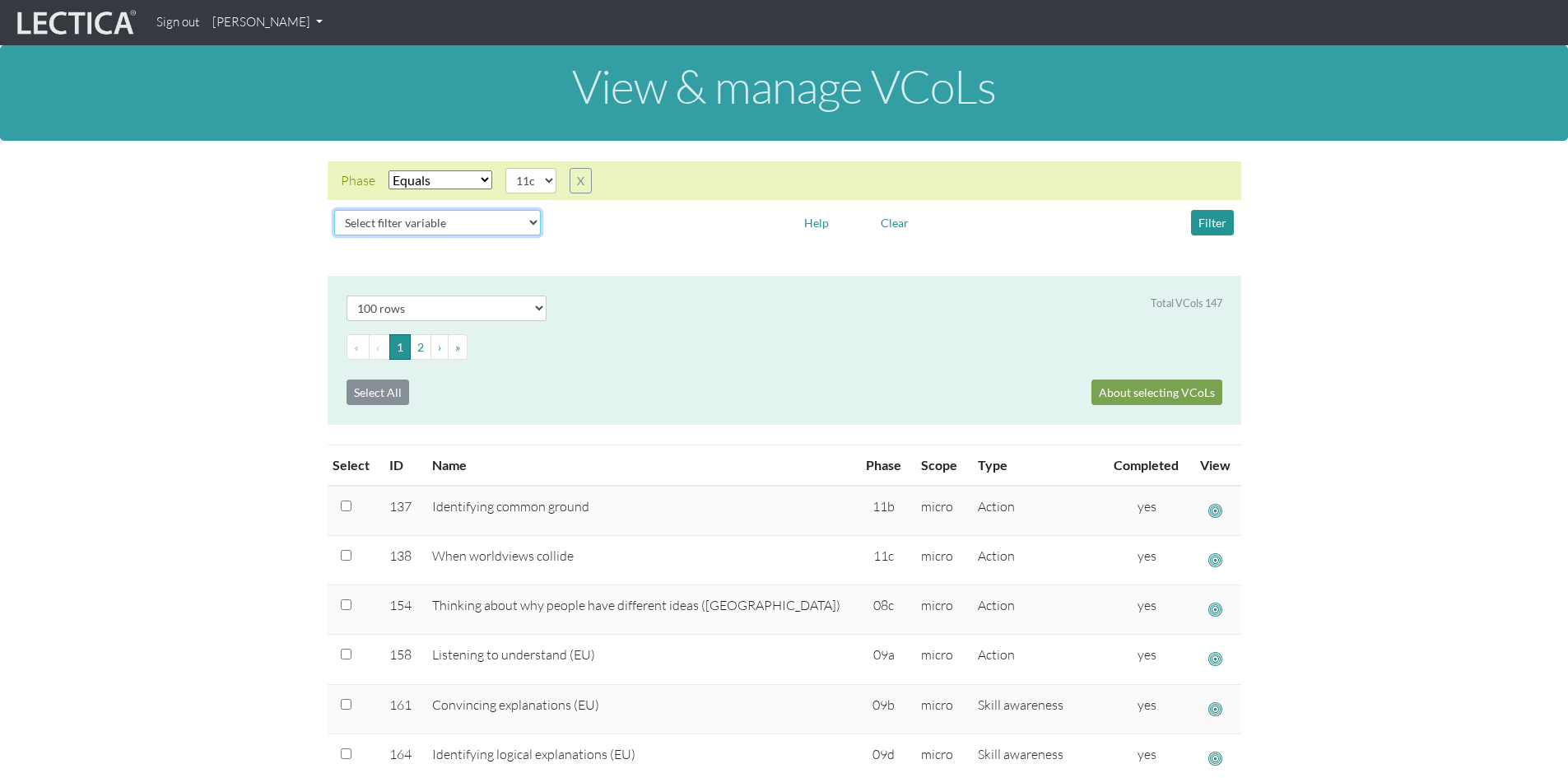
select select
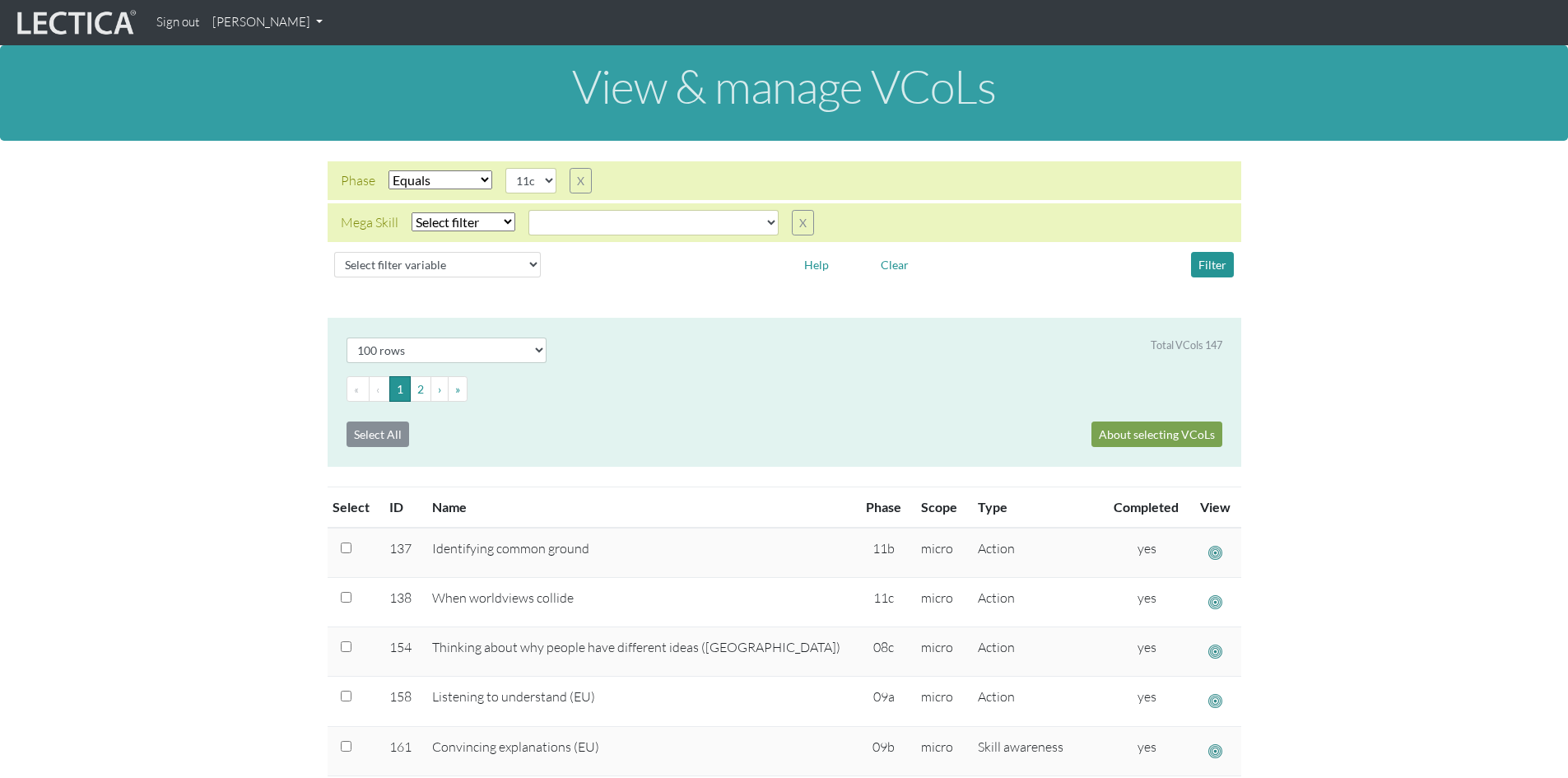
click at [507, 220] on select "Select filter Equals Does not equal" at bounding box center [463, 222] width 104 height 19
select select "iexact"
click at [412, 213] on select "Select filter Equals Does not equal" at bounding box center [463, 222] width 104 height 19
click at [768, 223] on select "all CAOS—Conflict resolution CAOS—Contextual thinking CAOS—Decision making CAOS…" at bounding box center [652, 222] width 250 height 25
click at [528, 210] on select "all CAOS—Conflict resolution CAOS—Contextual thinking CAOS—Decision making CAOS…" at bounding box center [652, 222] width 250 height 25
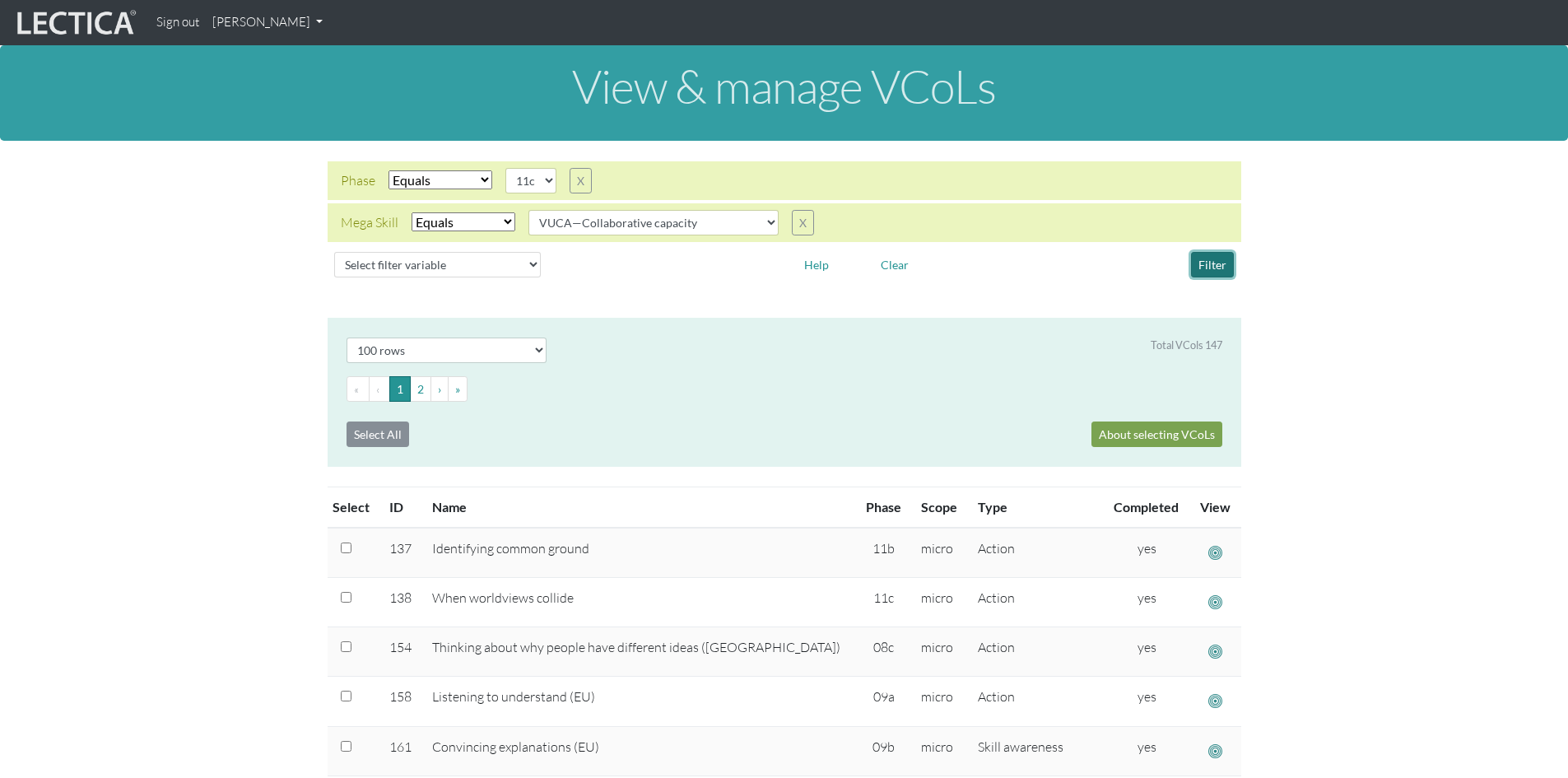
click at [1210, 262] on button "Filter" at bounding box center [1212, 264] width 43 height 25
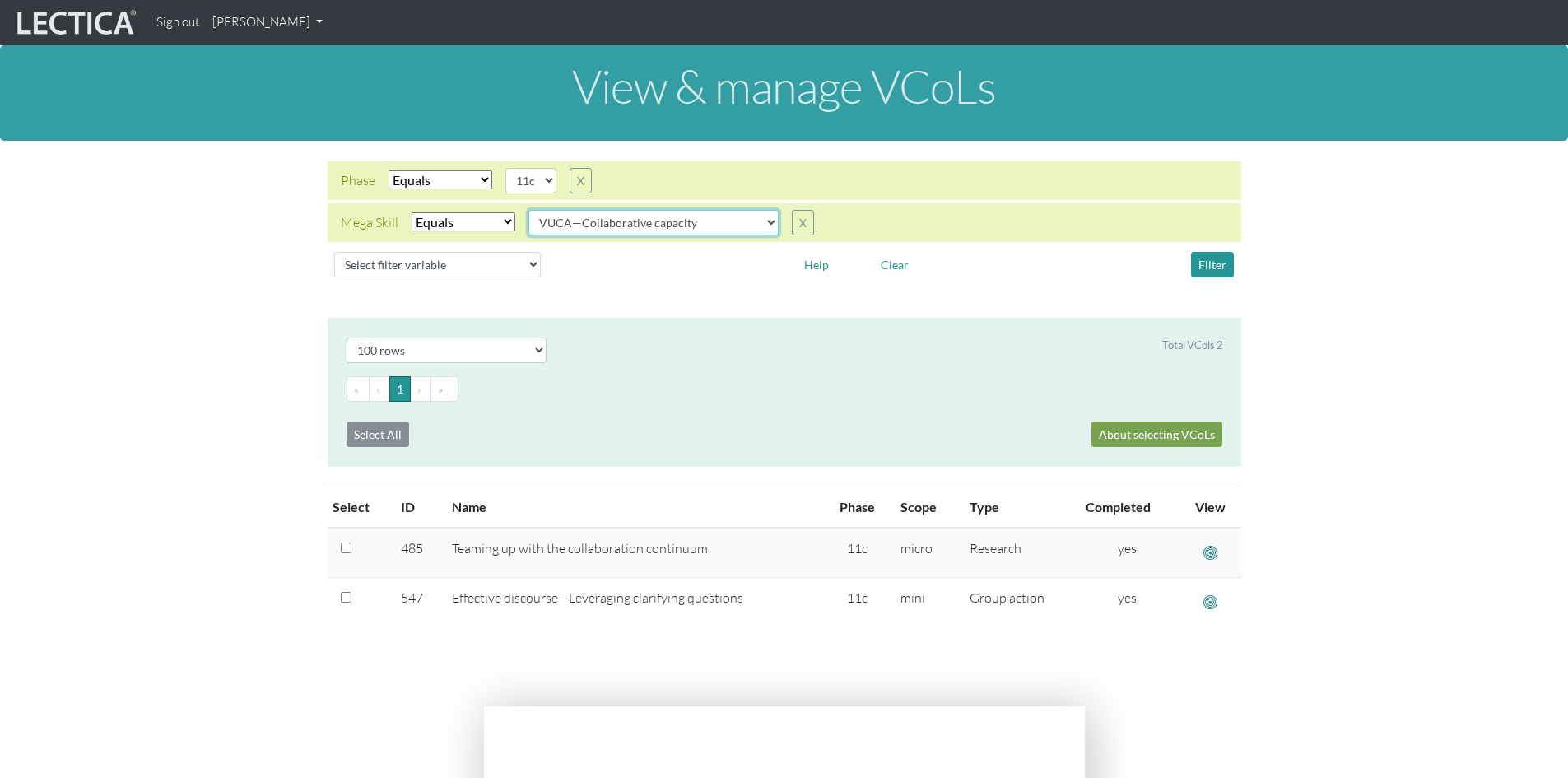
drag, startPoint x: 763, startPoint y: 224, endPoint x: 761, endPoint y: 234, distance: 10.2
click at [763, 224] on select "all CAOS—Conflict resolution CAOS—Contextual thinking CAOS—Decision making CAOS…" at bounding box center [652, 222] width 250 height 25
click at [528, 210] on select "all CAOS—Conflict resolution CAOS—Contextual thinking CAOS—Decision making CAOS…" at bounding box center [652, 222] width 250 height 25
click at [1216, 265] on button "Filter" at bounding box center [1212, 264] width 43 height 25
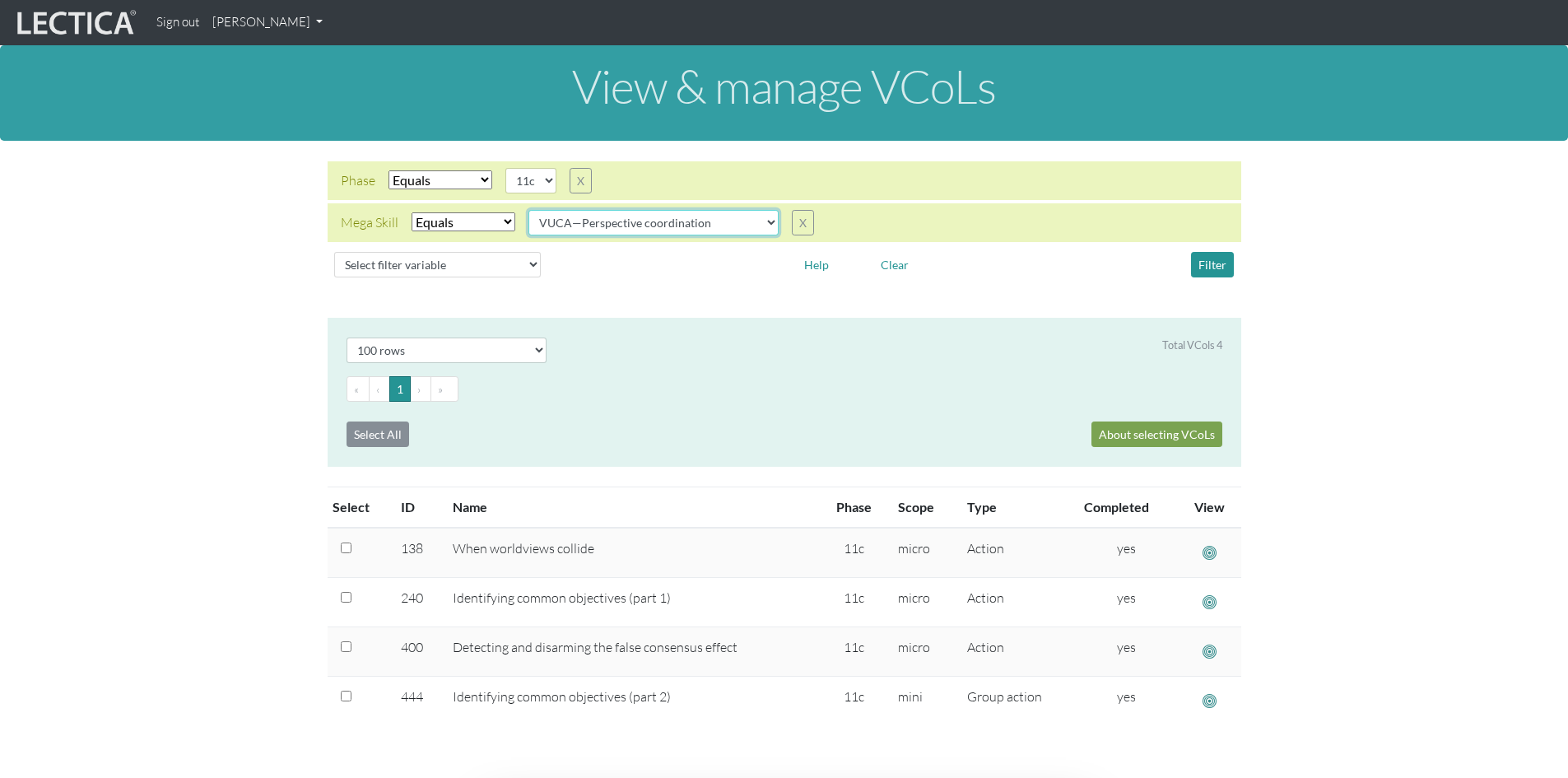
click at [763, 227] on select "all CAOS—Conflict resolution CAOS—Contextual thinking CAOS—Decision making CAOS…" at bounding box center [652, 222] width 250 height 25
click at [528, 210] on select "all CAOS—Conflict resolution CAOS—Contextual thinking CAOS—Decision making CAOS…" at bounding box center [652, 222] width 250 height 25
click at [1213, 263] on button "Filter" at bounding box center [1212, 264] width 43 height 25
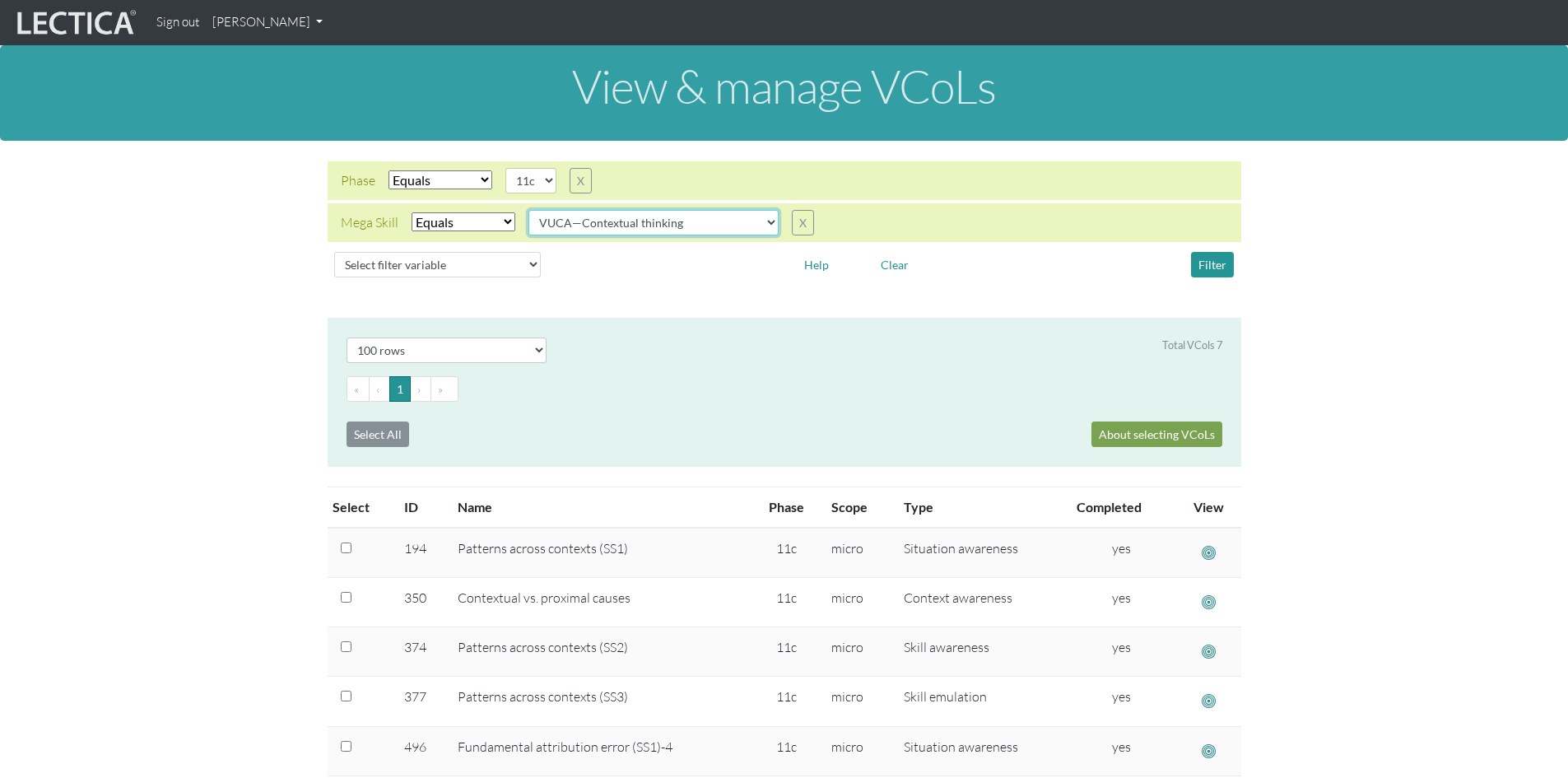
click at [768, 226] on select "all CAOS—Conflict resolution CAOS—Contextual thinking CAOS—Decision making CAOS…" at bounding box center [652, 222] width 250 height 25
select select "VUCA—Decision-making process"
click at [528, 210] on select "all CAOS—Conflict resolution CAOS—Contextual thinking CAOS—Decision making CAOS…" at bounding box center [652, 222] width 250 height 25
click at [1210, 262] on button "Filter" at bounding box center [1212, 264] width 43 height 25
click at [548, 182] on select "05d 06a 06b 06c 06d 07a 07b 07c 07d 08a 08b 08c 08d 09a 09b 09c 09d 10a 10b 10c…" at bounding box center [531, 180] width 51 height 25
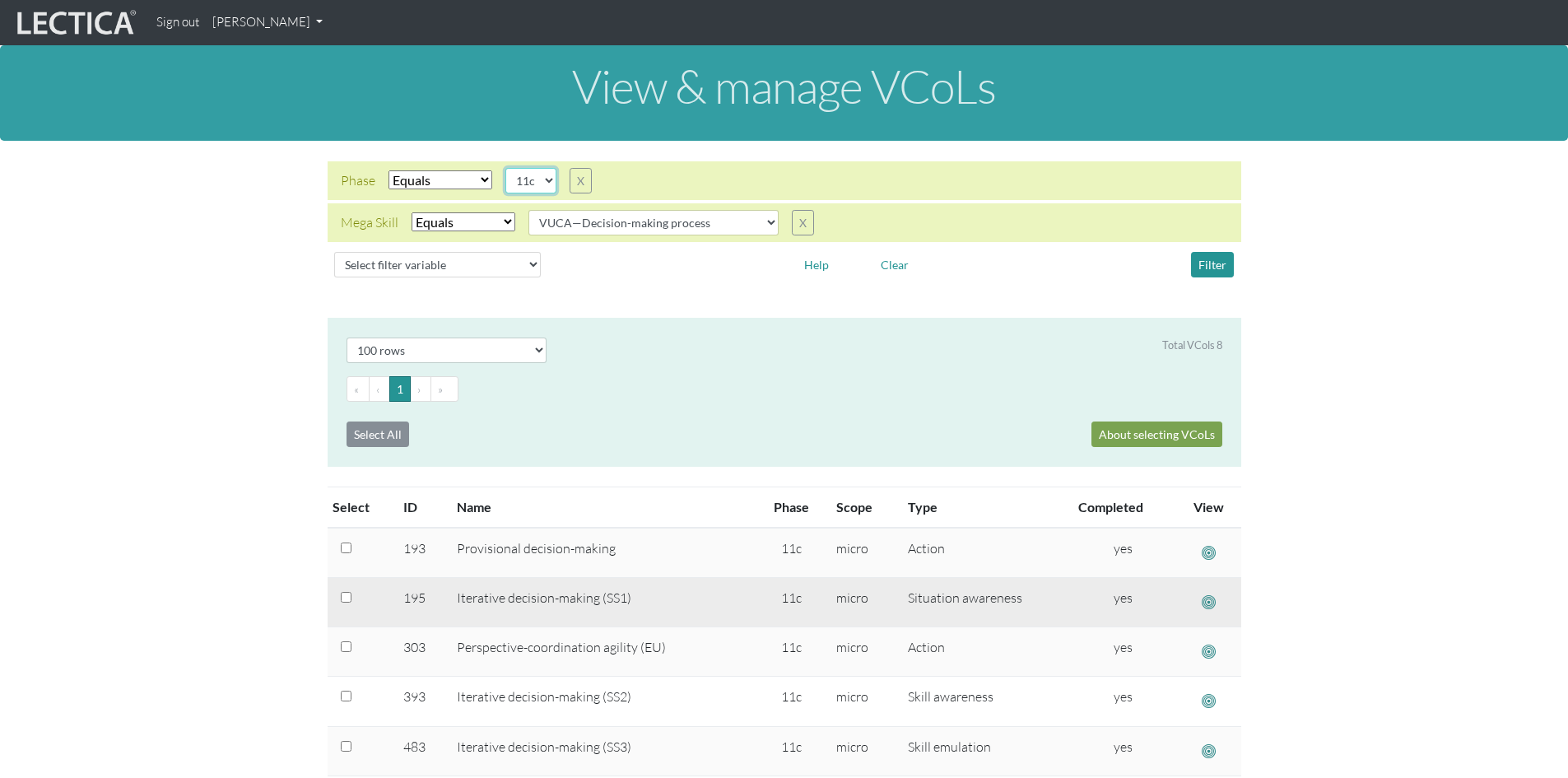
select select "11d"
click at [506, 168] on select "05d 06a 06b 06c 06d 07a 07b 07c 07d 08a 08b 08c 08d 09a 09b 09c 09d 10a 10b 10c…" at bounding box center [531, 180] width 51 height 25
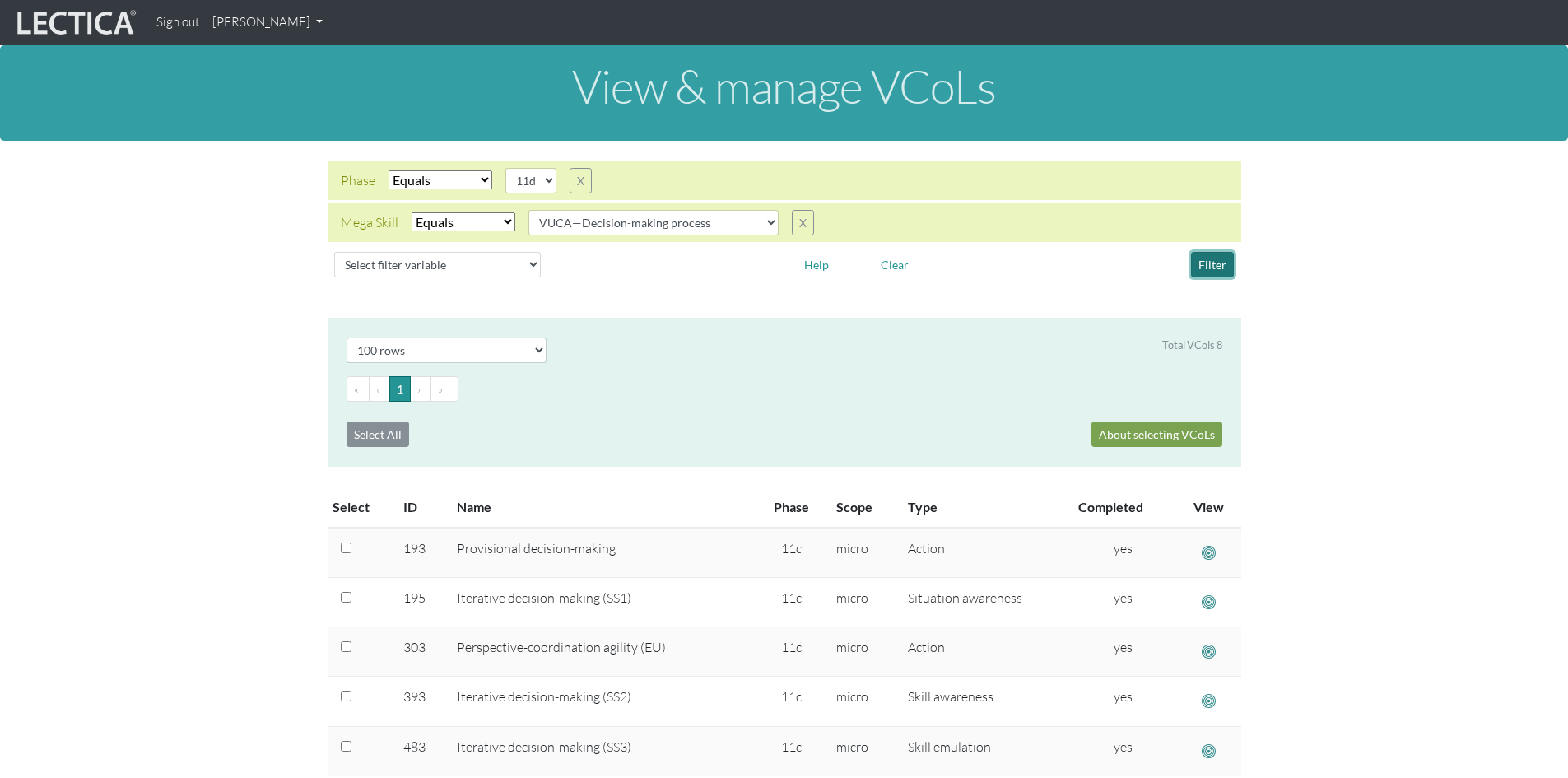
click at [1216, 262] on button "Filter" at bounding box center [1212, 264] width 43 height 25
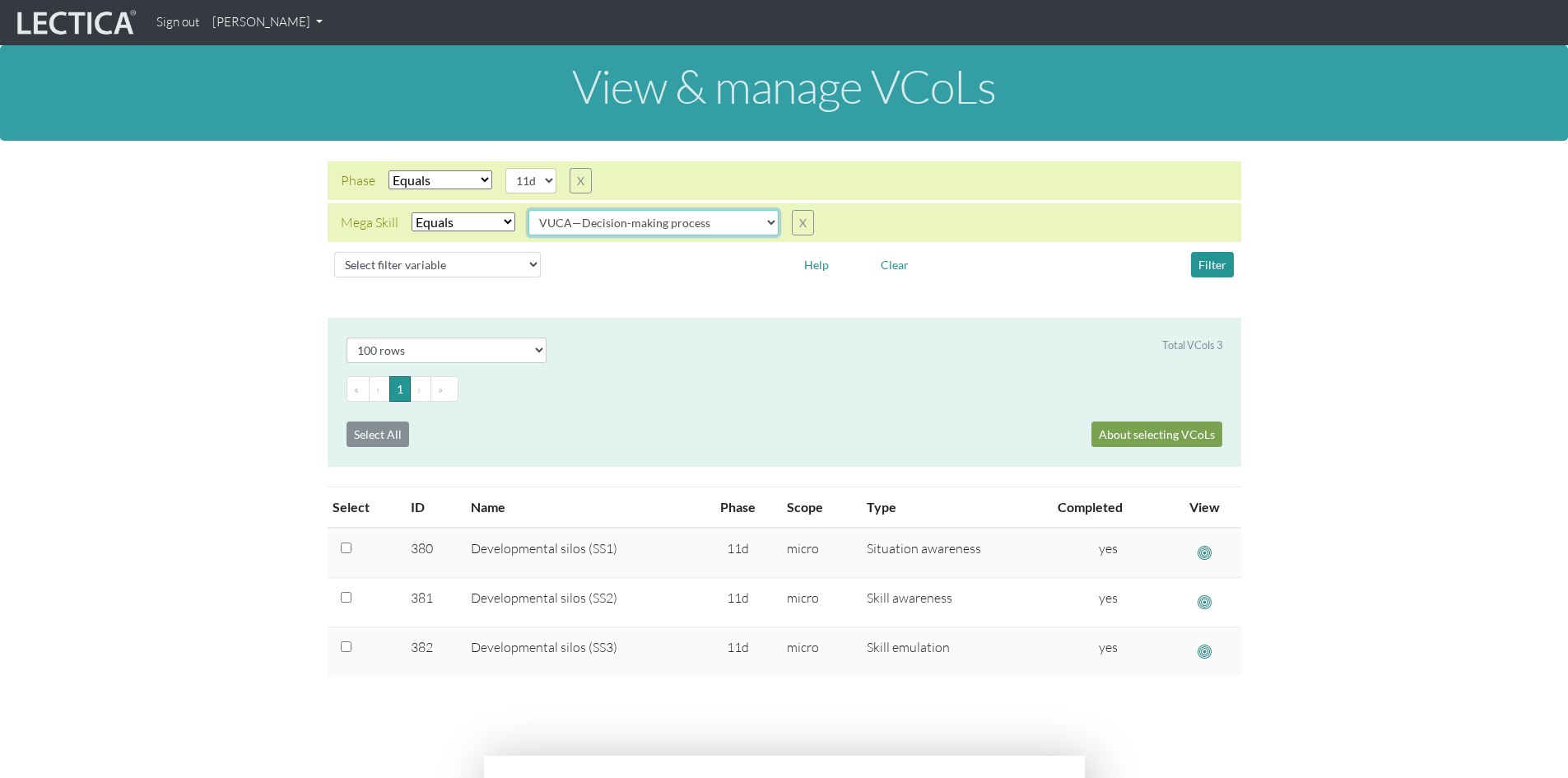
drag, startPoint x: 766, startPoint y: 222, endPoint x: 759, endPoint y: 235, distance: 14.8
click at [766, 224] on select "all CAOS—Conflict resolution CAOS—Contextual thinking CAOS—Decision making CAOS…" at bounding box center [652, 222] width 250 height 25
click at [528, 210] on select "all CAOS—Conflict resolution CAOS—Contextual thinking CAOS—Decision making CAOS…" at bounding box center [652, 222] width 250 height 25
click at [1209, 263] on button "Filter" at bounding box center [1212, 264] width 43 height 25
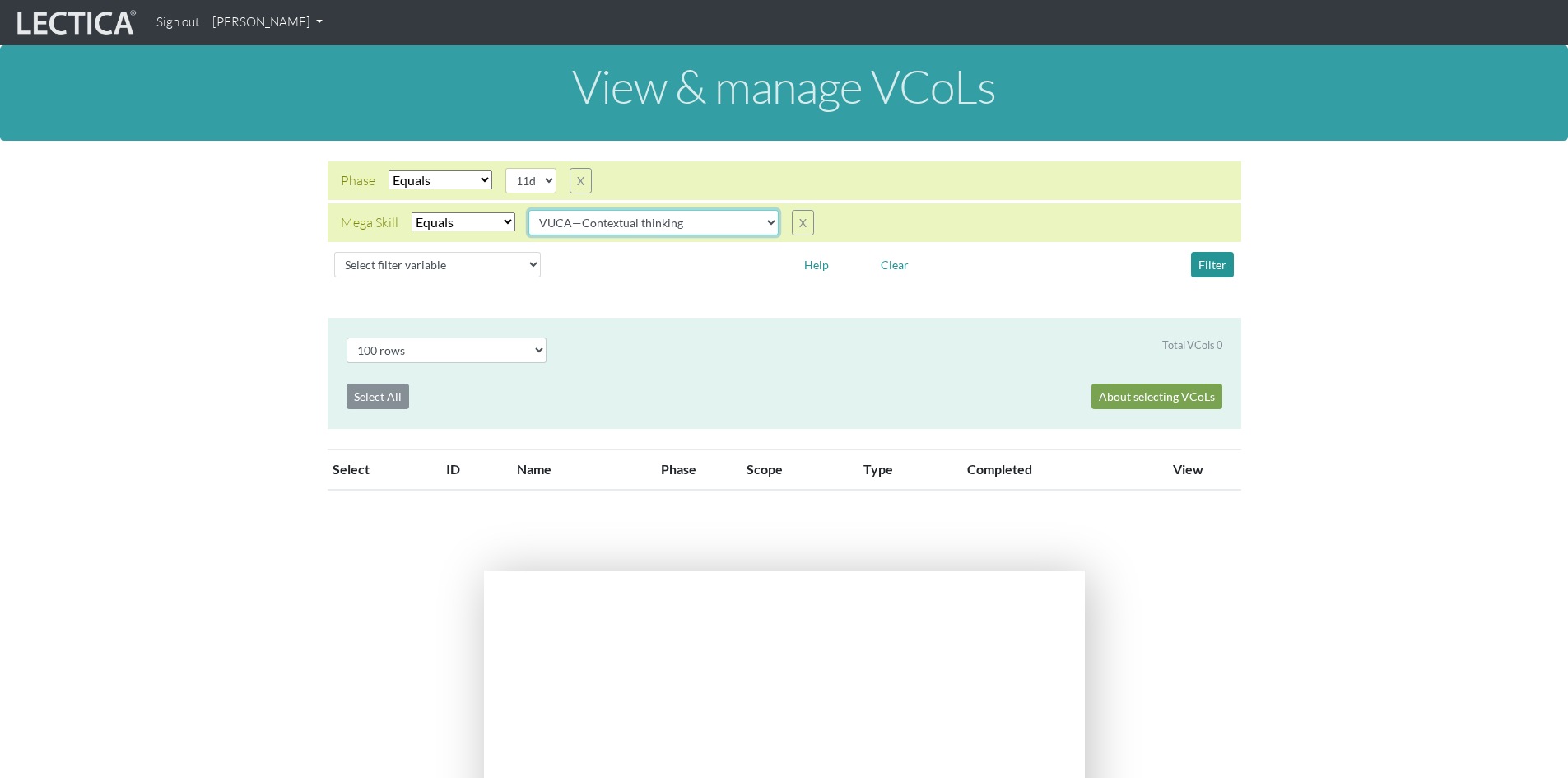
click at [764, 223] on select "all CAOS—Conflict resolution CAOS—Contextual thinking CAOS—Decision making CAOS…" at bounding box center [652, 222] width 250 height 25
click at [528, 210] on select "all CAOS—Conflict resolution CAOS—Contextual thinking CAOS—Decision making CAOS…" at bounding box center [652, 222] width 250 height 25
click at [1204, 257] on button "Filter" at bounding box center [1212, 264] width 43 height 25
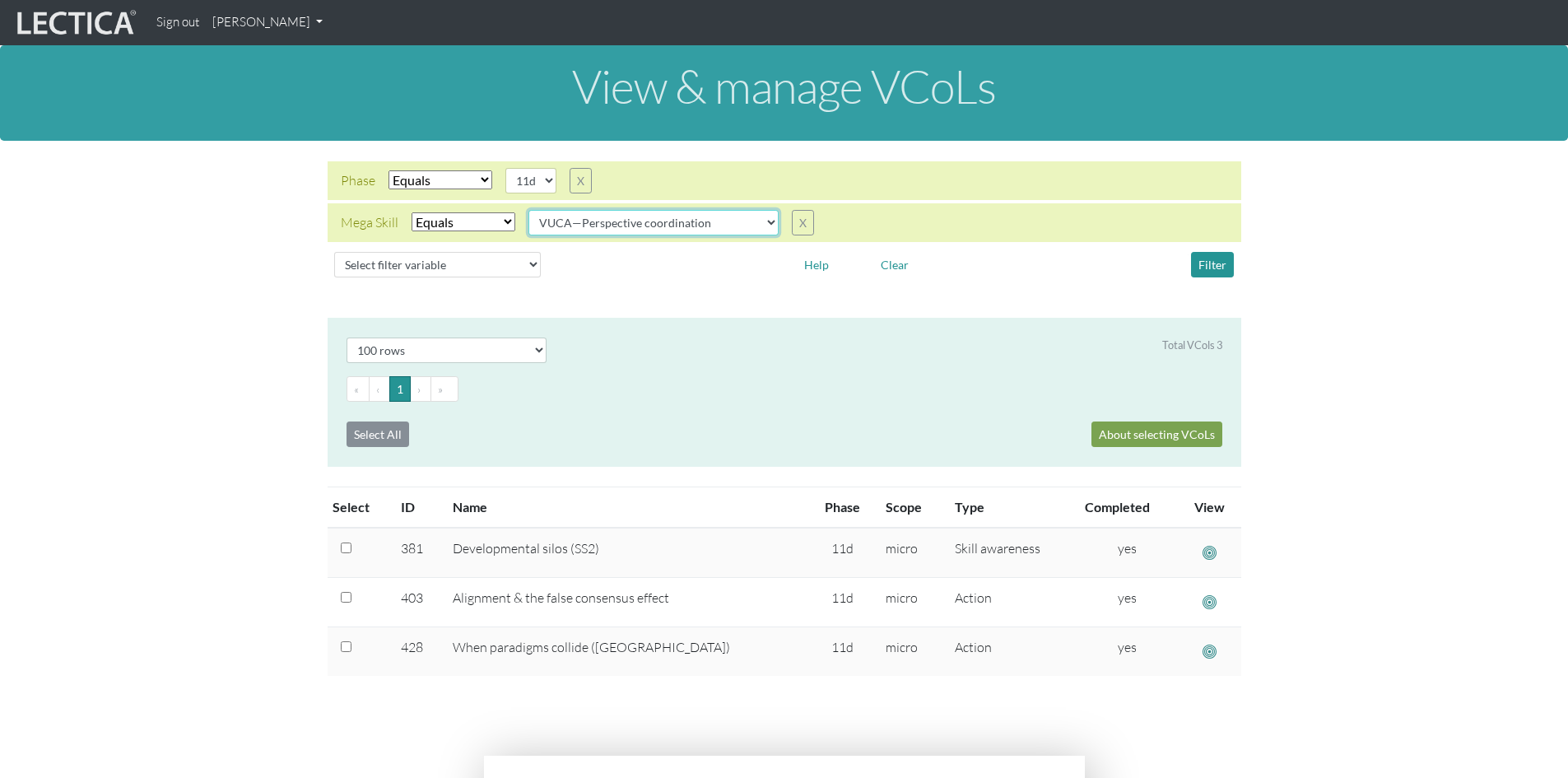
click at [764, 221] on select "all CAOS—Conflict resolution CAOS—Contextual thinking CAOS—Decision making CAOS…" at bounding box center [652, 222] width 250 height 25
select select "VUCA—Collaborative capacity"
click at [528, 210] on select "all CAOS—Conflict resolution CAOS—Contextual thinking CAOS—Decision making CAOS…" at bounding box center [652, 222] width 250 height 25
click at [549, 181] on select "05d 06a 06b 06c 06d 07a 07b 07c 07d 08a 08b 08c 08d 09a 09b 09c 09d 10a 10b 10c…" at bounding box center [531, 180] width 51 height 25
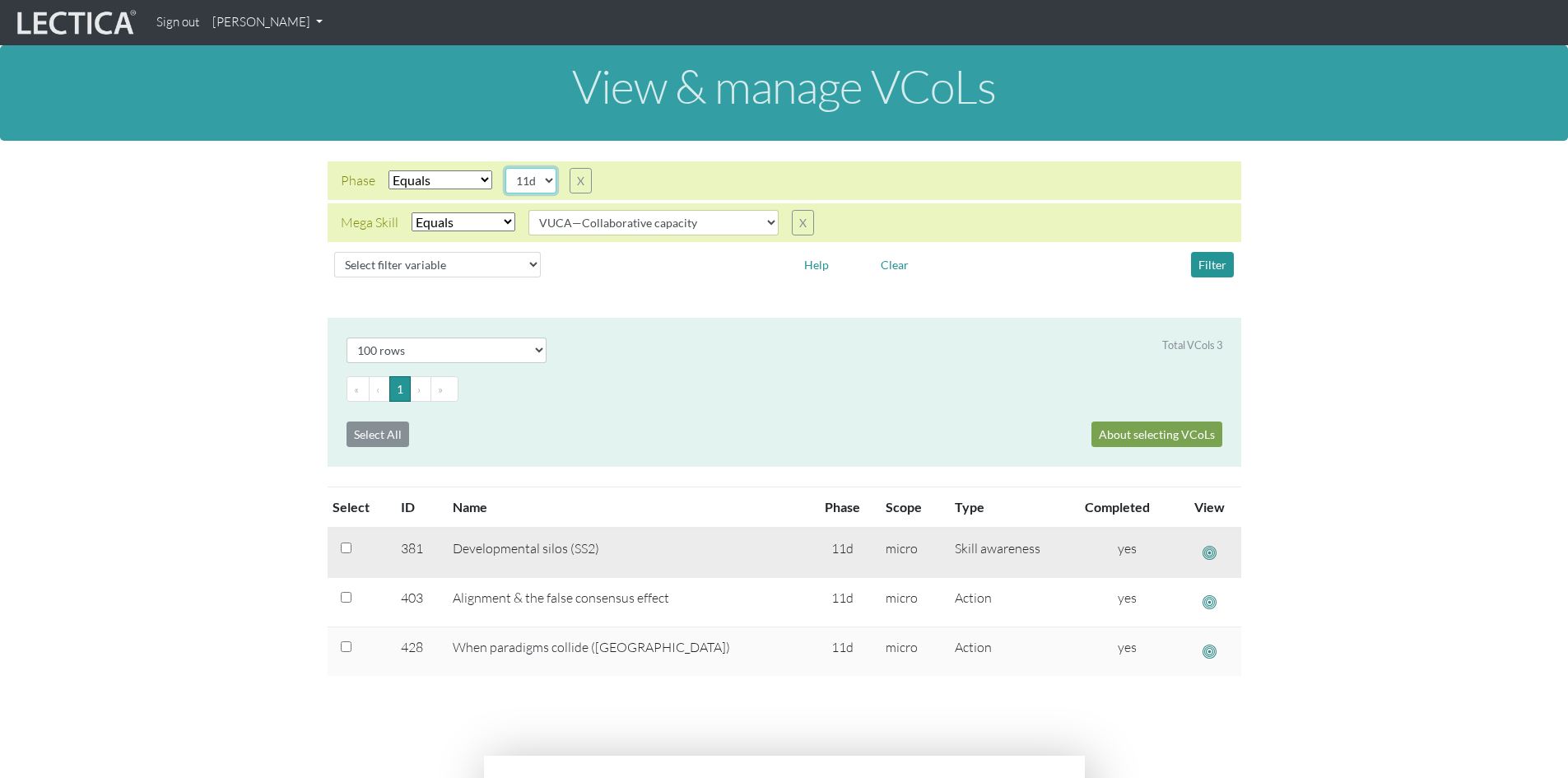
select select "11b"
click at [506, 168] on select "05d 06a 06b 06c 06d 07a 07b 07c 07d 08a 08b 08c 08d 09a 09b 09c 09d 10a 10b 10c…" at bounding box center [531, 180] width 51 height 25
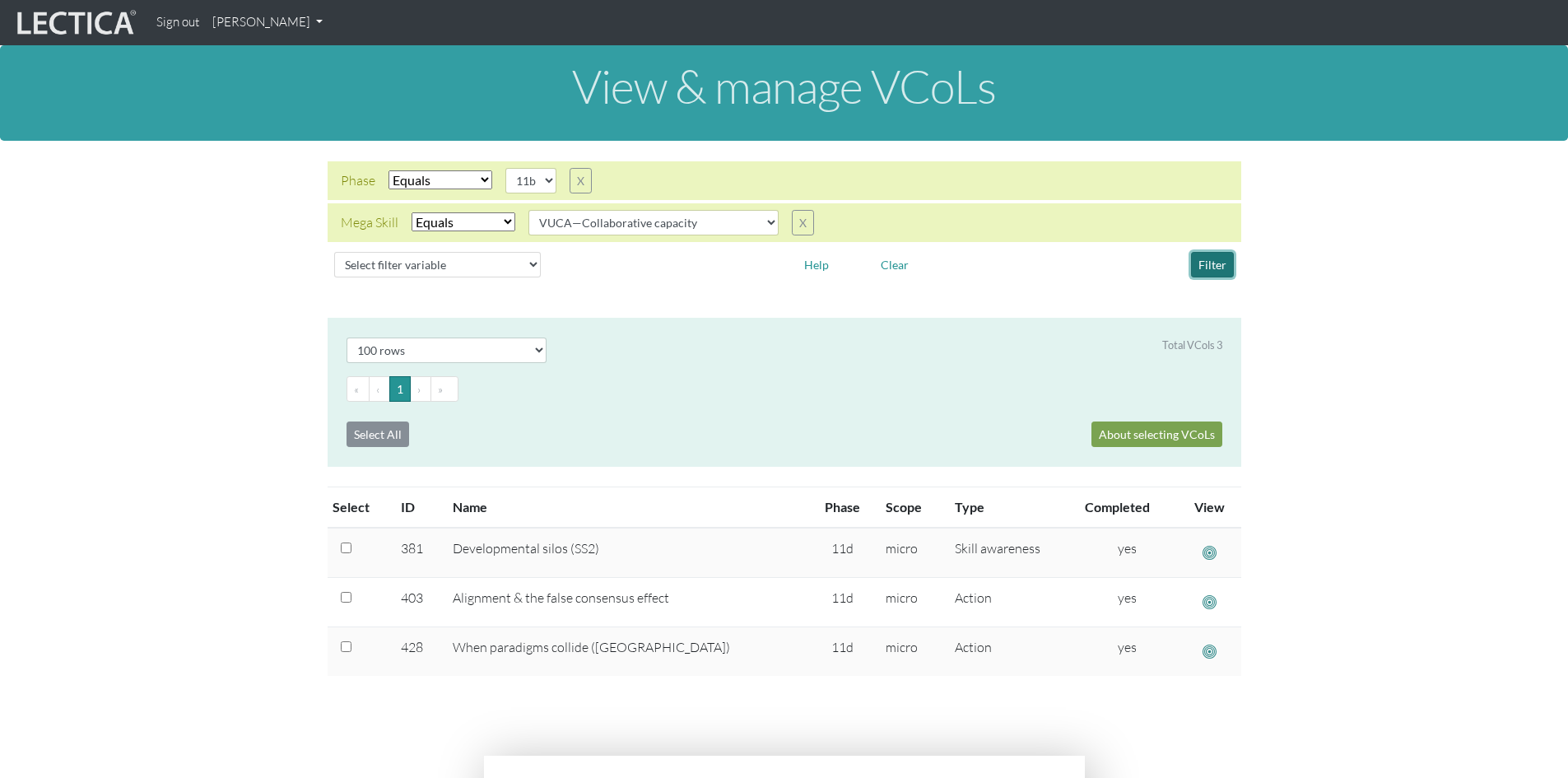
click at [1209, 262] on button "Filter" at bounding box center [1212, 264] width 43 height 25
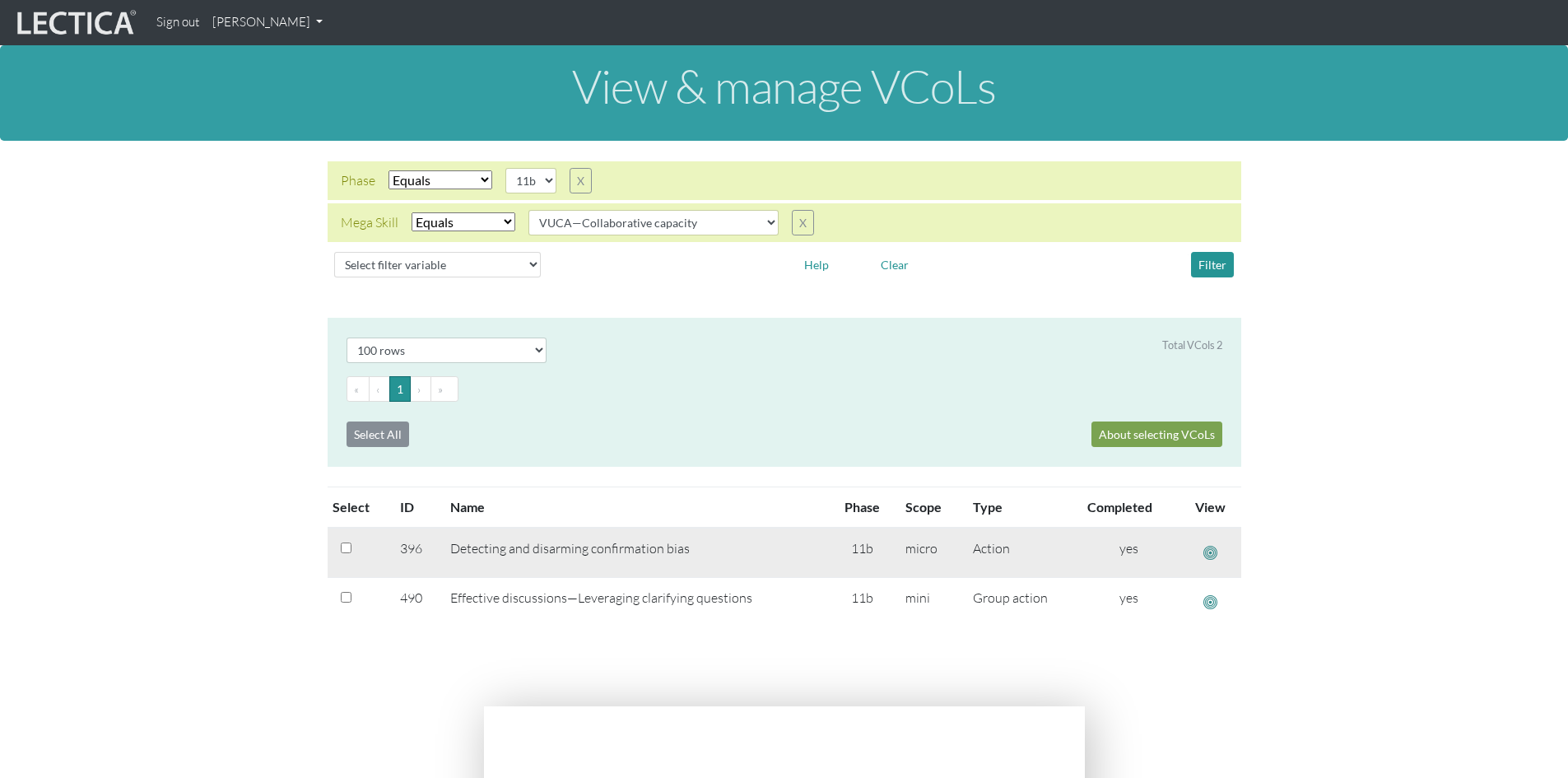
click at [1209, 550] on span "button" at bounding box center [1209, 552] width 14 height 17
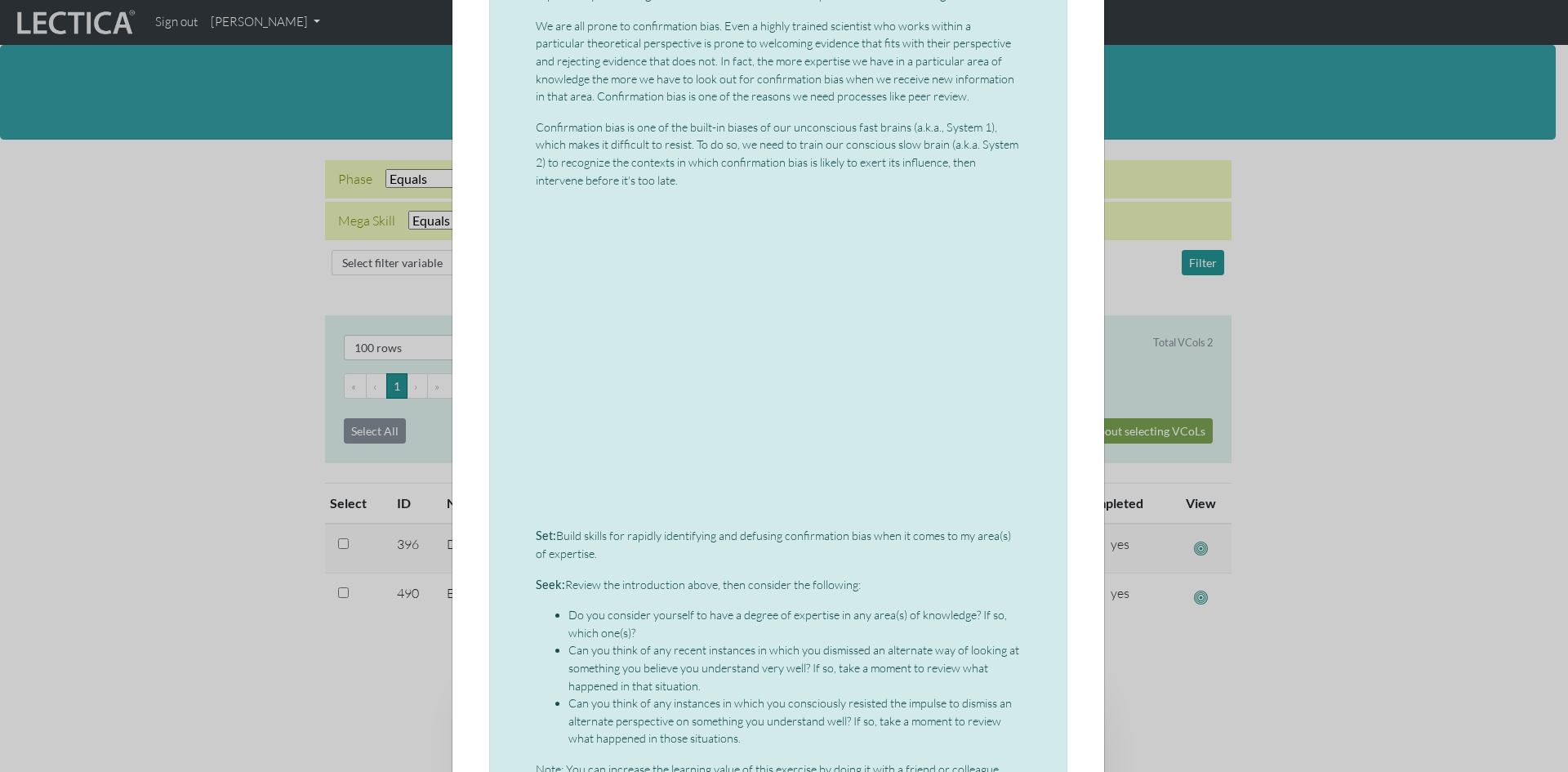
scroll to position [1062, 0]
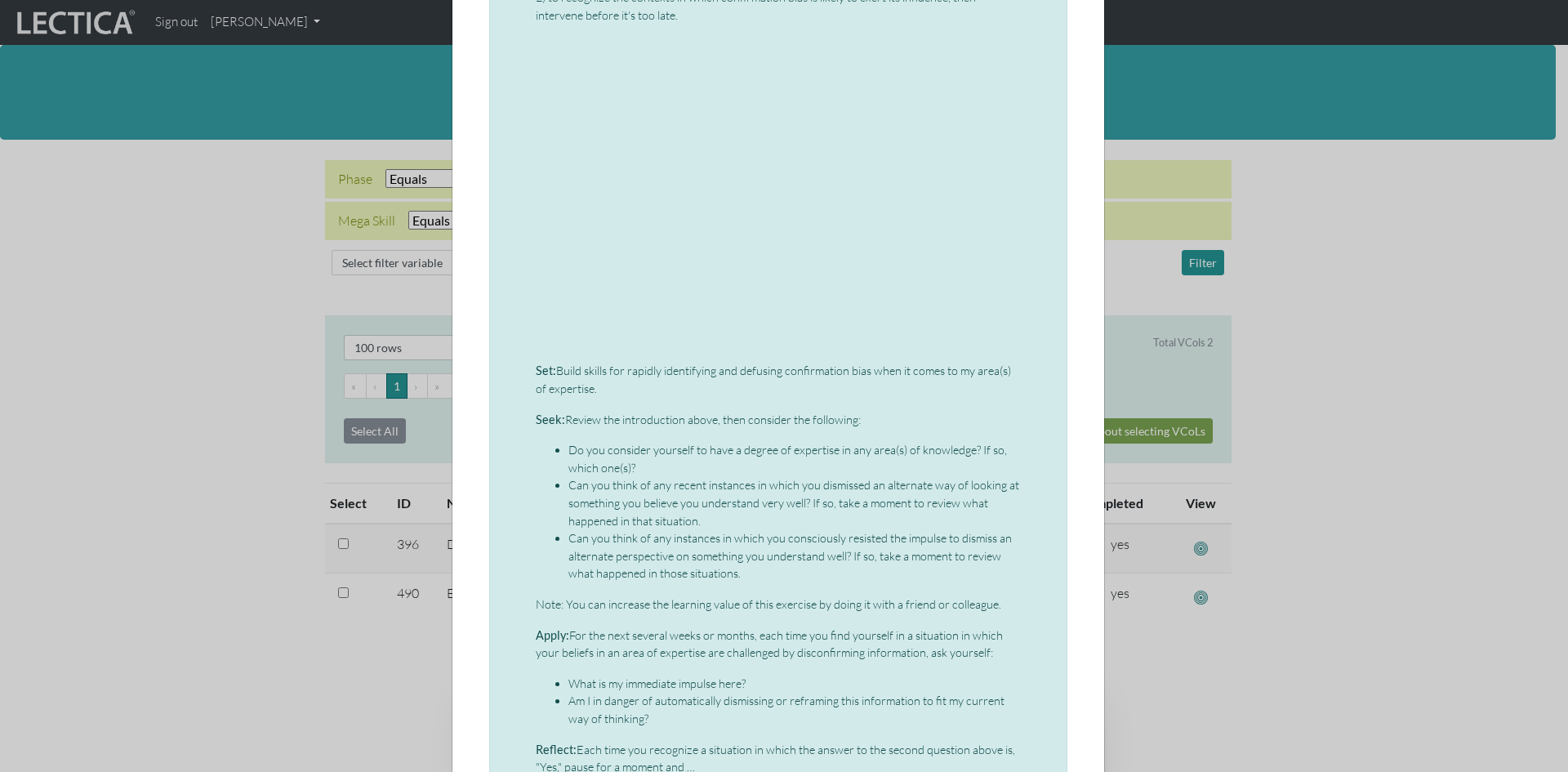
click at [638, 402] on div "Micro-VCoL: Detecting & disarming confirmation bias Confirmation bias is one of…" at bounding box center [778, 93] width 485 height 2016
drag, startPoint x: 531, startPoint y: 369, endPoint x: 621, endPoint y: 386, distance: 91.6
click at [621, 386] on p "Set: Build skills for rapidly identifying and defusing confirmation bias when i…" at bounding box center [778, 379] width 485 height 35
copy p "Set: Build skills for rapidly identifying and defusing confirmation bias when i…"
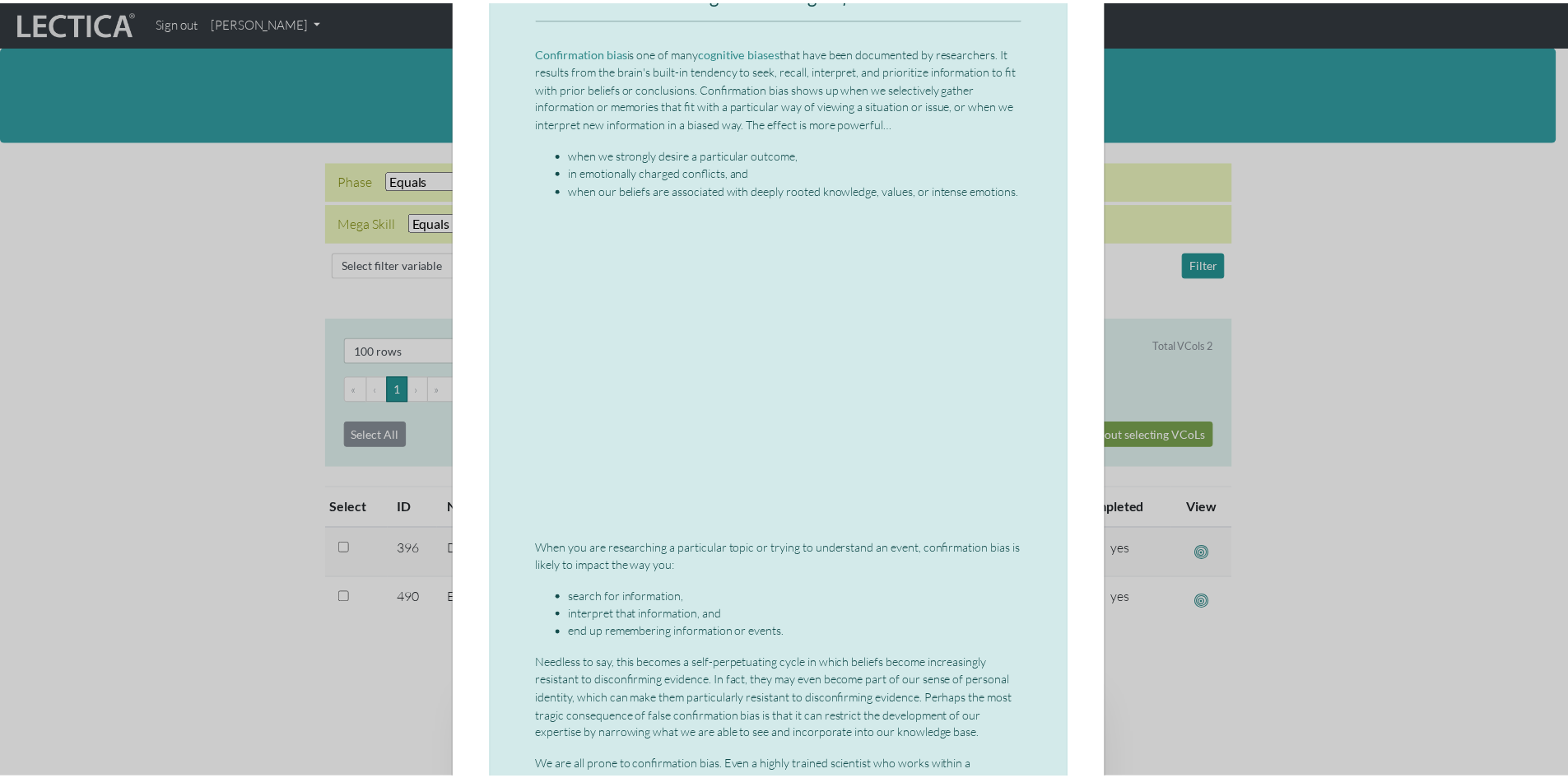
scroll to position [0, 0]
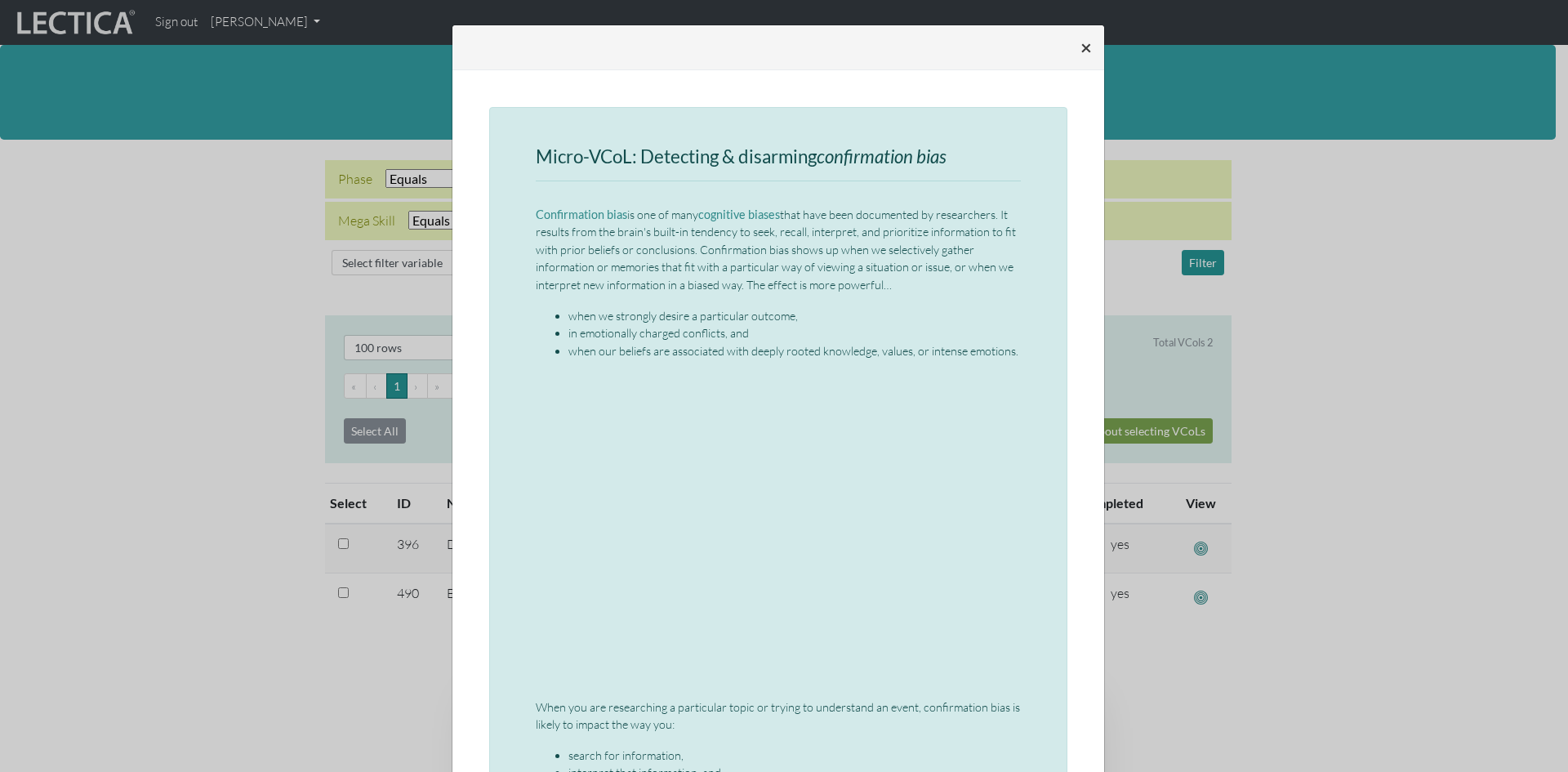
click at [1080, 46] on span "×" at bounding box center [1086, 46] width 11 height 23
